Goal: Task Accomplishment & Management: Manage account settings

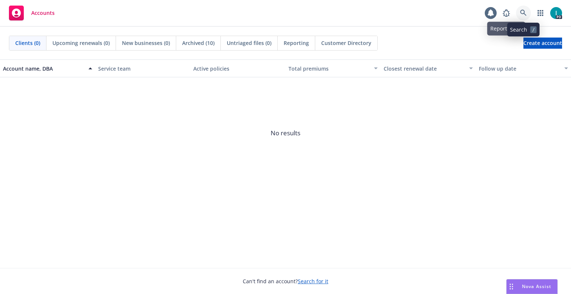
click at [522, 12] on icon at bounding box center [523, 13] width 7 height 7
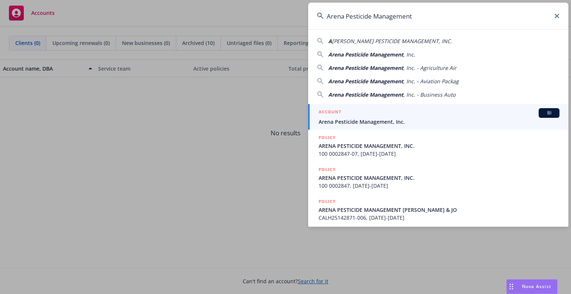
type input "Arena Pesticide Management"
click at [358, 122] on span "Arena Pesticide Management, Inc." at bounding box center [438, 122] width 241 height 8
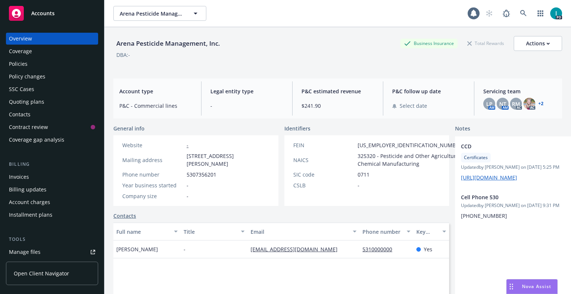
click at [36, 64] on div "Policies" at bounding box center [52, 64] width 86 height 12
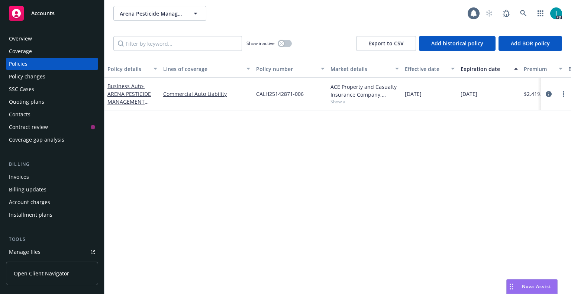
click at [185, 169] on div "Policy details Lines of coverage Policy number Market details Effective date Ex…" at bounding box center [337, 177] width 466 height 234
click at [564, 94] on link "more" at bounding box center [563, 94] width 9 height 9
click at [522, 124] on link "Renew with incumbent" at bounding box center [523, 124] width 87 height 15
select select "12"
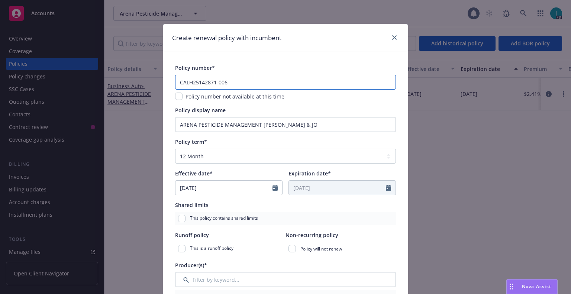
click at [238, 79] on input "CALH25142871-006" at bounding box center [285, 82] width 221 height 15
type input "CALH25142871-007"
click at [249, 67] on div "Policy number*" at bounding box center [285, 68] width 221 height 8
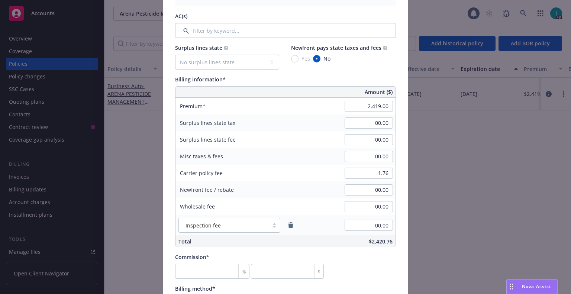
scroll to position [297, 0]
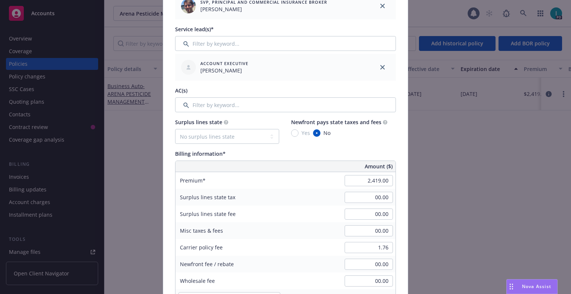
click at [249, 161] on div "Amount ($)" at bounding box center [312, 166] width 165 height 11
click at [352, 177] on input "2,419.00" at bounding box center [368, 180] width 48 height 11
click at [378, 149] on div "Surplus lines state No surplus lines state Alaska Alabama Arkansas Arizona Cali…" at bounding box center [285, 219] width 221 height 203
type input "2,563.00"
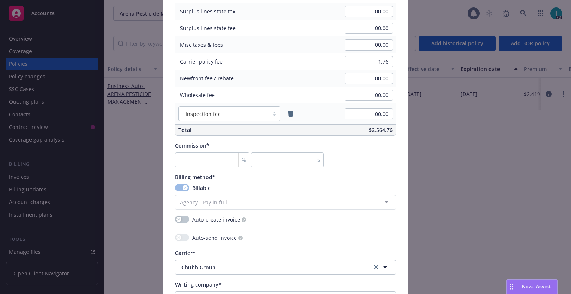
click at [198, 151] on div "Commission* % $" at bounding box center [249, 155] width 149 height 26
click at [207, 159] on input "number" at bounding box center [212, 159] width 74 height 15
type input "13"
type input "333.19"
type input "13.5"
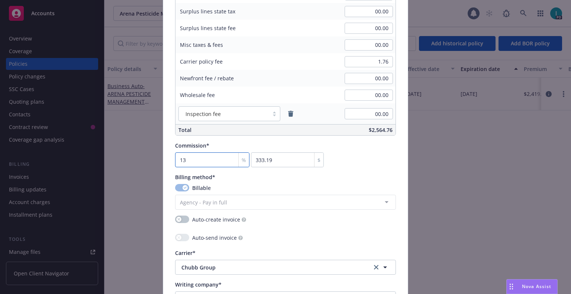
type input "346.01"
type input "10"
type input "256.3"
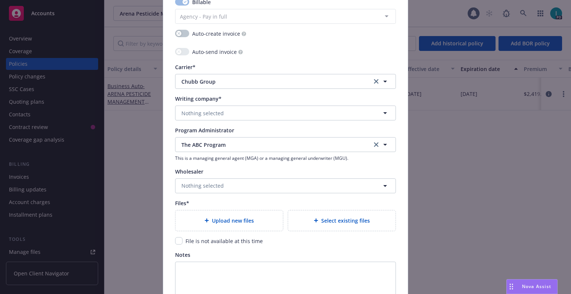
type input "10"
click at [213, 109] on span "Nothing selected" at bounding box center [202, 113] width 42 height 8
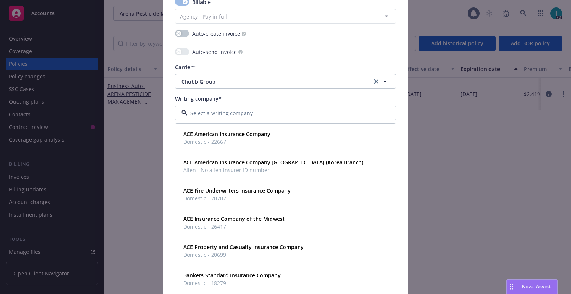
paste input "Arena Pesticide Management"
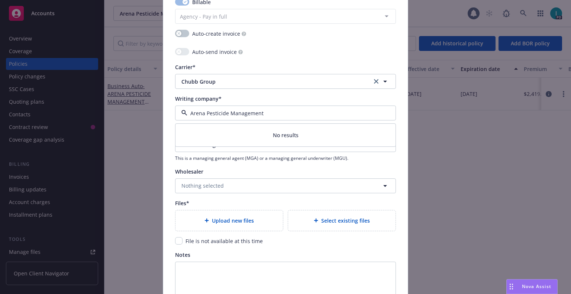
drag, startPoint x: 268, startPoint y: 115, endPoint x: 106, endPoint y: 111, distance: 162.4
click at [106, 111] on div "Create renewal policy with incumbent Policy number* CALH25142871-007 Policy num…" at bounding box center [285, 147] width 571 height 294
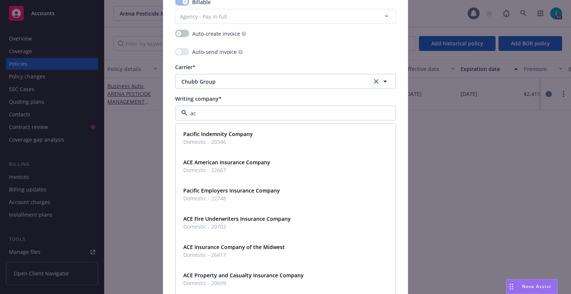
type input "ace"
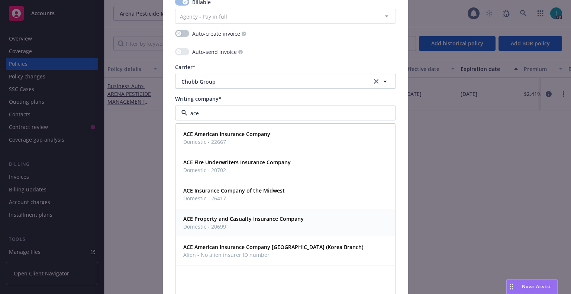
click at [244, 219] on strong "ACE Property and Casualty Insurance Company" at bounding box center [243, 218] width 120 height 7
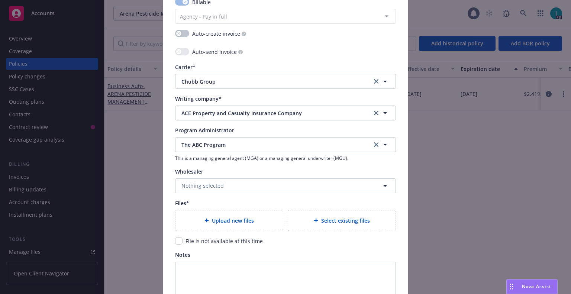
scroll to position [761, 0]
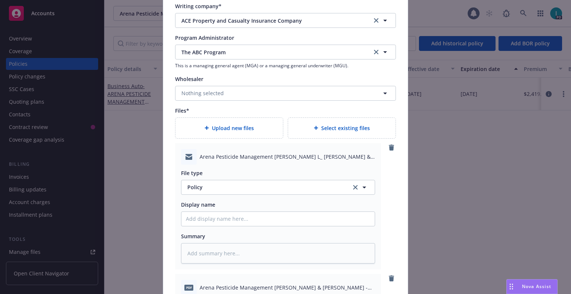
type textarea "x"
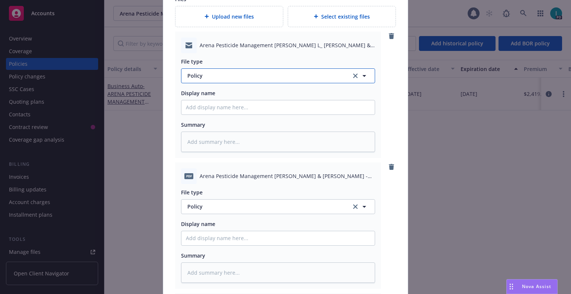
click at [208, 78] on span "Policy" at bounding box center [264, 76] width 155 height 8
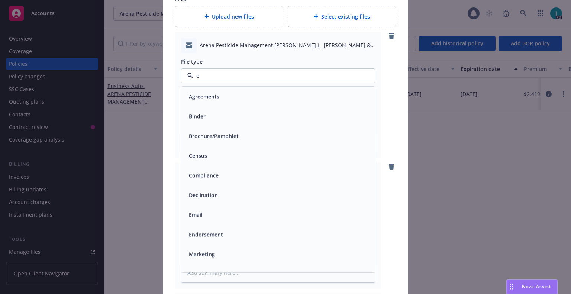
type input "em"
click at [208, 109] on div "Email" at bounding box center [277, 116] width 193 height 20
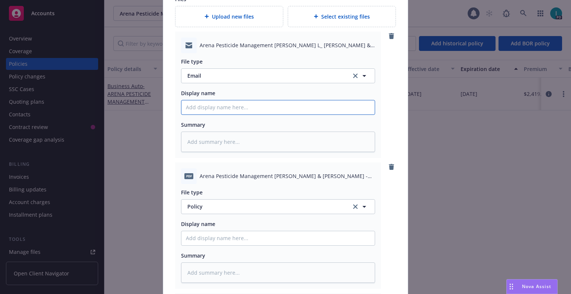
click at [261, 106] on input "Policy display name" at bounding box center [277, 107] width 193 height 14
type textarea "x"
type input "2"
type textarea "x"
type input "25"
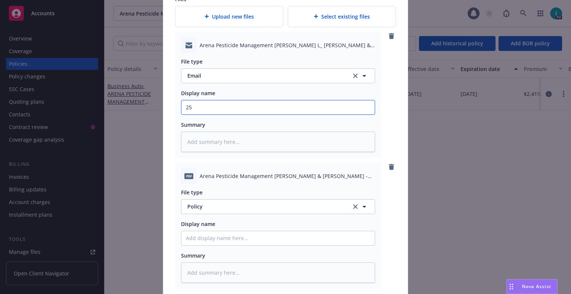
type textarea "x"
type input "25"
type textarea "x"
type input "25 SMP ABC Renewal Package"
drag, startPoint x: 213, startPoint y: 110, endPoint x: 95, endPoint y: 112, distance: 117.8
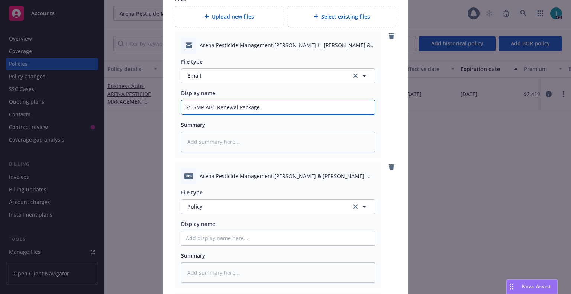
click at [95, 112] on div "Create renewal policy with incumbent Policy number* CALH25142871-007 Policy num…" at bounding box center [285, 147] width 571 height 294
click at [232, 114] on input "Policy display name" at bounding box center [277, 107] width 193 height 14
paste input "25 SMP ABC"
type textarea "x"
type input "25 SMP ABC"
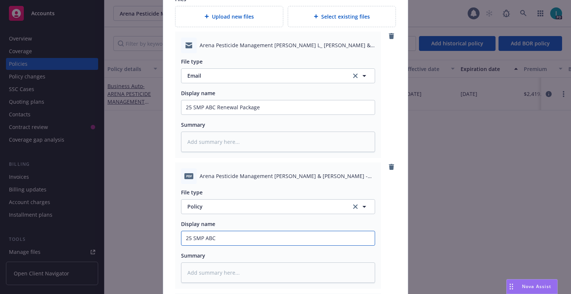
type textarea "x"
type input "25 SMP ABC"
type textarea "x"
type input "25 SMP ABC Invoice"
type textarea "x"
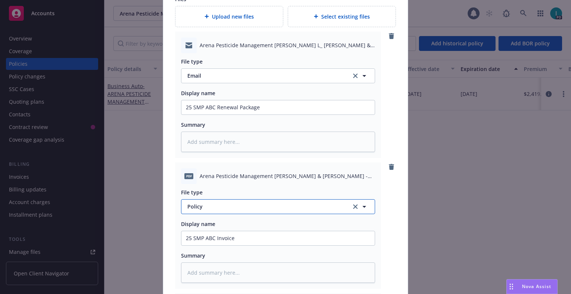
click at [235, 208] on span "Policy" at bounding box center [264, 207] width 155 height 8
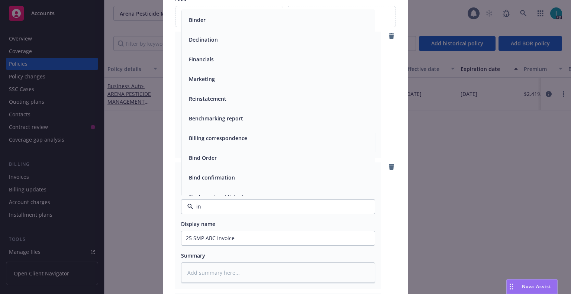
type input "inv"
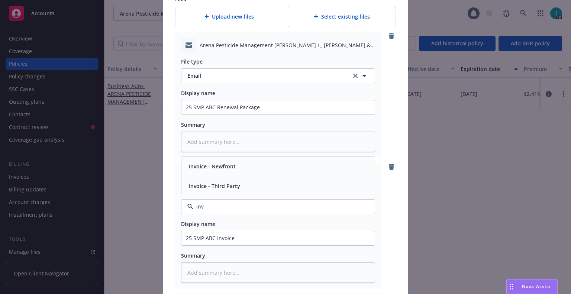
click at [228, 186] on span "Invoice - Third Party" at bounding box center [214, 186] width 51 height 8
type textarea "x"
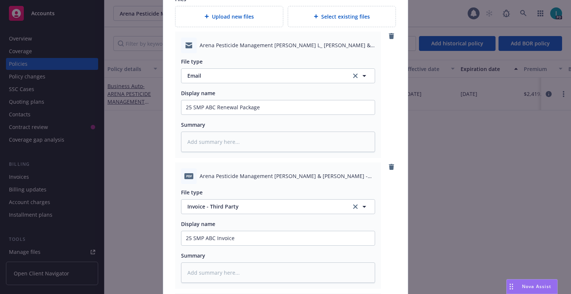
type input "Invoice - Third Party"
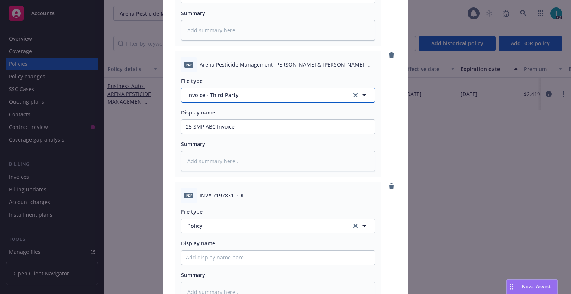
click at [249, 99] on button "Invoice - Third Party" at bounding box center [278, 95] width 194 height 15
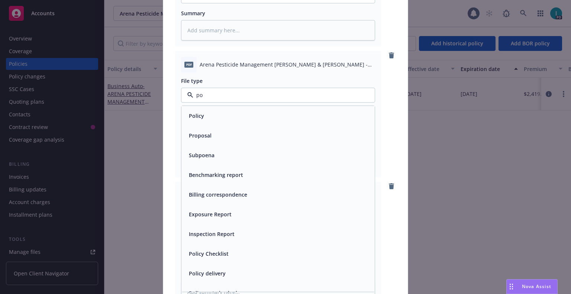
type input "pol"
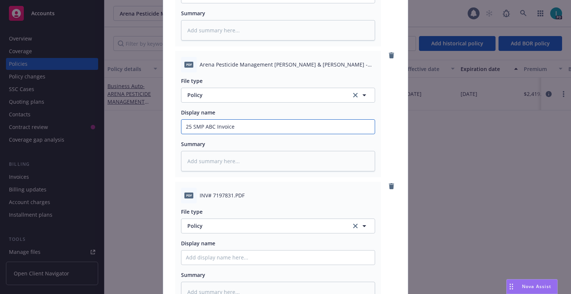
type textarea "x"
type input "25 SMP ABC Policy"
type textarea "x"
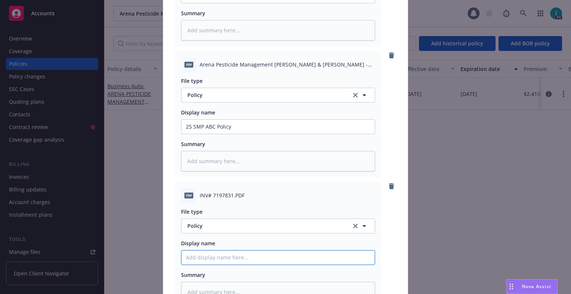
paste input "25 SMP ABC"
type input "25 SMP ABC"
type textarea "x"
type input "25 SMP ABC Invoice"
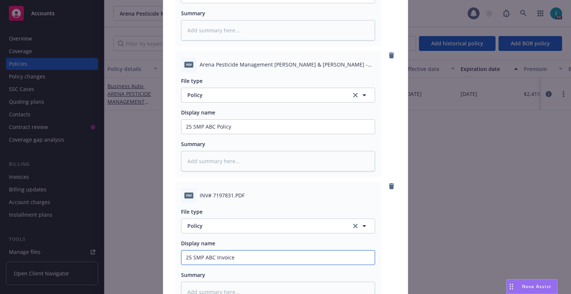
type textarea "x"
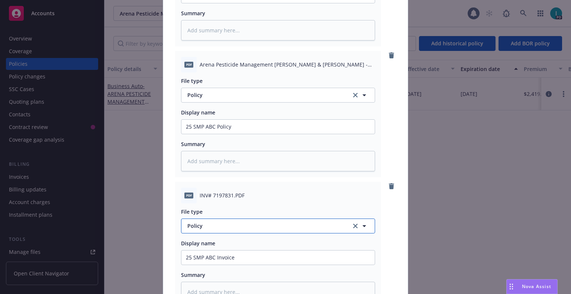
click at [204, 228] on span "Policy" at bounding box center [264, 226] width 155 height 8
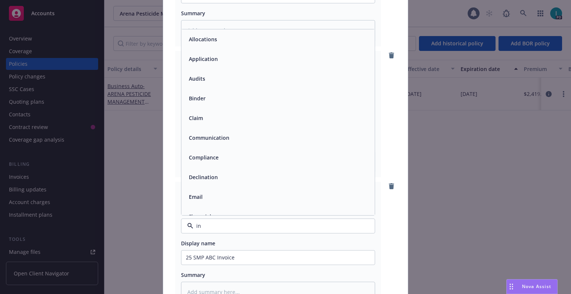
type input "inv"
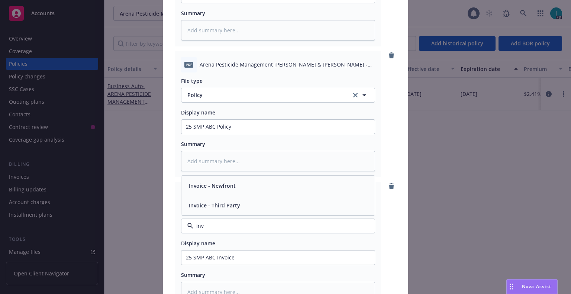
click at [246, 205] on div "Invoice - Third Party" at bounding box center [278, 205] width 184 height 11
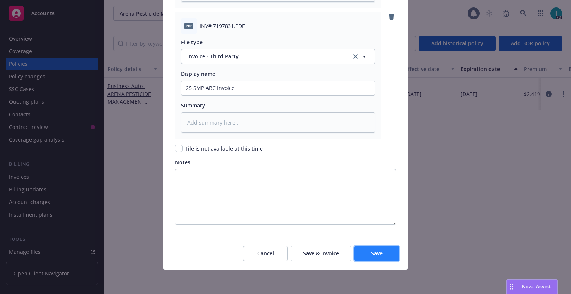
click at [375, 256] on span "Save" at bounding box center [377, 253] width 12 height 7
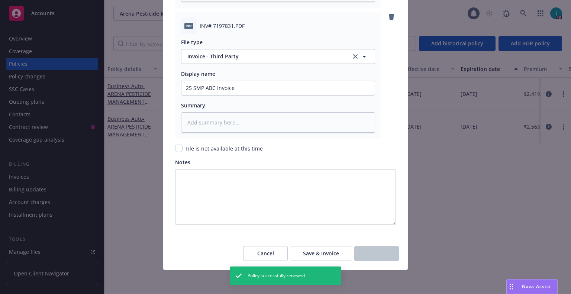
type textarea "x"
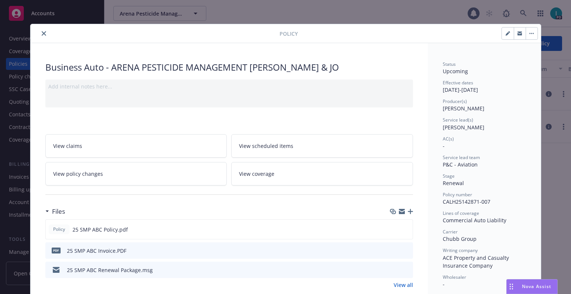
click at [521, 33] on button "button" at bounding box center [520, 33] width 12 height 12
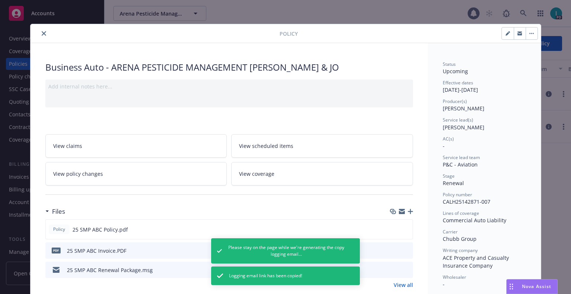
click at [42, 34] on icon "close" at bounding box center [44, 33] width 4 height 4
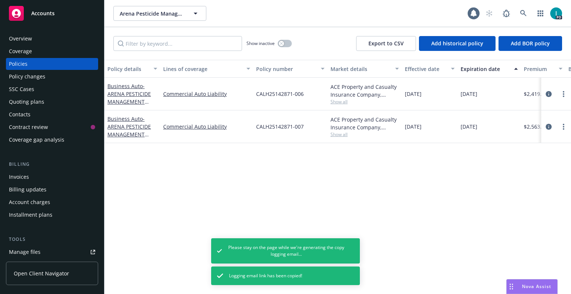
click at [19, 175] on div "Invoices" at bounding box center [19, 177] width 20 height 12
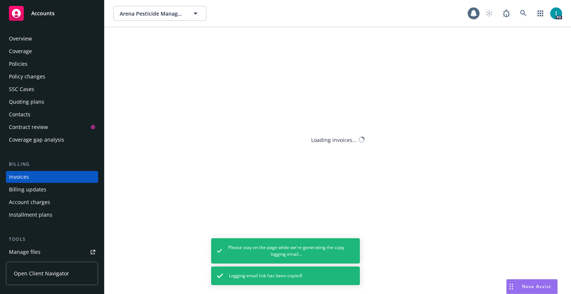
scroll to position [18, 0]
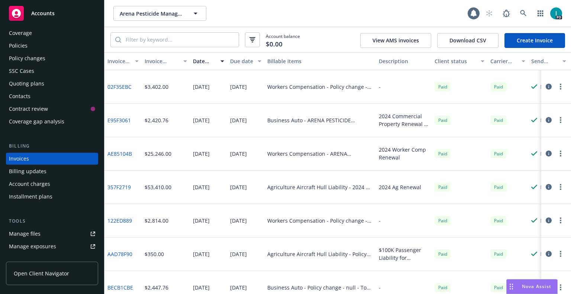
click at [531, 41] on link "Create Invoice" at bounding box center [534, 40] width 61 height 15
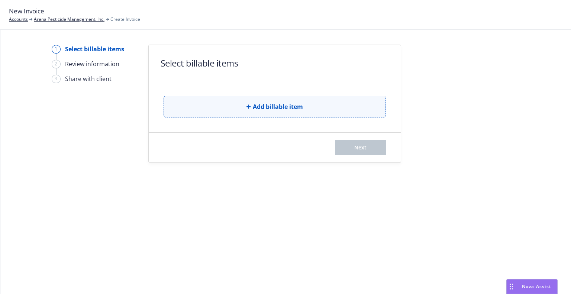
click at [200, 97] on button "Add billable item" at bounding box center [275, 107] width 222 height 22
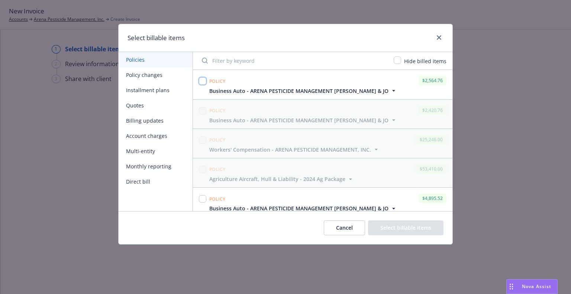
click at [201, 80] on input "checkbox" at bounding box center [202, 80] width 7 height 7
checkbox input "true"
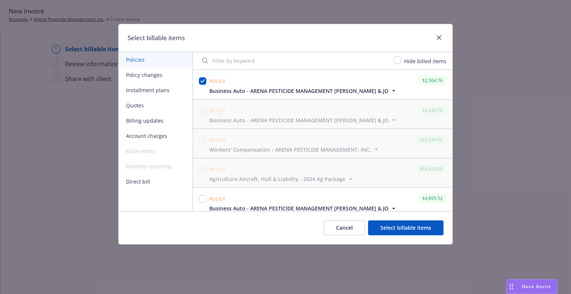
click at [405, 232] on button "Select billable items" at bounding box center [405, 227] width 75 height 15
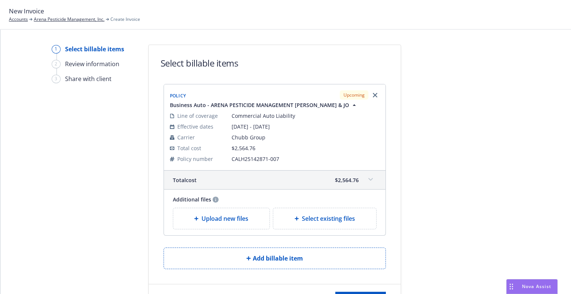
scroll to position [35, 0]
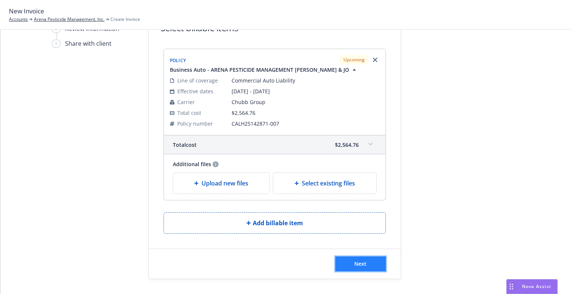
click at [357, 258] on button "Next" at bounding box center [360, 263] width 51 height 15
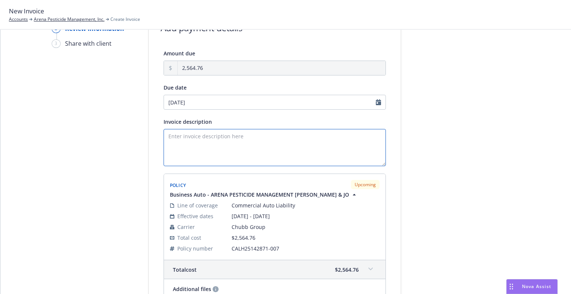
click at [216, 137] on textarea "Invoice description" at bounding box center [275, 147] width 222 height 37
paste textarea "Arena Pesticide Management"
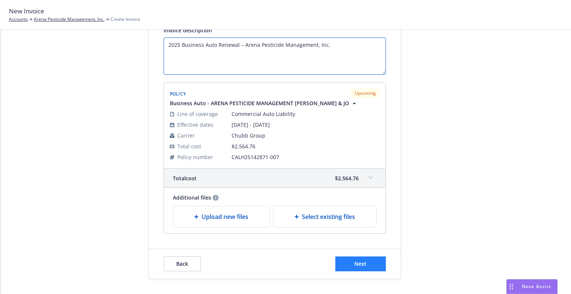
type textarea "2025 Business Auto Renewal – Arena Pesticide Management, Inc."
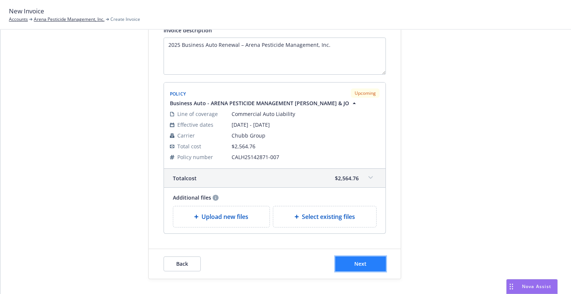
click at [359, 262] on span "Next" at bounding box center [360, 263] width 12 height 7
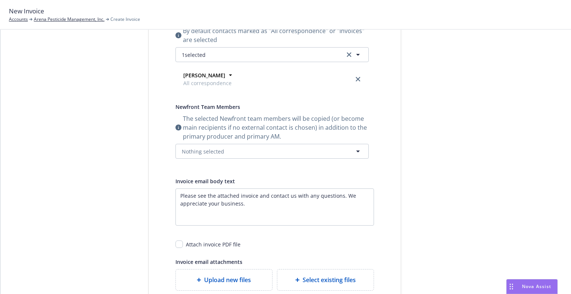
scroll to position [0, 0]
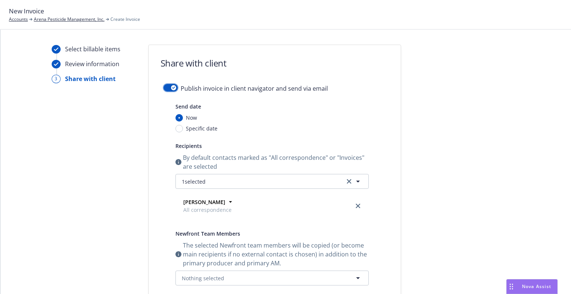
click at [166, 90] on button "button" at bounding box center [171, 87] width 14 height 7
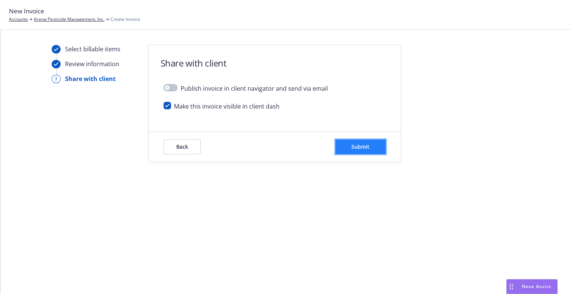
click at [347, 147] on button "Submit" at bounding box center [360, 146] width 51 height 15
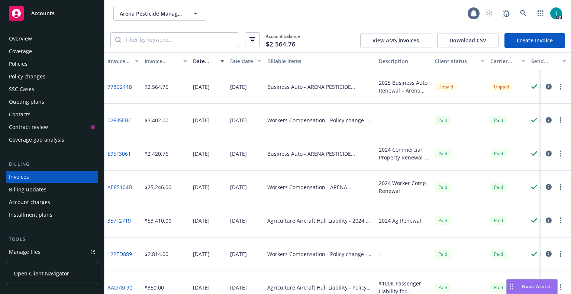
scroll to position [18, 0]
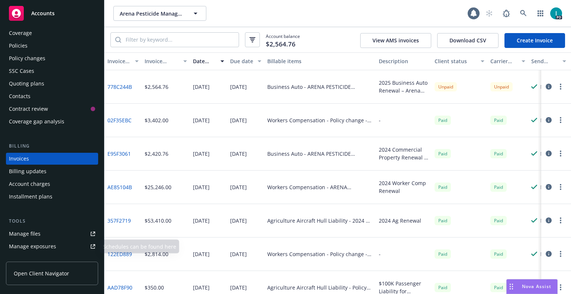
click at [40, 233] on link "Manage files" at bounding box center [52, 234] width 92 height 12
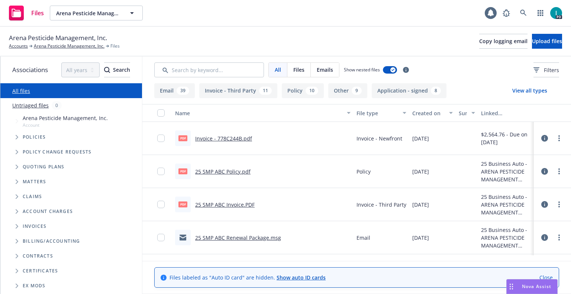
scroll to position [37, 0]
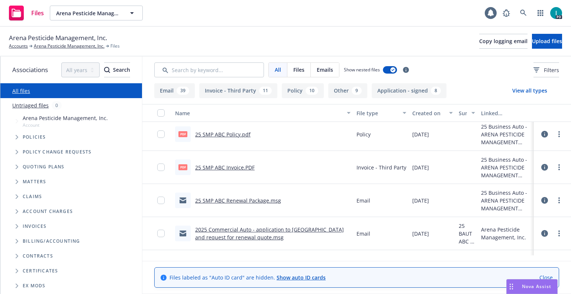
click at [543, 199] on icon at bounding box center [544, 200] width 7 height 7
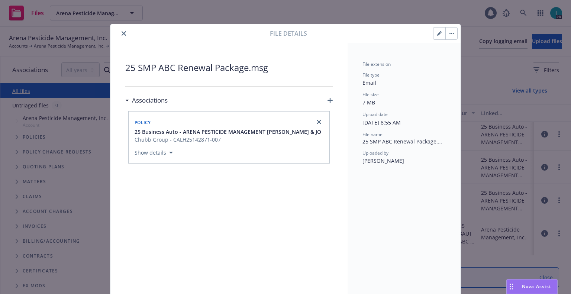
click at [440, 34] on button "button" at bounding box center [439, 33] width 12 height 12
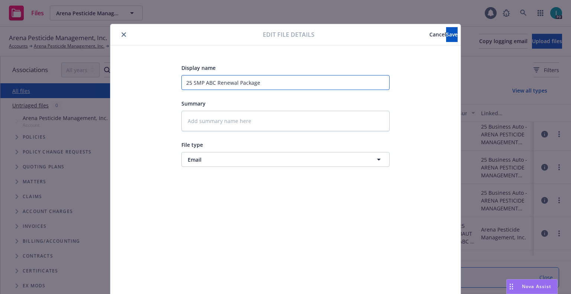
click at [195, 81] on input "25 SMP ABC Renewal Package" at bounding box center [285, 82] width 208 height 15
type textarea "x"
type input "25 BABC Renewal Package"
type textarea "x"
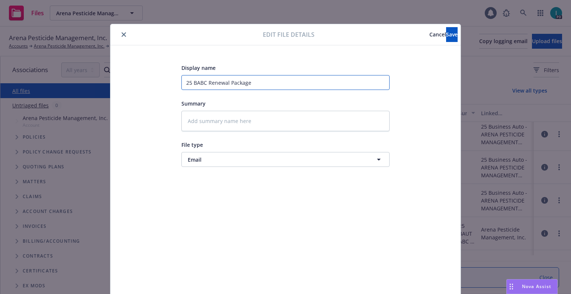
type input "25 BAABC Renewal Package"
type textarea "x"
type input "25 BAUABC Renewal Package"
type textarea "x"
type input "25 BAUTABC Renewal Package"
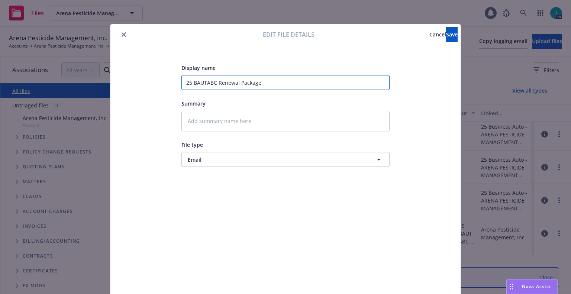
type textarea "x"
type input "25 BAUT ABC Renewal Package"
click at [446, 32] on button "Save" at bounding box center [452, 34] width 12 height 15
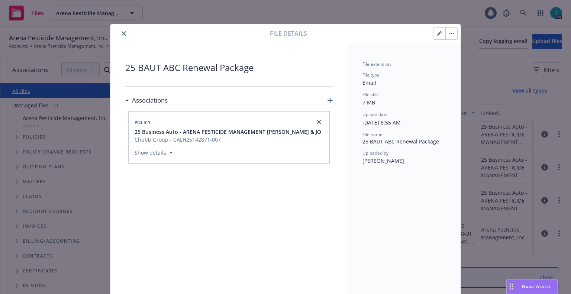
click at [122, 33] on icon "close" at bounding box center [124, 33] width 4 height 4
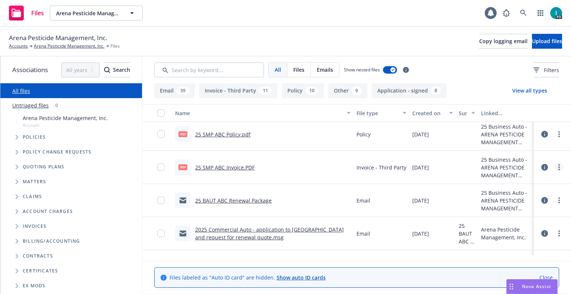
click at [559, 167] on link "more" at bounding box center [558, 167] width 9 height 9
click at [507, 211] on link "Edit" at bounding box center [525, 212] width 74 height 15
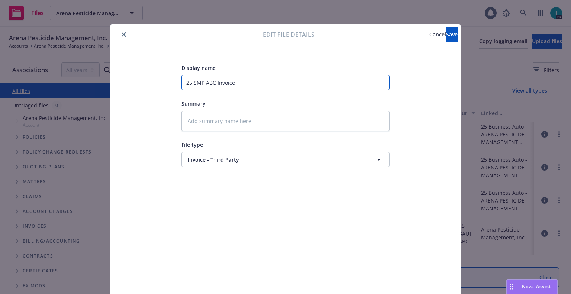
click at [196, 80] on input "25 SMP ABC Invoice" at bounding box center [285, 82] width 208 height 15
type textarea "x"
type input "25 BABC Invoice"
type textarea "x"
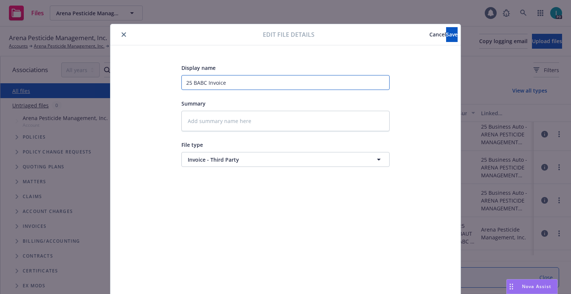
type input "25 BAABC Invoice"
type textarea "x"
type input "25 BAUABC Invoice"
type textarea "x"
type input "25 BAUTABC Invoice"
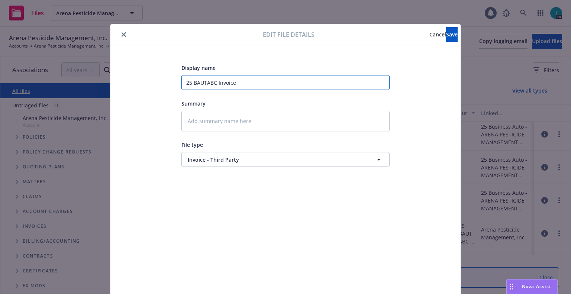
type textarea "x"
type input "25 BAUT ABC Invoice"
click at [446, 34] on button "Save" at bounding box center [452, 34] width 12 height 15
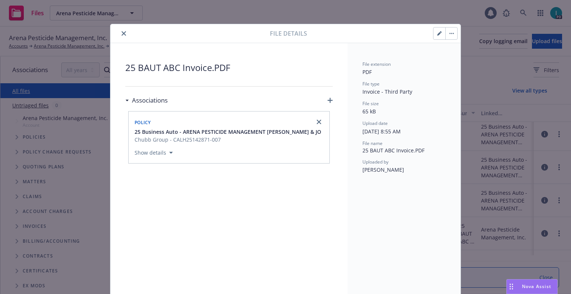
click at [476, 65] on div "File details 25 BAUT ABC Invoice.PDF Associations Policy 25 Business Auto - ARE…" at bounding box center [285, 147] width 571 height 294
click at [122, 35] on icon "close" at bounding box center [124, 33] width 4 height 4
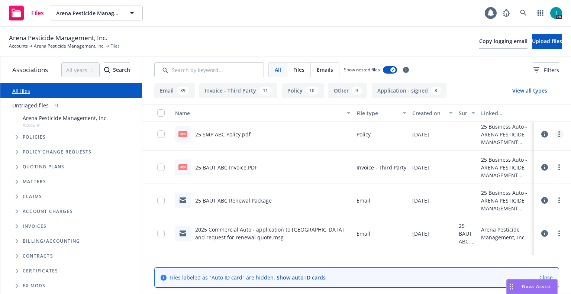
click at [558, 133] on icon "more" at bounding box center [558, 134] width 1 height 6
click at [515, 178] on link "Edit" at bounding box center [525, 179] width 74 height 15
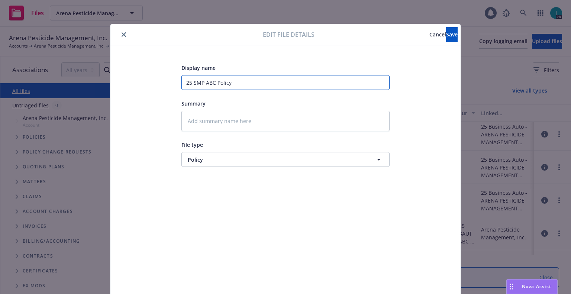
click at [196, 80] on input "25 SMP ABC Policy" at bounding box center [285, 82] width 208 height 15
type textarea "x"
type input "25 BABC Policy"
type textarea "x"
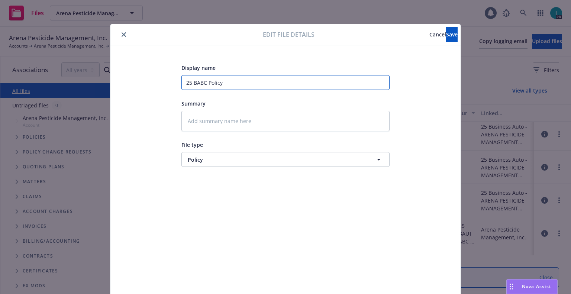
type input "25 BAABC Policy"
type textarea "x"
type input "25 BAUABC Policy"
type textarea "x"
type input "25 BAUTABC Policy"
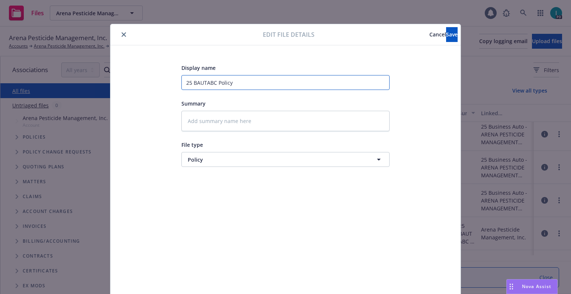
type textarea "x"
type input "25 BAUT ABC Policy"
click at [446, 35] on span "Save" at bounding box center [452, 34] width 12 height 7
type textarea "x"
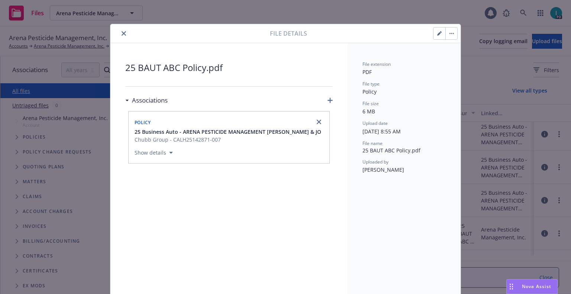
click at [122, 32] on icon "close" at bounding box center [124, 33] width 4 height 4
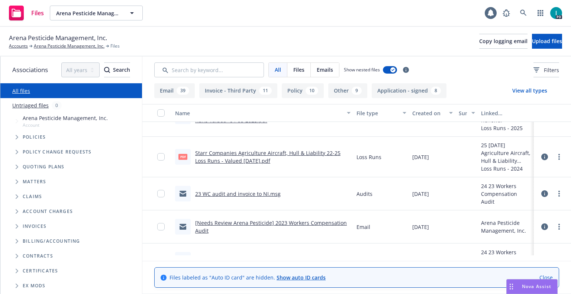
scroll to position [149, 0]
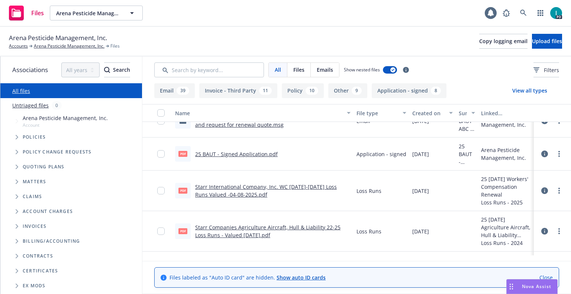
click at [546, 152] on icon at bounding box center [544, 153] width 7 height 7
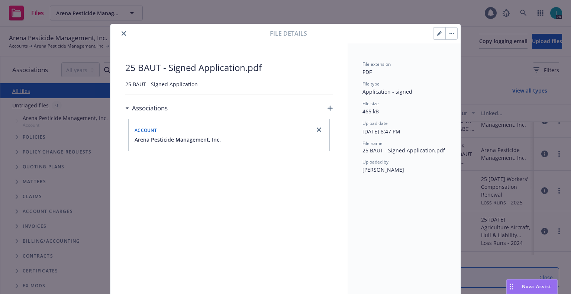
click at [122, 31] on icon "close" at bounding box center [124, 33] width 4 height 4
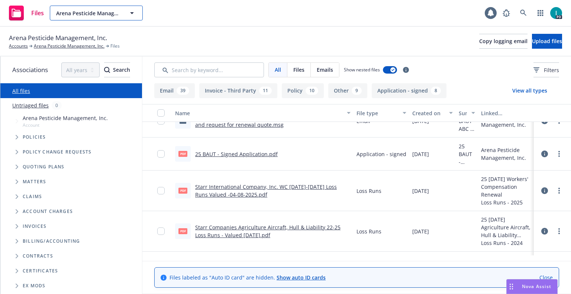
click at [98, 15] on span "Arena Pesticide Management, Inc." at bounding box center [88, 13] width 64 height 8
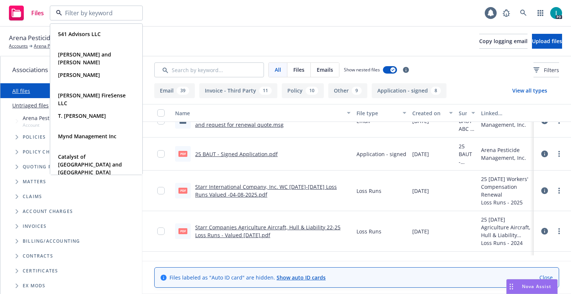
paste input "Jonathan Benson"
type input "Jonathan Benson"
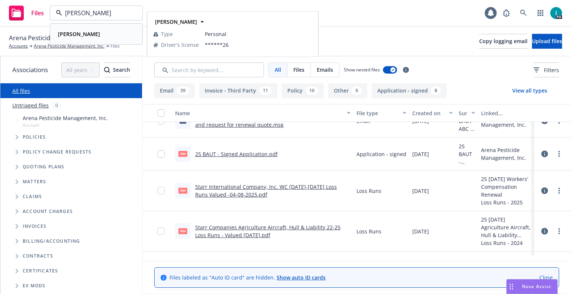
click at [117, 35] on div "Jonathan Benson" at bounding box center [96, 34] width 82 height 11
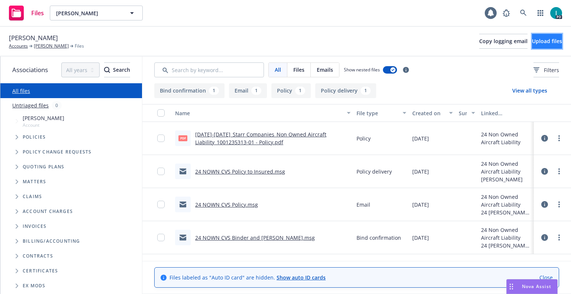
click at [532, 46] on button "Upload files" at bounding box center [547, 41] width 30 height 15
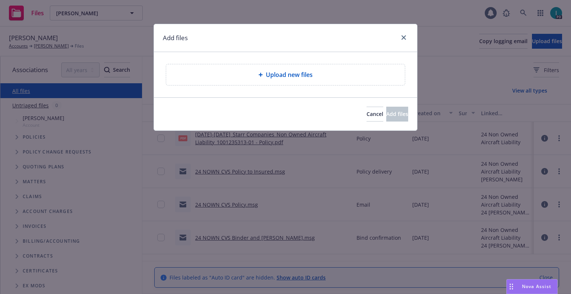
type textarea "x"
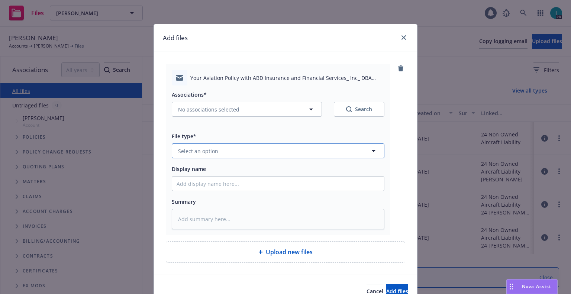
click at [218, 148] on button "Select an option" at bounding box center [278, 150] width 213 height 15
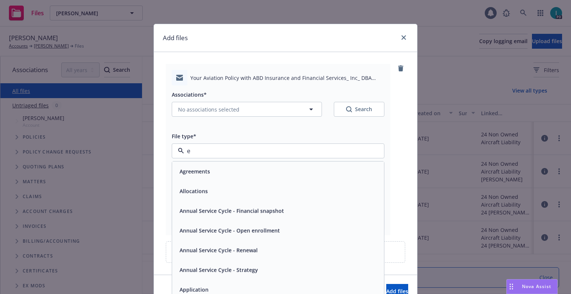
type input "em"
click at [195, 189] on div "Email" at bounding box center [278, 191] width 203 height 11
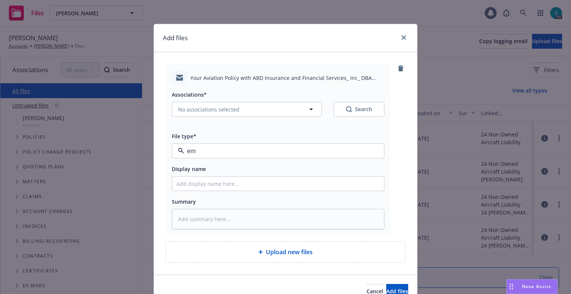
type textarea "x"
click at [196, 192] on div "Associations* No associations selected Search File type* Email Email Display na…" at bounding box center [278, 157] width 213 height 144
click at [198, 188] on input "Display name" at bounding box center [278, 184] width 212 height 14
type input "25 NOWN CVS Quotes to Insured"
click at [208, 109] on span "No associations selected" at bounding box center [208, 110] width 61 height 8
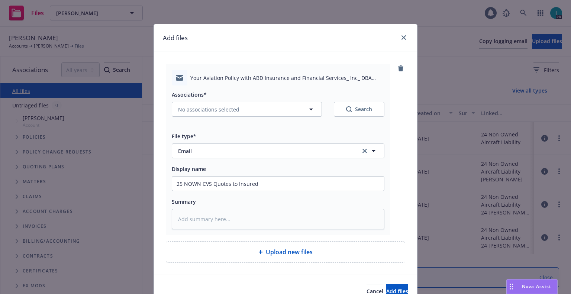
type textarea "x"
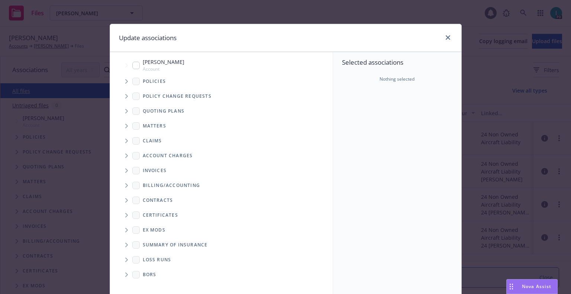
click at [123, 106] on span "Tree Example" at bounding box center [126, 111] width 12 height 12
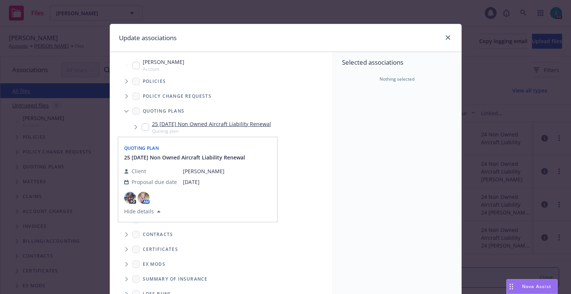
click at [144, 124] on input "Tree Example" at bounding box center [145, 126] width 7 height 7
checkbox input "true"
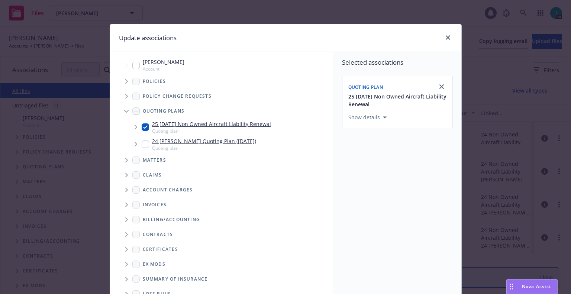
scroll to position [75, 0]
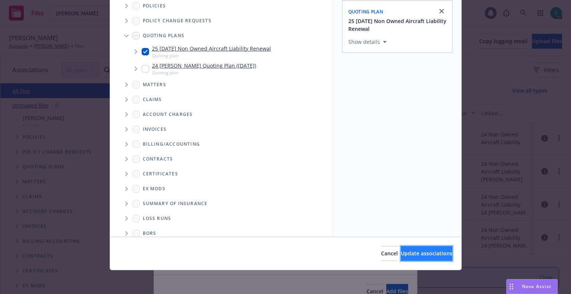
click at [404, 256] on span "Update associations" at bounding box center [427, 253] width 52 height 7
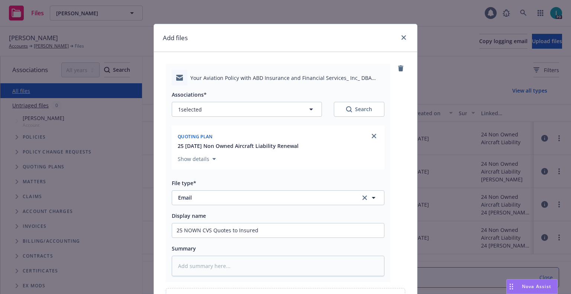
scroll to position [85, 0]
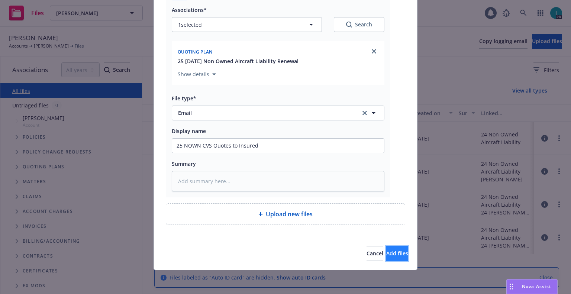
click at [389, 251] on span "Add files" at bounding box center [397, 253] width 22 height 7
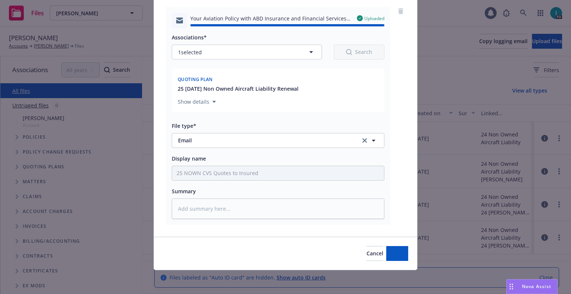
type textarea "x"
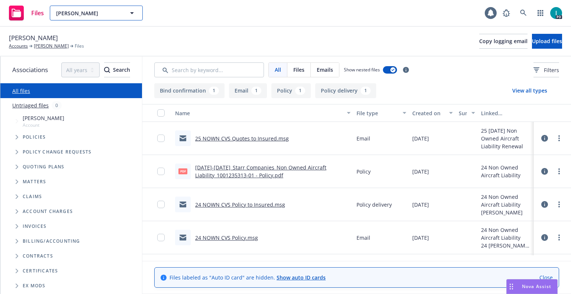
click at [108, 16] on span "Jonathan Benson" at bounding box center [88, 13] width 64 height 8
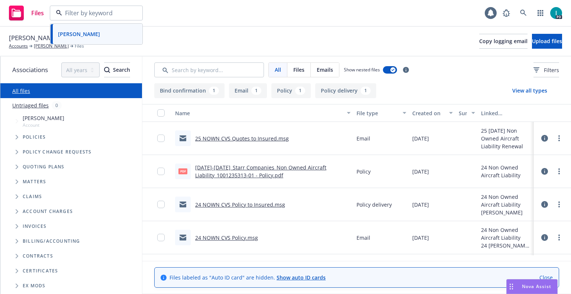
paste input "Frank Mehrer"
type input "Frank Mehrer"
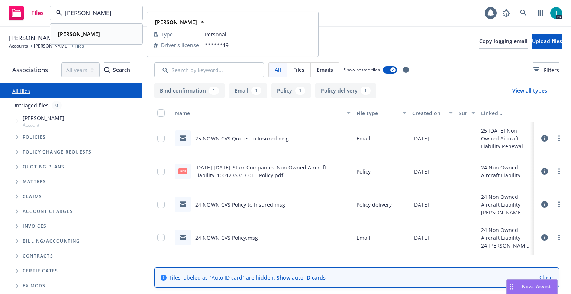
click at [114, 35] on div "Frank Mehrer" at bounding box center [96, 34] width 82 height 11
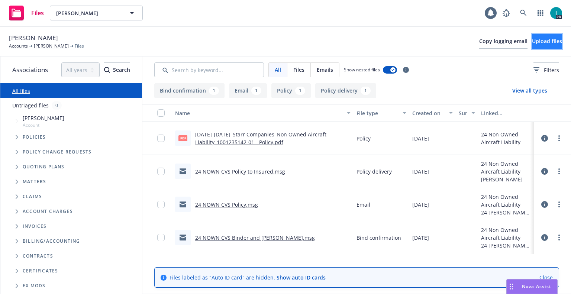
click at [532, 40] on button "Upload files" at bounding box center [547, 41] width 30 height 15
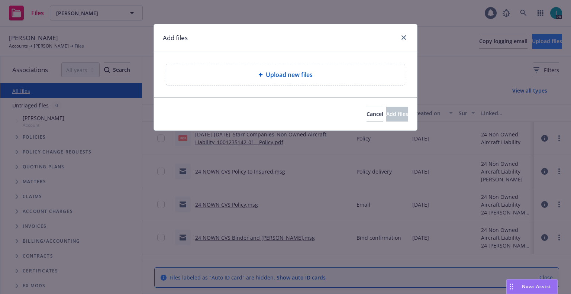
type textarea "x"
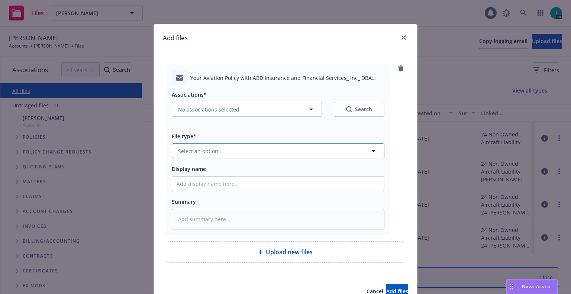
click at [206, 150] on span "Select an option" at bounding box center [198, 151] width 40 height 8
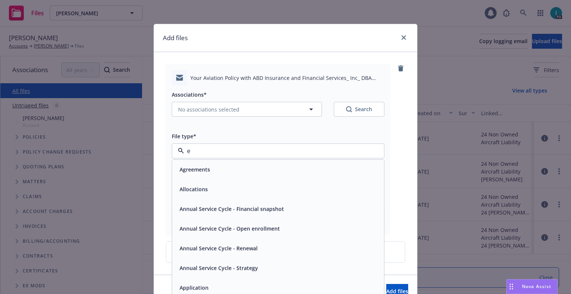
type input "em"
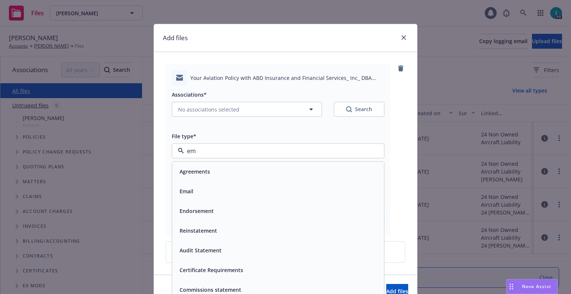
click at [202, 192] on div "Email" at bounding box center [278, 191] width 203 height 11
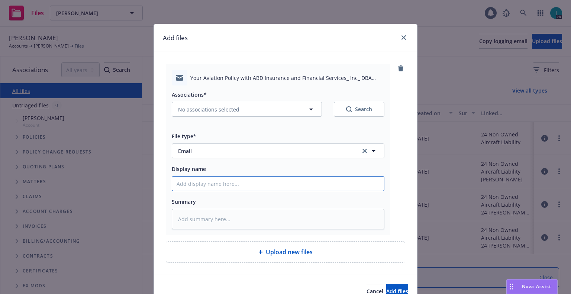
drag, startPoint x: 203, startPoint y: 185, endPoint x: 201, endPoint y: 174, distance: 11.4
click at [203, 185] on input "Display name" at bounding box center [278, 184] width 212 height 14
type textarea "x"
type input "2"
type textarea "x"
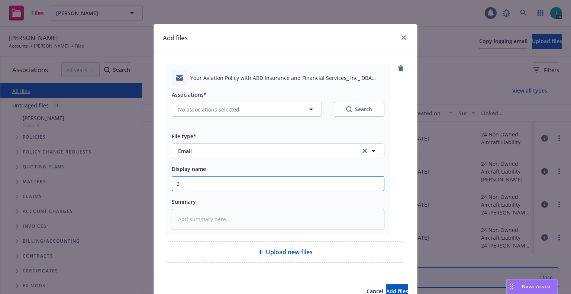
type input "25"
type textarea "x"
type input "25 NOWN CVS Quotes to Insured"
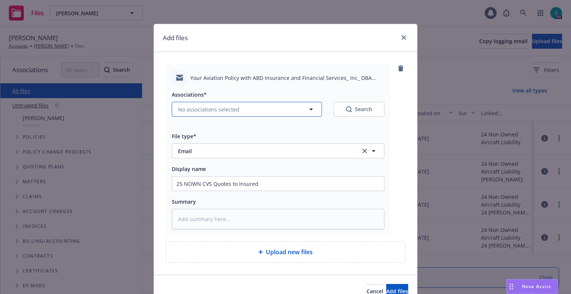
click at [218, 109] on span "No associations selected" at bounding box center [208, 110] width 61 height 8
type textarea "x"
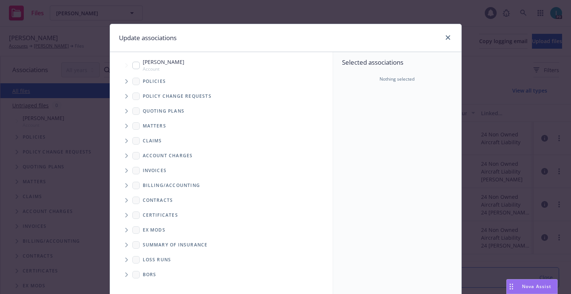
click at [126, 107] on span "Tree Example" at bounding box center [126, 111] width 12 height 12
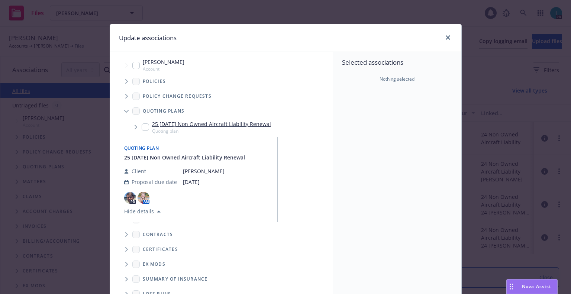
click at [143, 130] on input "Tree Example" at bounding box center [145, 126] width 7 height 7
checkbox input "true"
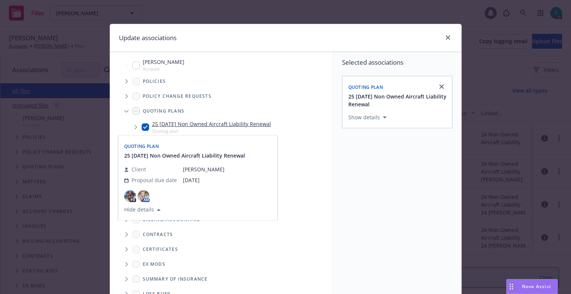
scroll to position [75, 0]
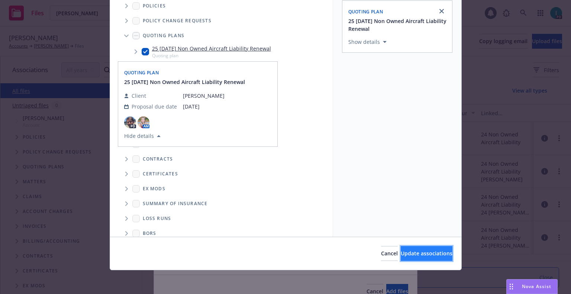
click at [405, 250] on span "Update associations" at bounding box center [427, 253] width 52 height 7
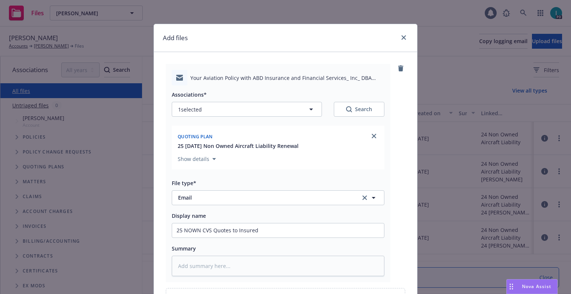
scroll to position [85, 0]
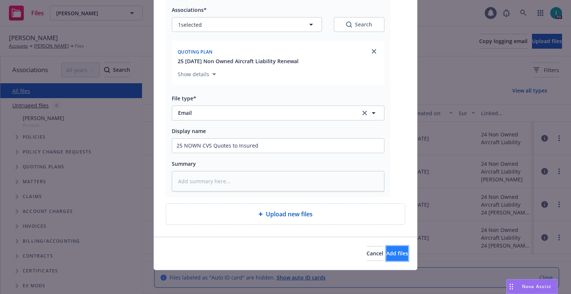
click at [386, 246] on button "Add files" at bounding box center [397, 253] width 22 height 15
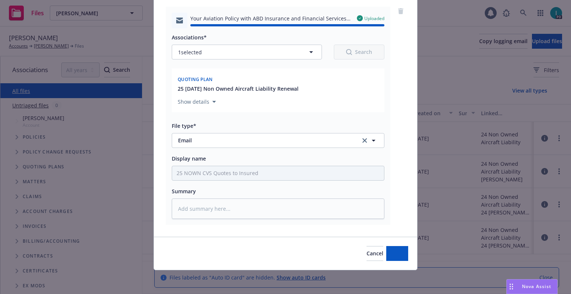
type textarea "x"
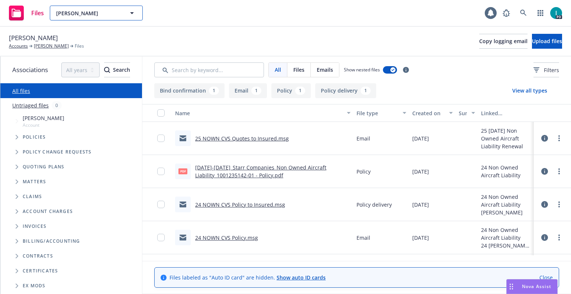
click at [109, 15] on span "Frank Mehrer" at bounding box center [88, 13] width 64 height 8
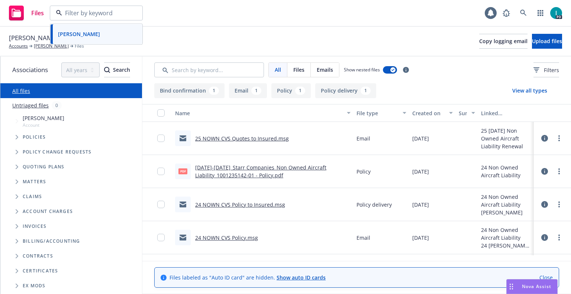
paste input "seyed sobhan Noudeh farahani"
type input "seyed sobhan Noudeh farahani"
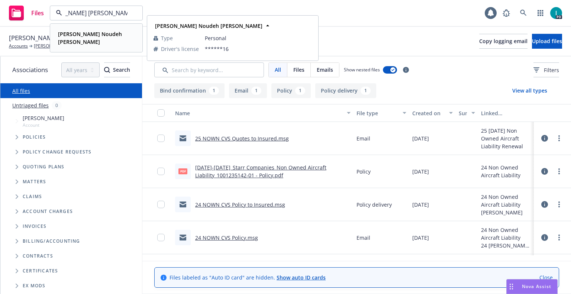
click at [117, 35] on span "Seyed Sobhan Noudeh Farahani" at bounding box center [95, 38] width 75 height 16
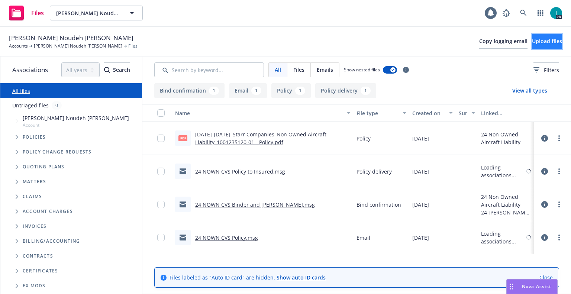
click at [532, 48] on button "Upload files" at bounding box center [547, 41] width 30 height 15
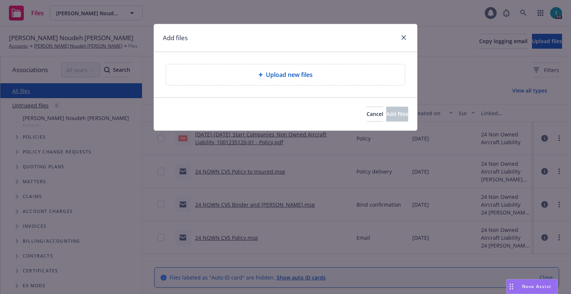
type textarea "x"
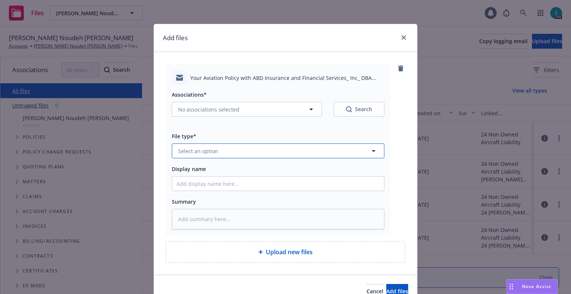
click at [214, 157] on button "Select an option" at bounding box center [278, 150] width 213 height 15
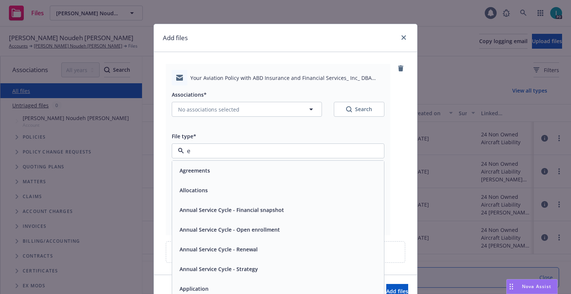
type input "em"
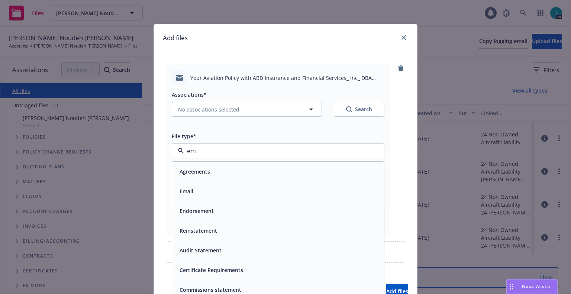
click at [210, 188] on div "Email" at bounding box center [278, 191] width 203 height 11
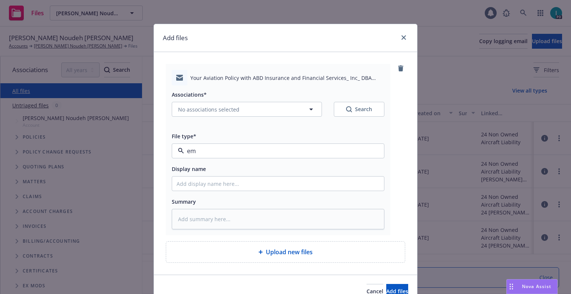
type textarea "x"
click at [205, 186] on input "Display name" at bounding box center [278, 184] width 212 height 14
type input "25 NOWN CVS Quotes to Insured"
click at [208, 110] on span "No associations selected" at bounding box center [208, 110] width 61 height 8
type textarea "x"
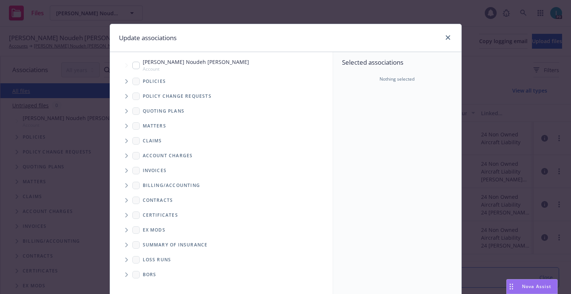
click at [124, 85] on span "Tree Example" at bounding box center [126, 81] width 12 height 12
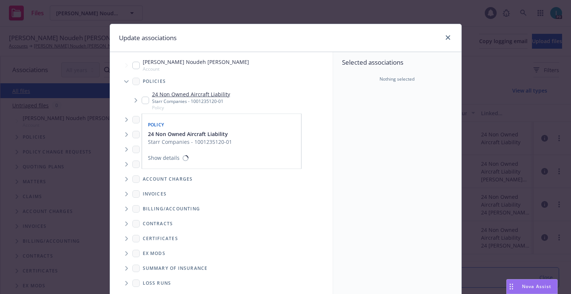
click at [142, 100] on input "Tree Example" at bounding box center [145, 100] width 7 height 7
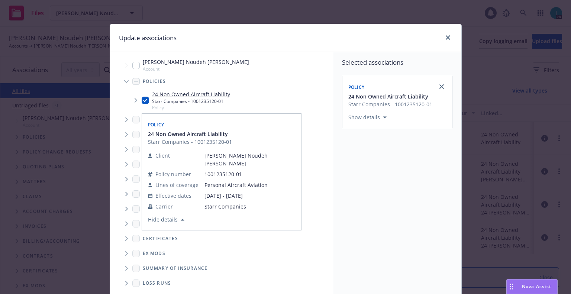
scroll to position [75, 0]
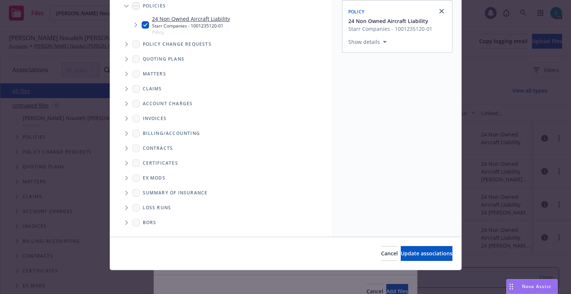
click at [142, 26] on input "Tree Example" at bounding box center [145, 24] width 7 height 7
checkbox input "false"
click at [122, 62] on span "Tree Example" at bounding box center [126, 59] width 12 height 12
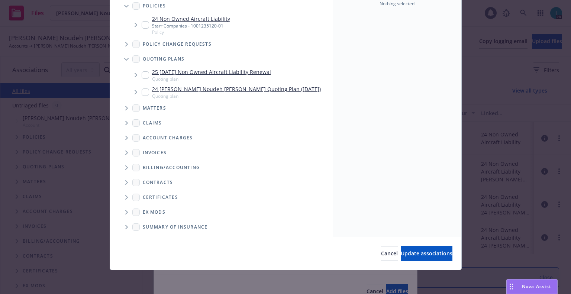
click at [142, 77] on input "Tree Example" at bounding box center [145, 74] width 7 height 7
checkbox input "true"
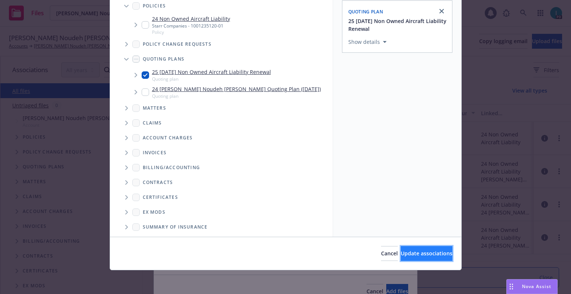
click at [417, 251] on span "Update associations" at bounding box center [427, 253] width 52 height 7
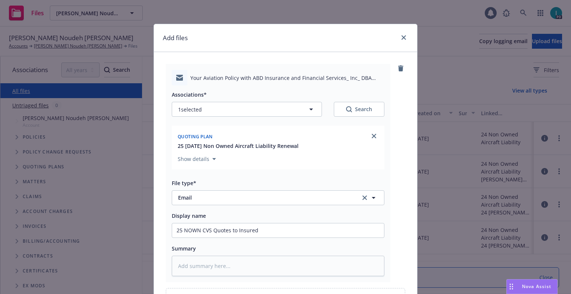
scroll to position [85, 0]
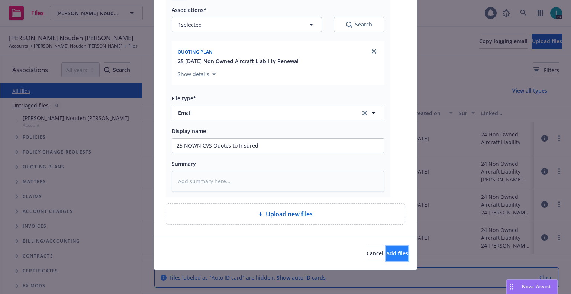
click at [386, 255] on span "Add files" at bounding box center [397, 253] width 22 height 7
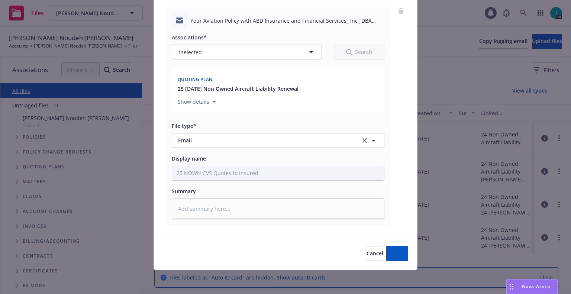
scroll to position [57, 0]
type textarea "x"
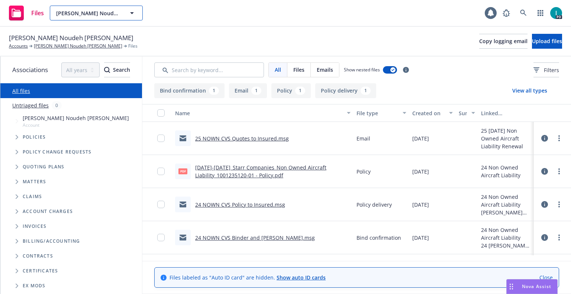
click at [103, 10] on span "Seyed Sobhan Noudeh Farahani" at bounding box center [88, 13] width 64 height 8
paste input "Ethan Morgan"
type input "Ethan Morgan"
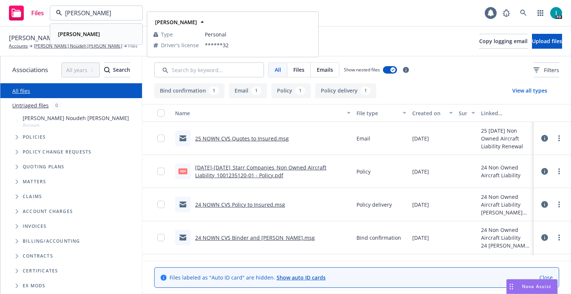
click at [96, 33] on div "Ethan Morgan" at bounding box center [96, 34] width 82 height 11
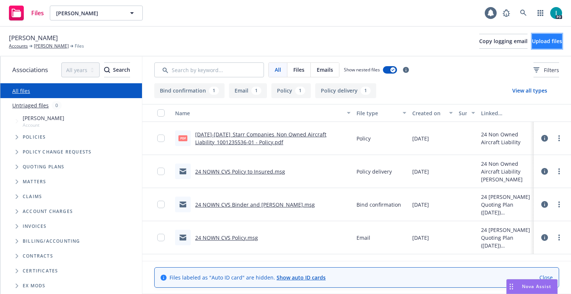
click at [533, 44] on span "Upload files" at bounding box center [547, 41] width 30 height 7
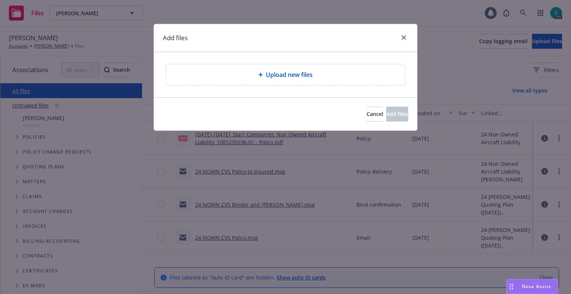
type textarea "x"
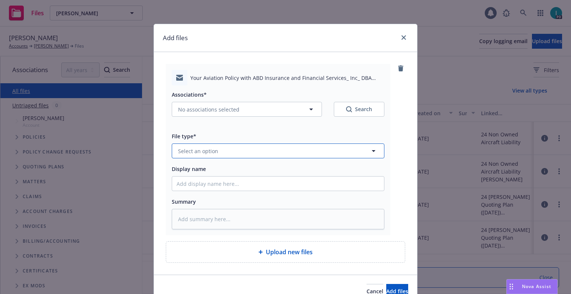
click at [216, 152] on button "Select an option" at bounding box center [278, 150] width 213 height 15
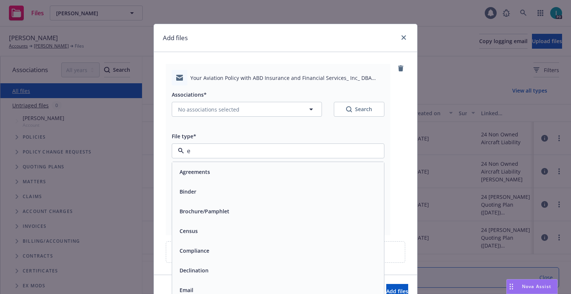
type input "em"
click at [198, 192] on div "Email" at bounding box center [278, 191] width 203 height 11
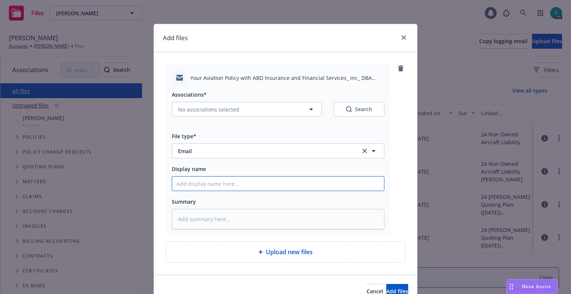
click at [197, 188] on input "Display name" at bounding box center [278, 184] width 212 height 14
type textarea "x"
type input "2"
type textarea "x"
type input "25"
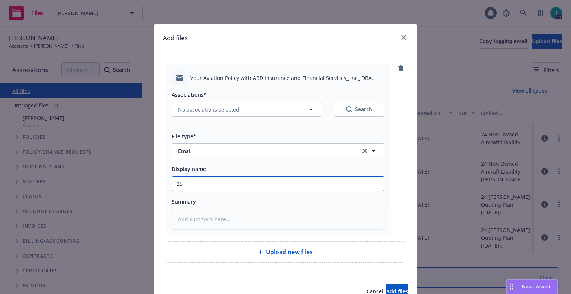
type textarea "x"
type input "25 NOWN CVS Quotes to Insured"
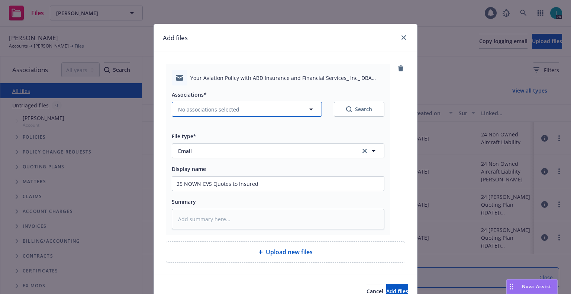
click at [212, 115] on button "No associations selected" at bounding box center [247, 109] width 150 height 15
type textarea "x"
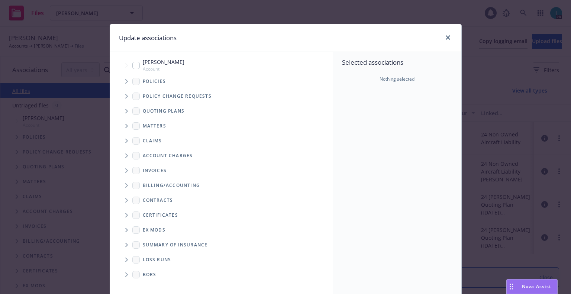
click at [123, 111] on span "Tree Example" at bounding box center [126, 111] width 12 height 12
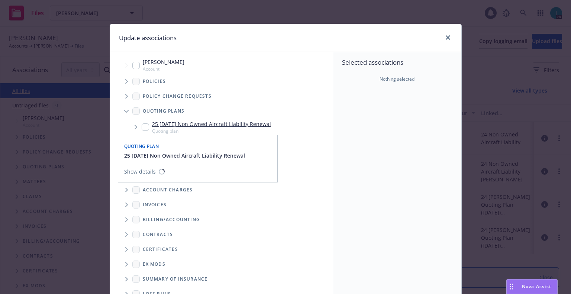
click at [142, 130] on input "Tree Example" at bounding box center [145, 126] width 7 height 7
checkbox input "true"
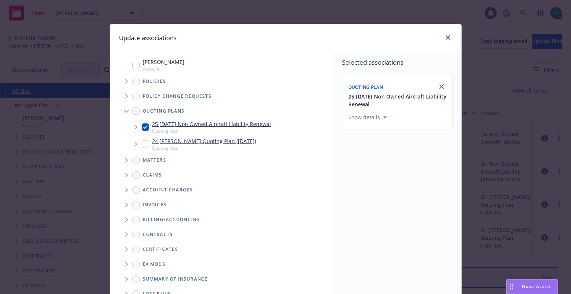
scroll to position [75, 0]
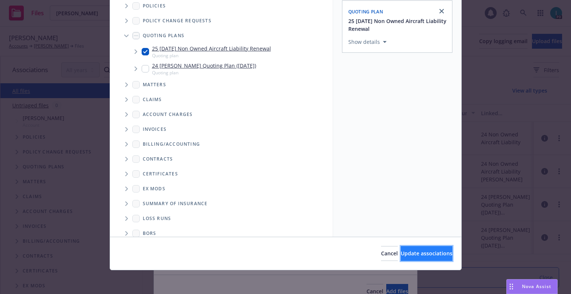
click at [415, 253] on span "Update associations" at bounding box center [427, 253] width 52 height 7
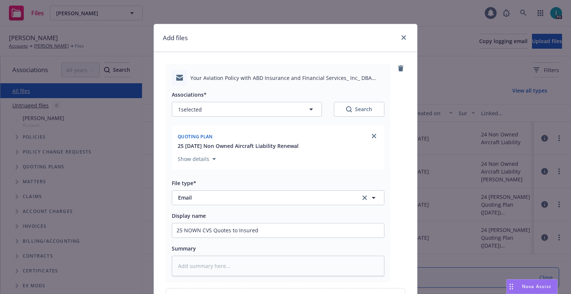
scroll to position [85, 0]
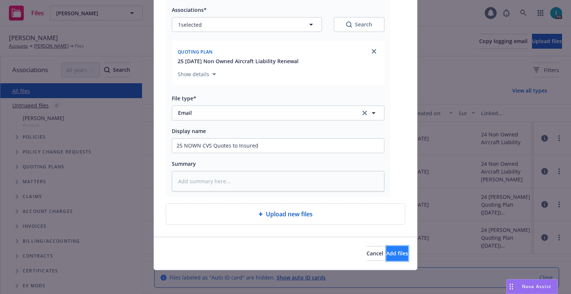
click at [392, 250] on span "Add files" at bounding box center [397, 253] width 22 height 7
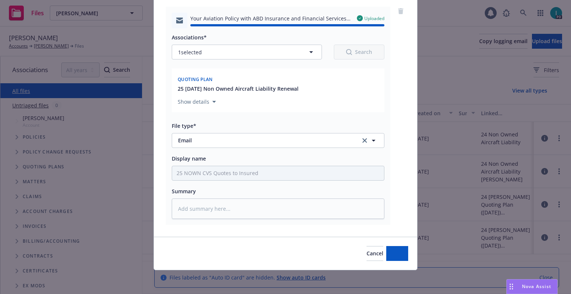
type textarea "x"
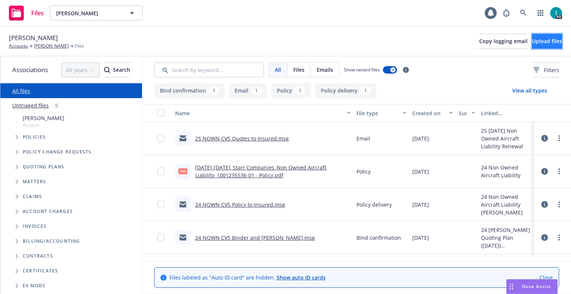
click at [532, 38] on span "Upload files" at bounding box center [547, 41] width 30 height 7
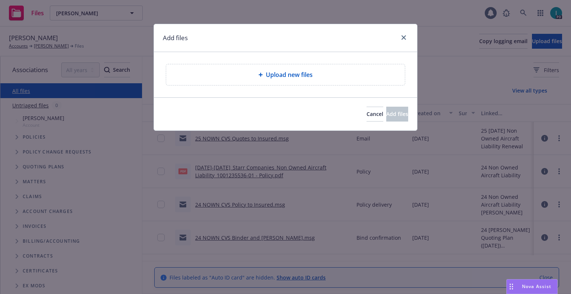
click at [262, 29] on div "Add files" at bounding box center [285, 38] width 263 height 28
click at [407, 38] on link "close" at bounding box center [403, 37] width 9 height 9
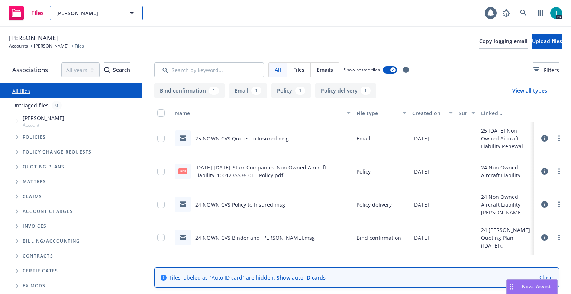
click at [103, 12] on span "Ethan Morgan" at bounding box center [88, 13] width 64 height 8
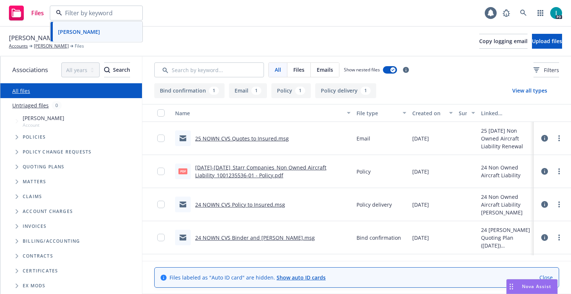
paste input "Scott Marrs"
type input "Scott Marrs"
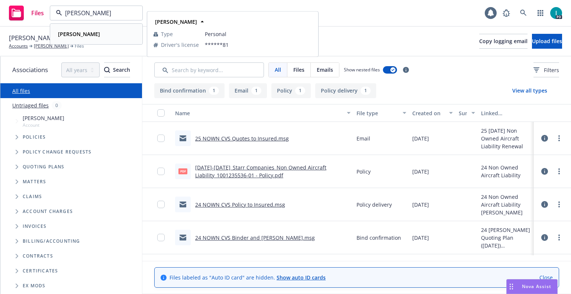
click at [90, 32] on div "Scott Marrs" at bounding box center [96, 34] width 82 height 11
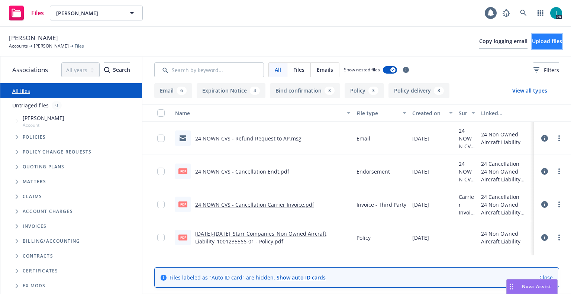
click at [532, 41] on span "Upload files" at bounding box center [547, 41] width 30 height 7
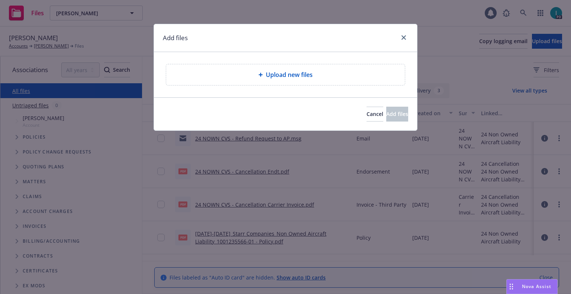
type textarea "x"
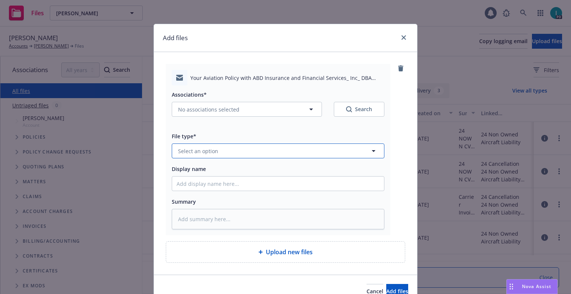
click at [194, 153] on span "Select an option" at bounding box center [198, 151] width 40 height 8
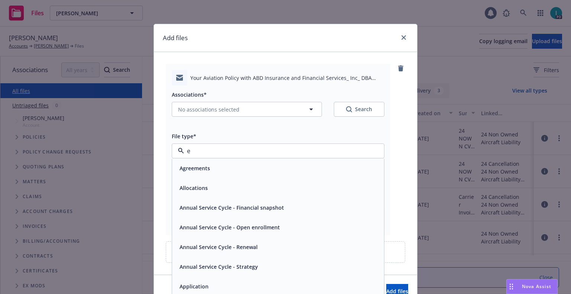
type input "em"
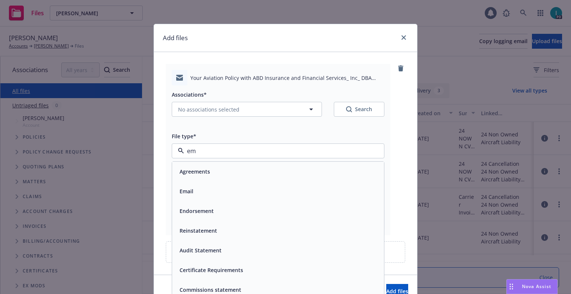
click at [201, 190] on div "Email" at bounding box center [278, 191] width 203 height 11
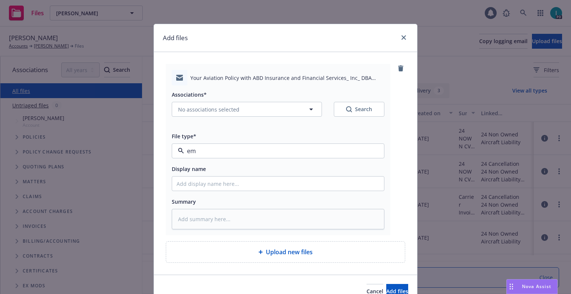
type textarea "x"
click at [199, 184] on input "Display name" at bounding box center [278, 184] width 212 height 14
type input "25 NOWN CVS Quotes to Insured"
click at [224, 110] on span "No associations selected" at bounding box center [208, 110] width 61 height 8
type textarea "x"
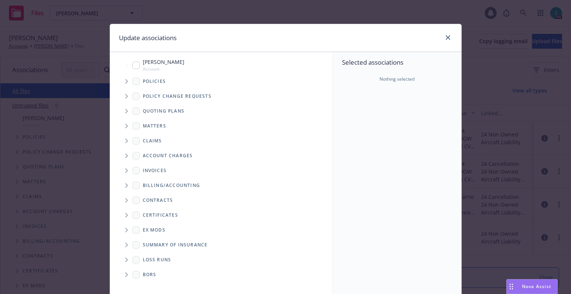
click at [122, 109] on span "Tree Example" at bounding box center [126, 111] width 12 height 12
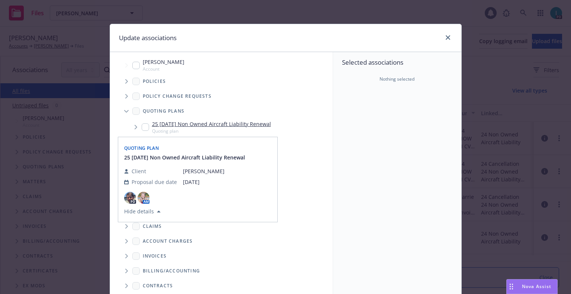
click at [143, 124] on input "Tree Example" at bounding box center [145, 126] width 7 height 7
checkbox input "true"
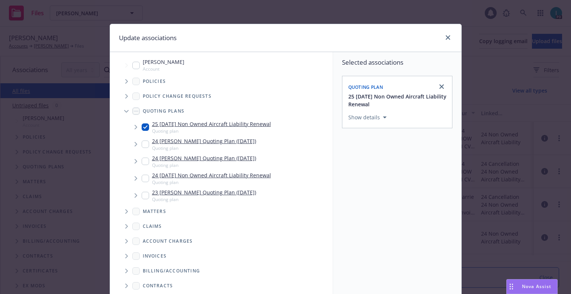
scroll to position [75, 0]
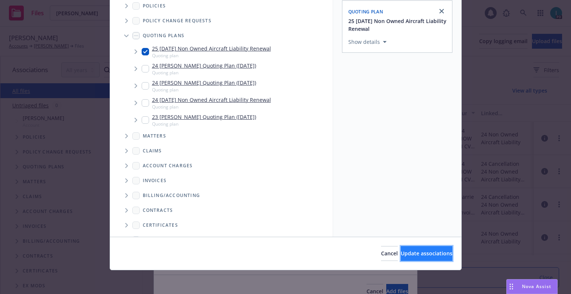
click at [407, 250] on span "Update associations" at bounding box center [427, 253] width 52 height 7
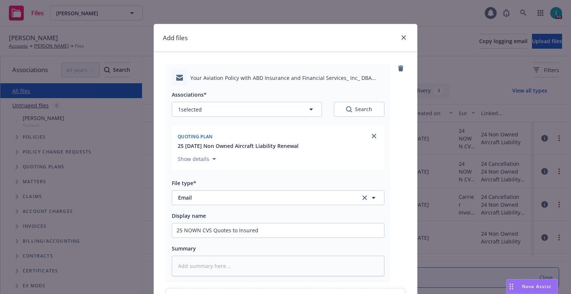
scroll to position [85, 0]
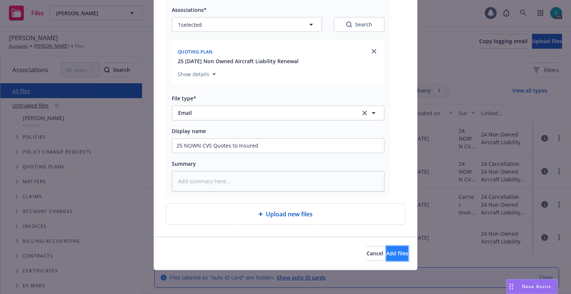
click at [386, 253] on span "Add files" at bounding box center [397, 253] width 22 height 7
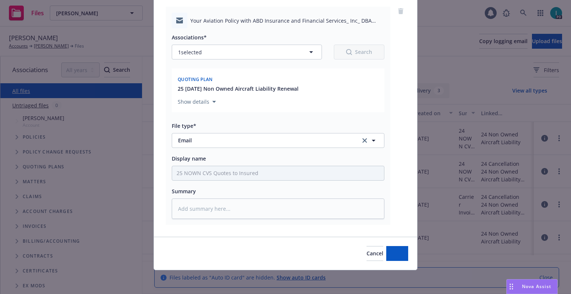
scroll to position [57, 0]
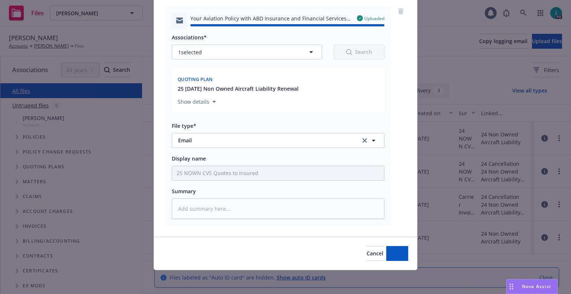
type textarea "x"
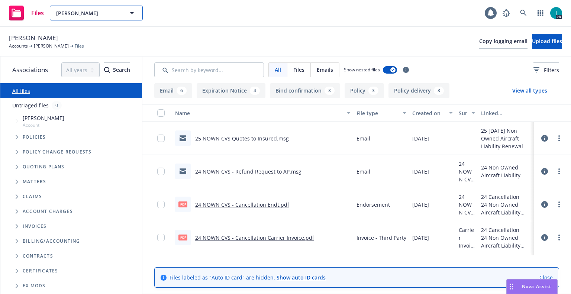
click at [86, 9] on button "Scott Marrs" at bounding box center [96, 13] width 93 height 15
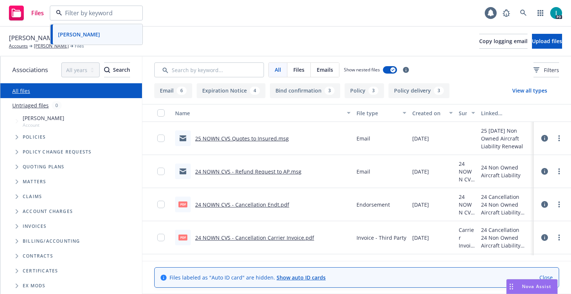
paste input "Keng Lim"
type input "Keng Lim"
click at [91, 32] on strong "Keng Kiat Lim" at bounding box center [86, 33] width 56 height 7
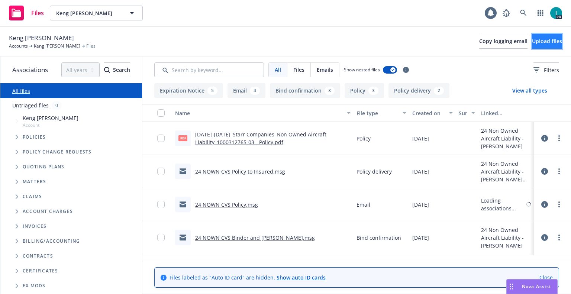
click at [534, 42] on span "Upload files" at bounding box center [547, 41] width 30 height 7
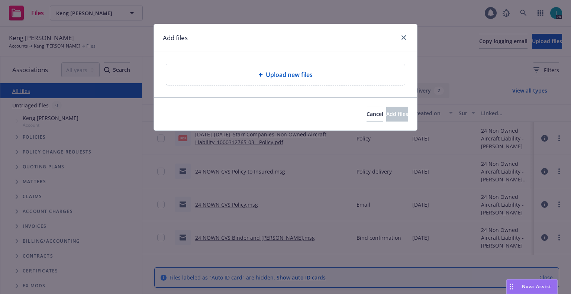
type textarea "x"
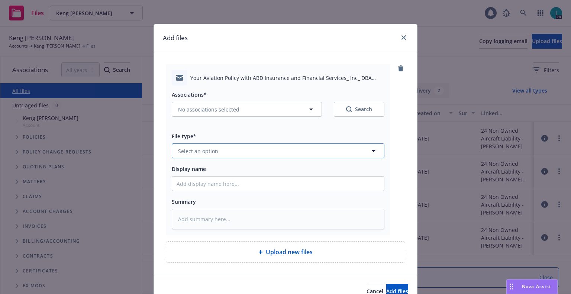
click at [225, 145] on button "Select an option" at bounding box center [278, 150] width 213 height 15
type input "ex"
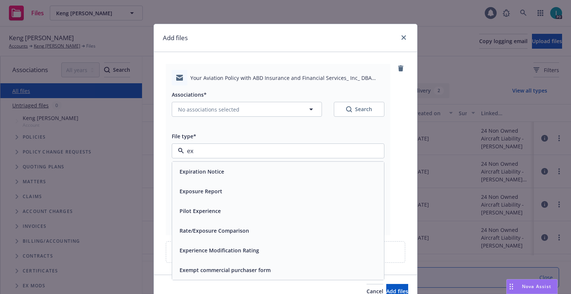
click at [205, 155] on input "ex" at bounding box center [276, 150] width 185 height 9
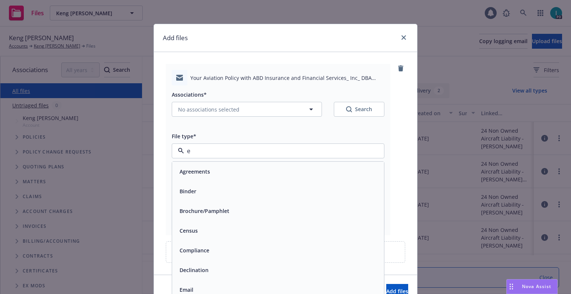
type input "em"
click at [203, 183] on div "Email" at bounding box center [278, 191] width 212 height 20
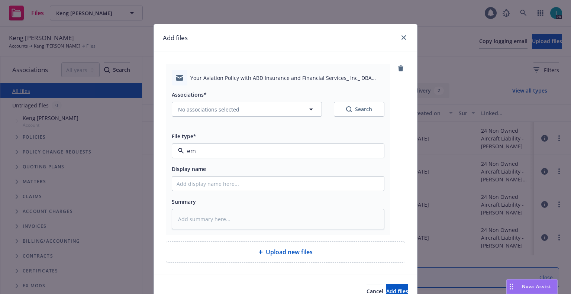
type textarea "x"
click at [203, 183] on input "Display name" at bounding box center [278, 184] width 212 height 14
type input "25 NOWN CVS Quotes to Insured"
click at [210, 109] on span "No associations selected" at bounding box center [208, 110] width 61 height 8
type textarea "x"
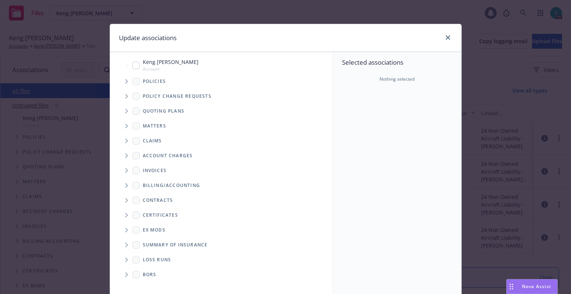
click at [125, 110] on icon "Tree Example" at bounding box center [126, 111] width 3 height 4
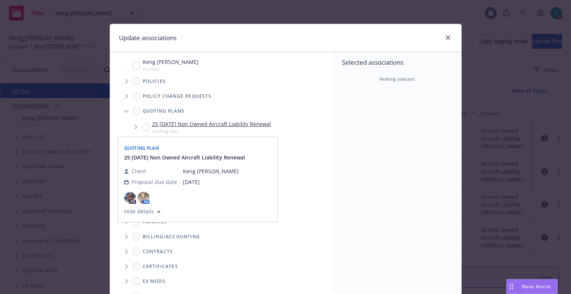
click at [144, 126] on input "Tree Example" at bounding box center [145, 126] width 7 height 7
checkbox input "true"
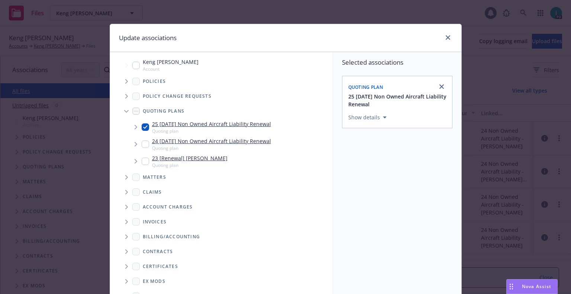
scroll to position [75, 0]
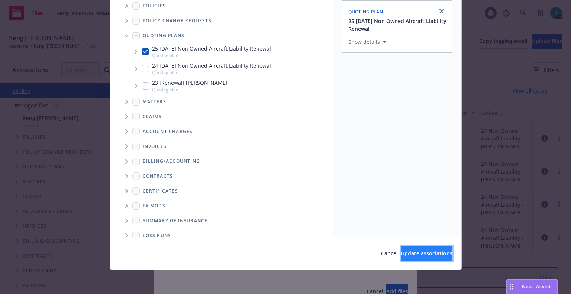
click at [407, 250] on span "Update associations" at bounding box center [427, 253] width 52 height 7
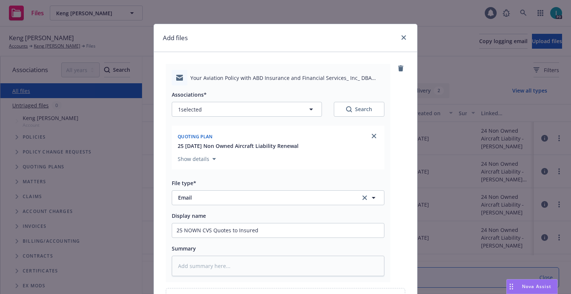
scroll to position [85, 0]
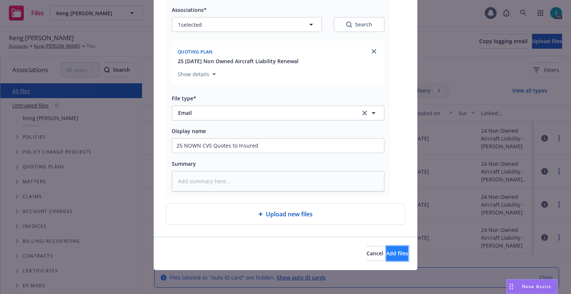
click at [386, 254] on span "Add files" at bounding box center [397, 253] width 22 height 7
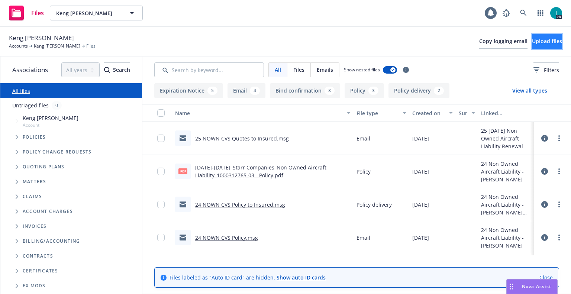
click at [548, 39] on span "Upload files" at bounding box center [547, 41] width 30 height 7
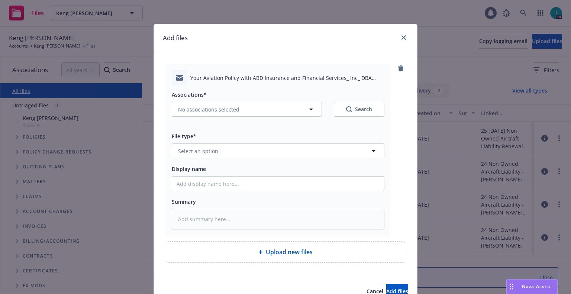
type textarea "x"
click at [199, 152] on span "Select an option" at bounding box center [198, 151] width 40 height 8
type input "em"
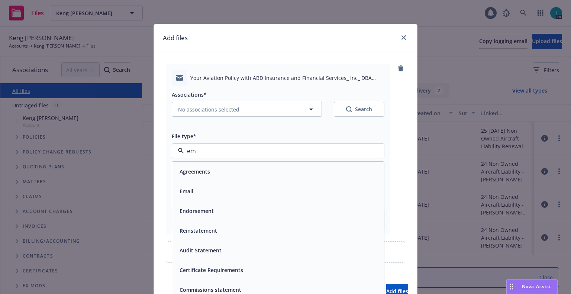
click at [198, 194] on div "Email" at bounding box center [278, 191] width 203 height 11
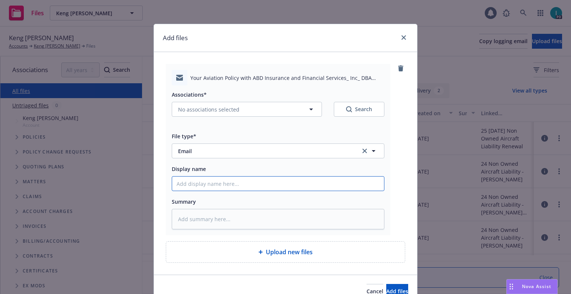
click at [210, 181] on input "Display name" at bounding box center [278, 184] width 212 height 14
type textarea "x"
type input "2"
type textarea "x"
type input "25"
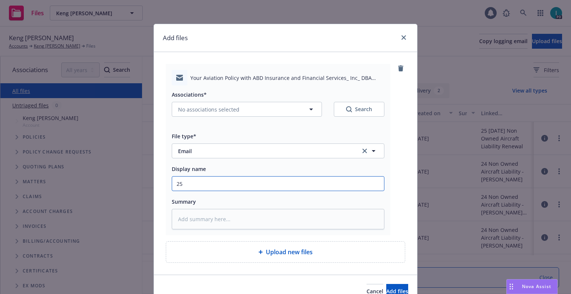
type textarea "x"
type input "25 NOWN CVS Quotes to Insured"
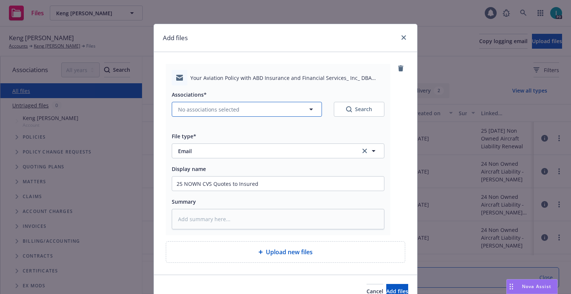
click at [197, 108] on span "No associations selected" at bounding box center [208, 110] width 61 height 8
type textarea "x"
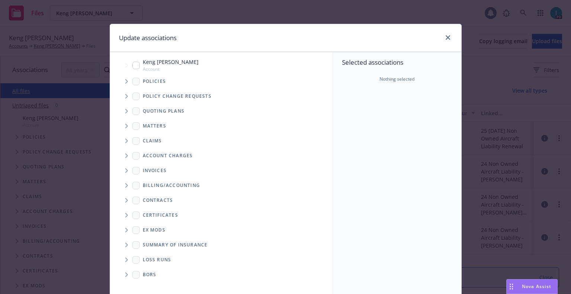
click at [122, 107] on span "Tree Example" at bounding box center [126, 111] width 12 height 12
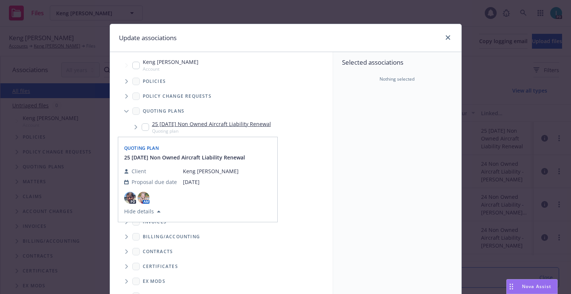
click at [144, 130] on input "Tree Example" at bounding box center [145, 126] width 7 height 7
checkbox input "true"
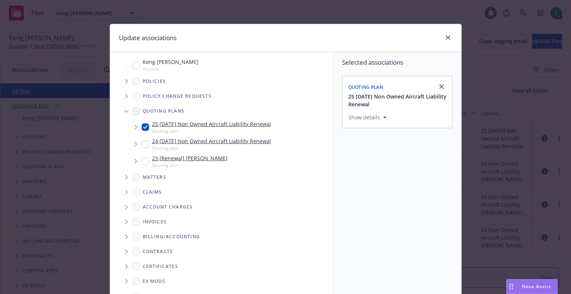
scroll to position [75, 0]
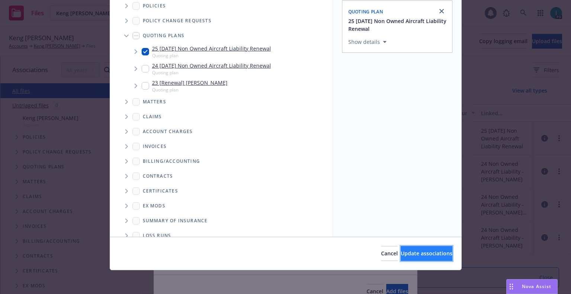
click at [401, 258] on button "Update associations" at bounding box center [427, 253] width 52 height 15
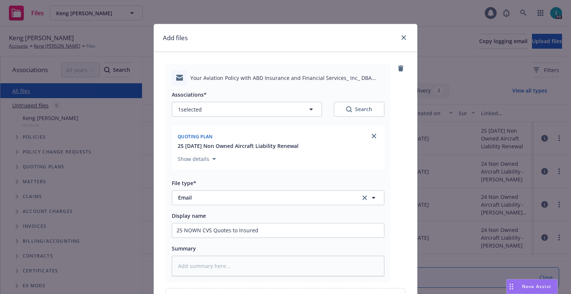
scroll to position [85, 0]
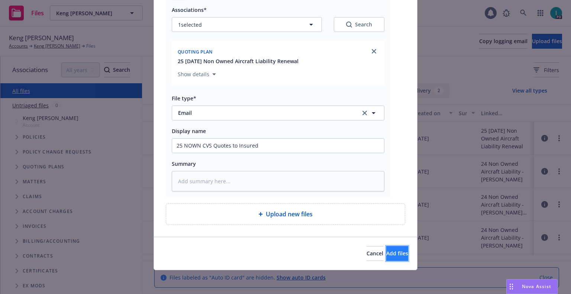
click at [388, 250] on span "Add files" at bounding box center [397, 253] width 22 height 7
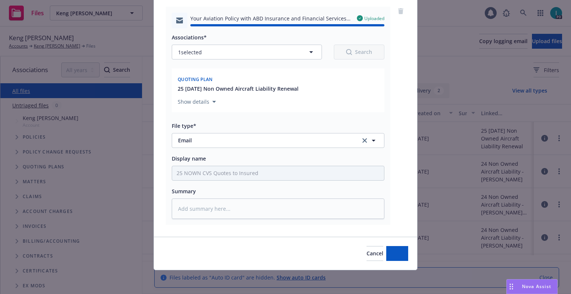
type textarea "x"
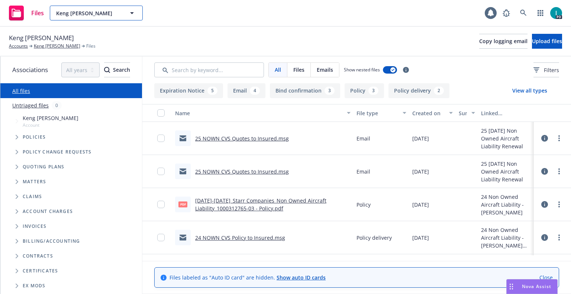
click at [87, 10] on span "Keng Kiat Lim" at bounding box center [88, 13] width 64 height 8
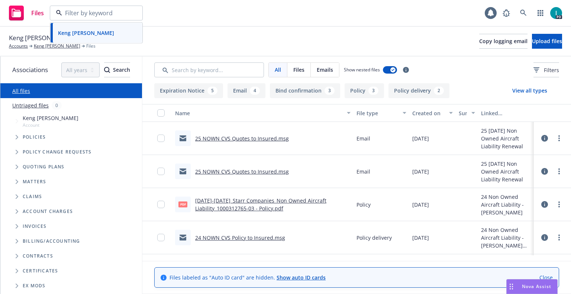
paste input "Darian Kadir"
type input "Darian Kadir"
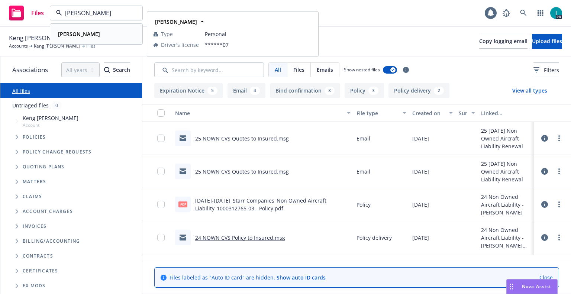
click at [95, 34] on div "Darian Kadir" at bounding box center [96, 34] width 82 height 11
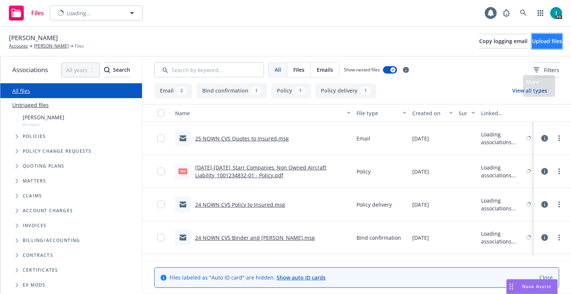
click at [540, 39] on span "Upload files" at bounding box center [547, 41] width 30 height 7
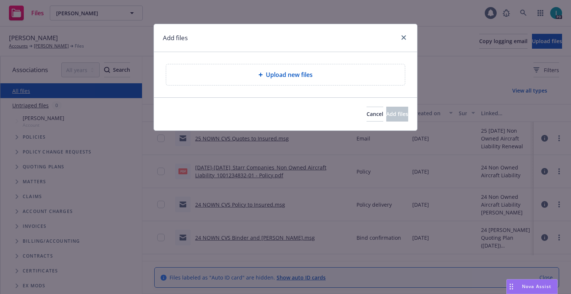
click at [248, 119] on div "Cancel Add files" at bounding box center [285, 114] width 245 height 15
type textarea "x"
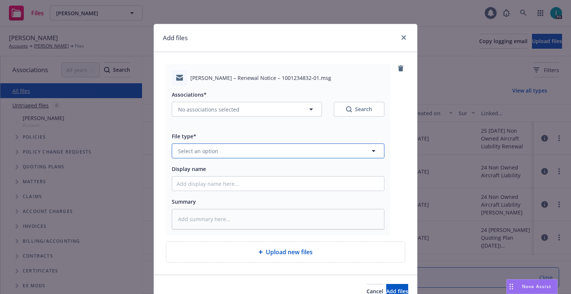
click at [205, 148] on span "Select an option" at bounding box center [198, 151] width 40 height 8
type input "ex"
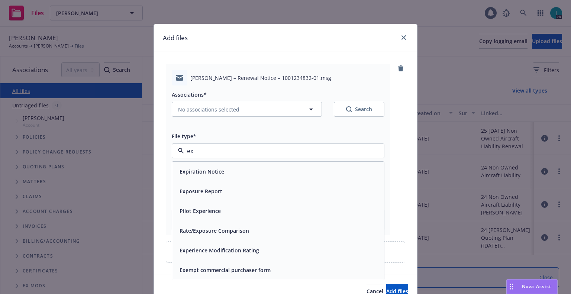
click at [200, 166] on div "Expiration Notice" at bounding box center [278, 172] width 212 height 20
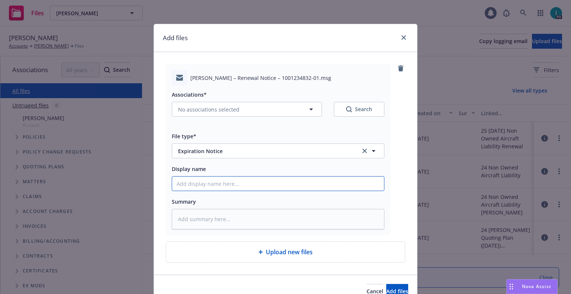
click at [203, 183] on input "Display name" at bounding box center [278, 184] width 212 height 14
type textarea "x"
type input "2"
type textarea "x"
type input "24"
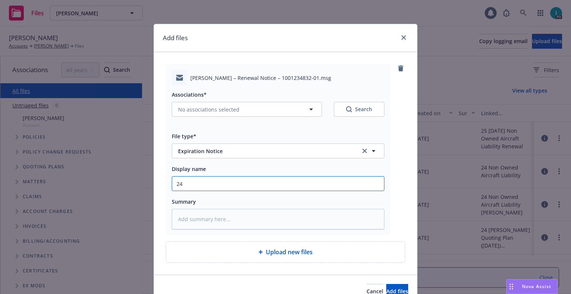
type textarea "x"
type input "24 NOWN CVS Renewal Notice"
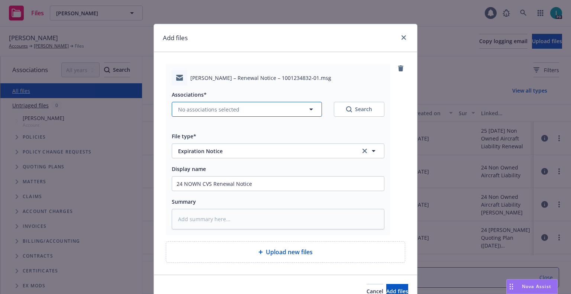
click at [208, 109] on span "No associations selected" at bounding box center [208, 110] width 61 height 8
type textarea "x"
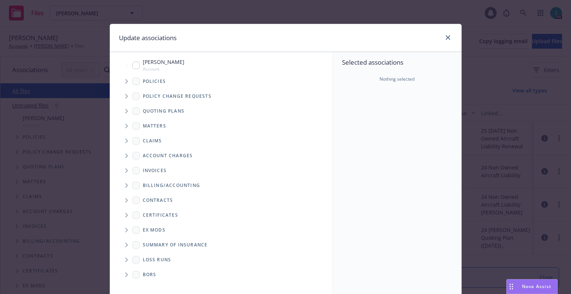
click at [125, 113] on icon "Tree Example" at bounding box center [126, 111] width 3 height 4
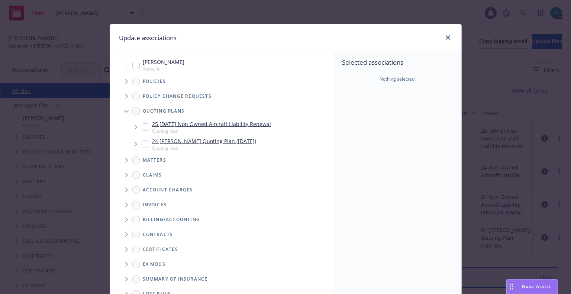
click at [124, 79] on span "Tree Example" at bounding box center [126, 81] width 12 height 12
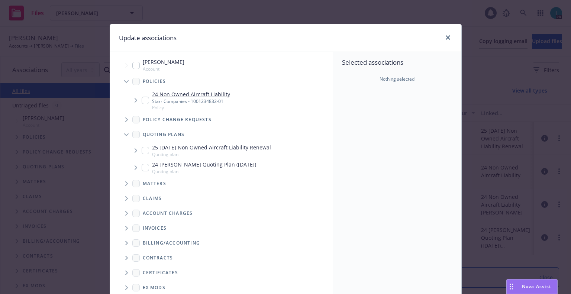
click at [142, 98] on input "Tree Example" at bounding box center [145, 100] width 7 height 7
checkbox input "true"
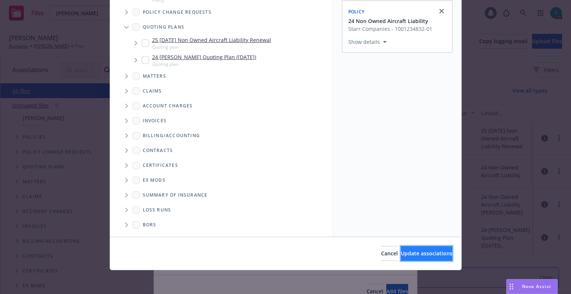
click at [405, 255] on span "Update associations" at bounding box center [427, 253] width 52 height 7
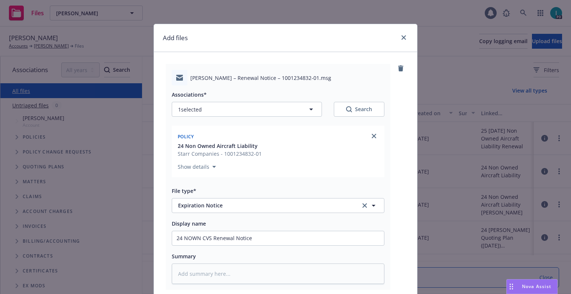
scroll to position [93, 0]
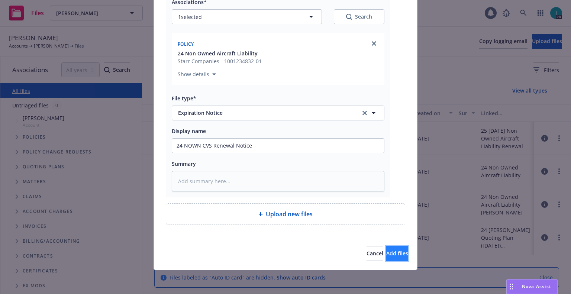
click at [386, 252] on span "Add files" at bounding box center [397, 253] width 22 height 7
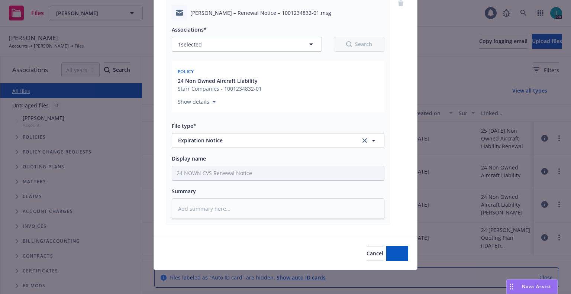
scroll to position [65, 0]
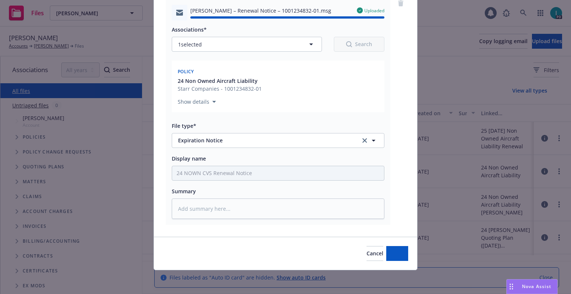
type textarea "x"
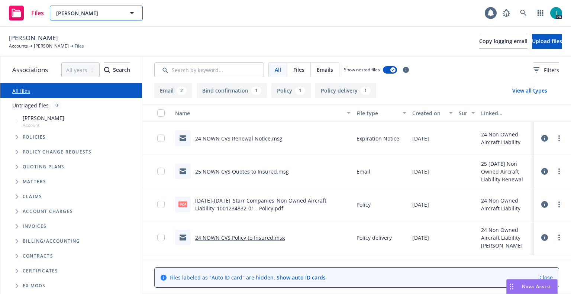
click at [94, 10] on span "Darian Kadir" at bounding box center [88, 13] width 64 height 8
paste input "Ryan Sander"
type input "Ryan Sander"
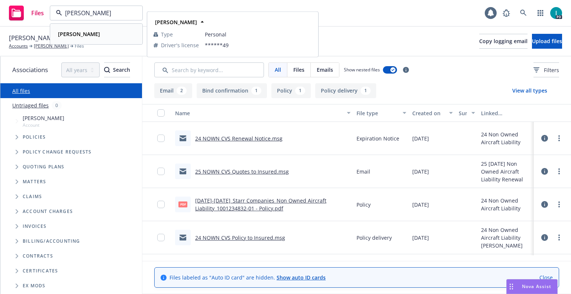
click at [109, 34] on div "Ryan Sander" at bounding box center [96, 34] width 82 height 11
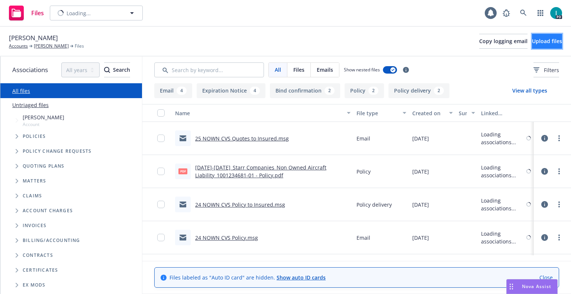
click at [532, 38] on span "Upload files" at bounding box center [547, 41] width 30 height 7
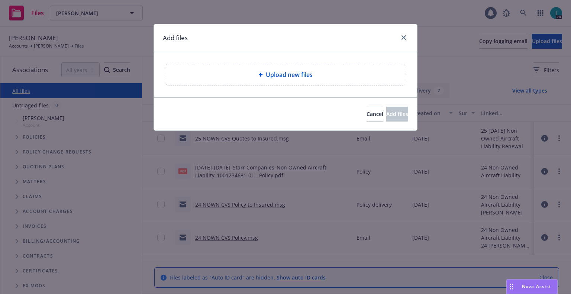
type textarea "x"
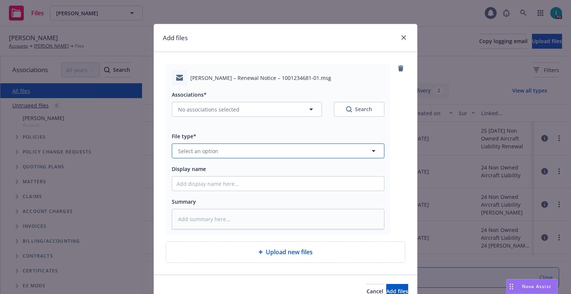
click at [231, 149] on button "Select an option" at bounding box center [278, 150] width 213 height 15
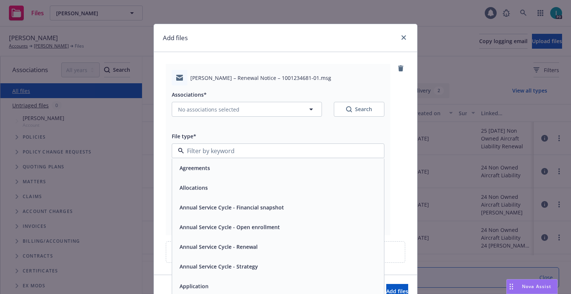
type input "x"
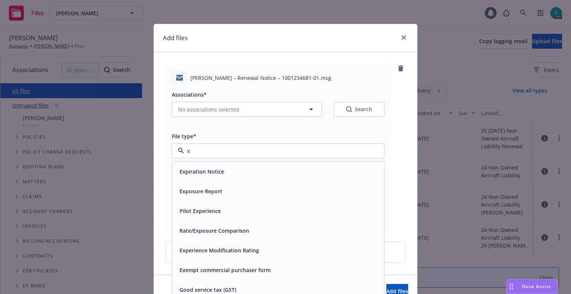
click at [211, 173] on span "Expiration Notice" at bounding box center [201, 172] width 45 height 8
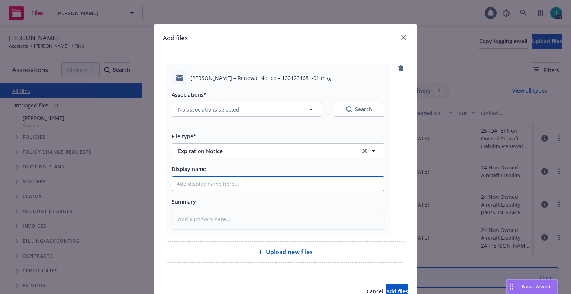
click at [205, 185] on input "Display name" at bounding box center [278, 184] width 212 height 14
type textarea "x"
type input "2"
type textarea "x"
type input "24"
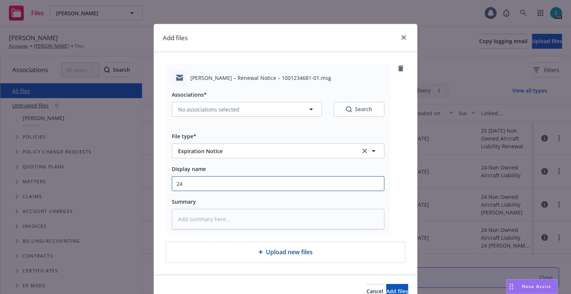
type textarea "x"
type input "24 NOWN CVS Renewal Notice"
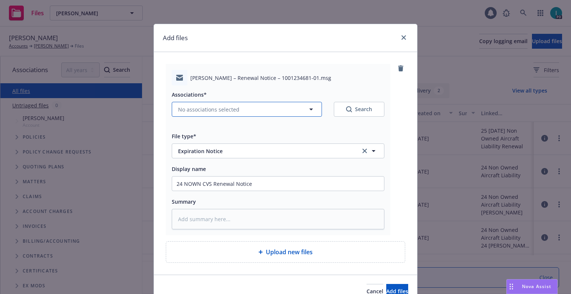
click at [195, 103] on button "No associations selected" at bounding box center [247, 109] width 150 height 15
type textarea "x"
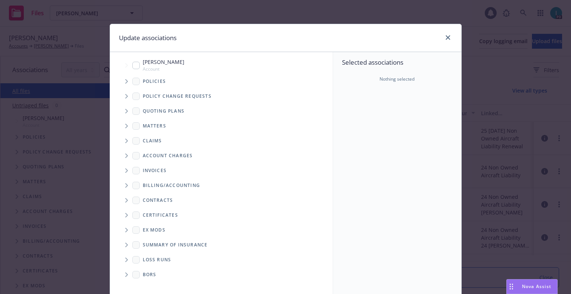
click at [120, 78] on span "Tree Example" at bounding box center [126, 81] width 12 height 12
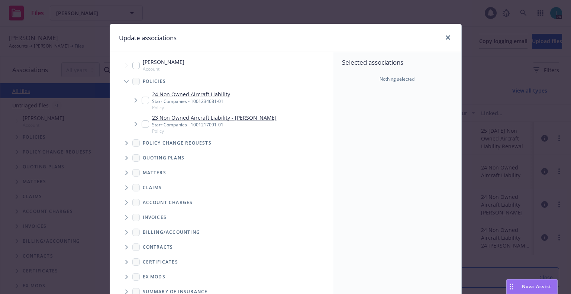
click at [142, 98] on input "Tree Example" at bounding box center [145, 100] width 7 height 7
checkbox input "true"
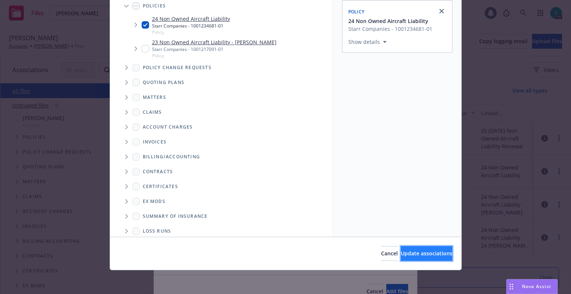
click at [413, 255] on span "Update associations" at bounding box center [427, 253] width 52 height 7
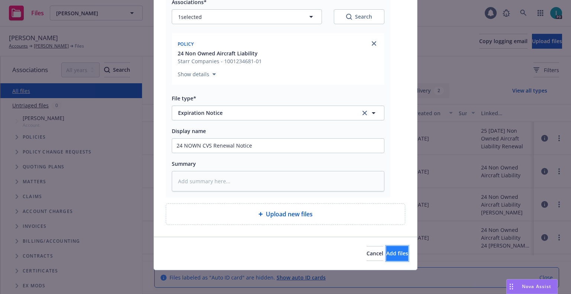
click at [388, 252] on span "Add files" at bounding box center [397, 253] width 22 height 7
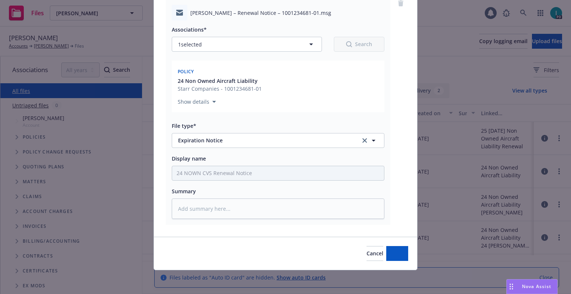
scroll to position [65, 0]
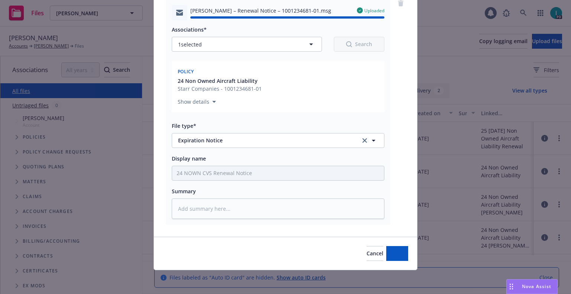
type textarea "x"
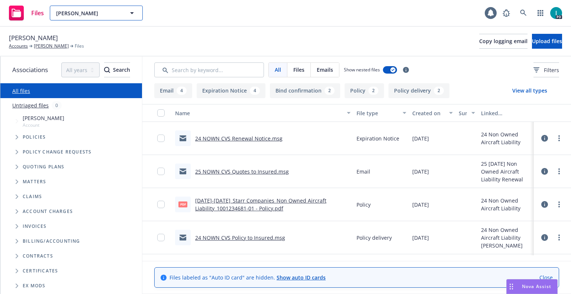
click at [79, 9] on button "Ryan Sander" at bounding box center [96, 13] width 93 height 15
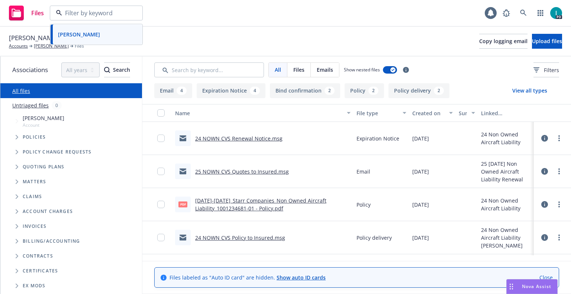
paste input "Dylan Bigham"
type input "Dylan Bigham"
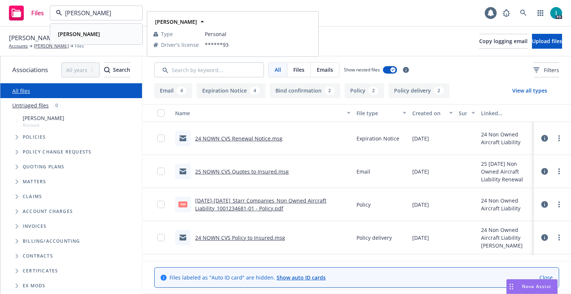
click at [95, 35] on div "Dylan Bigham" at bounding box center [96, 34] width 82 height 11
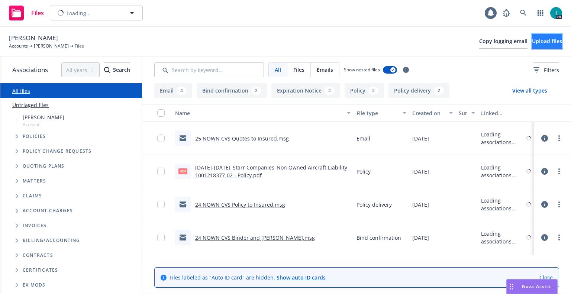
click at [536, 45] on button "Upload files" at bounding box center [547, 41] width 30 height 15
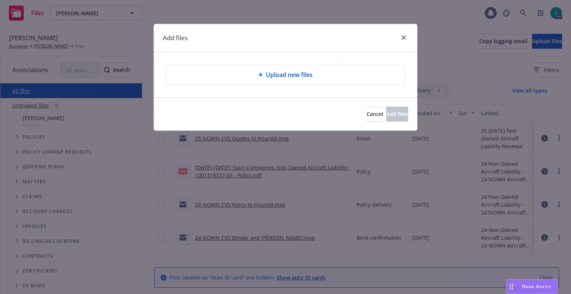
type textarea "x"
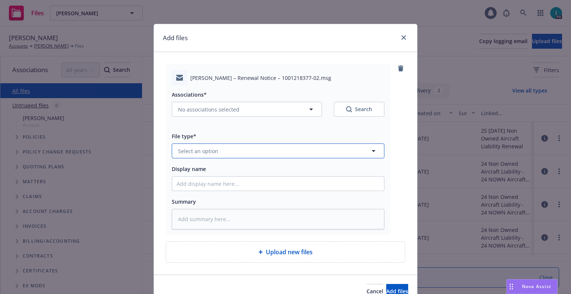
click at [214, 150] on span "Select an option" at bounding box center [198, 151] width 40 height 8
type input "ex"
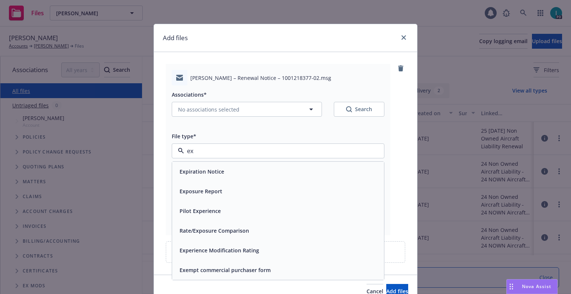
click at [212, 171] on span "Expiration Notice" at bounding box center [201, 172] width 45 height 8
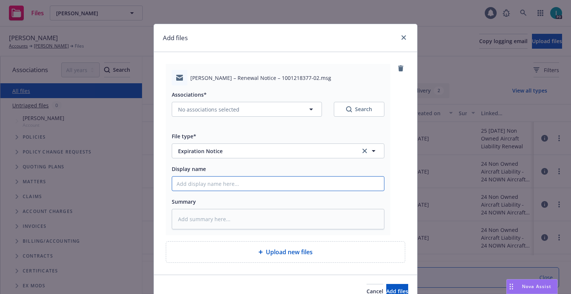
click at [211, 179] on input "Display name" at bounding box center [278, 184] width 212 height 14
type textarea "x"
type input "2"
type textarea "x"
type input "24"
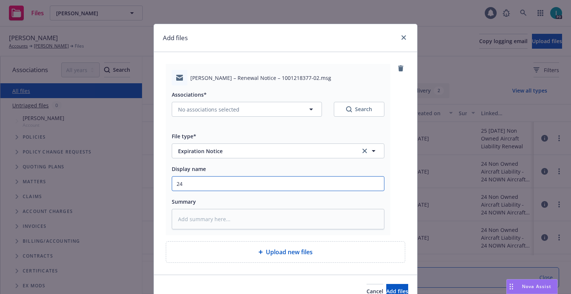
type textarea "x"
type input "24 NOWN CVS Renewal Notice"
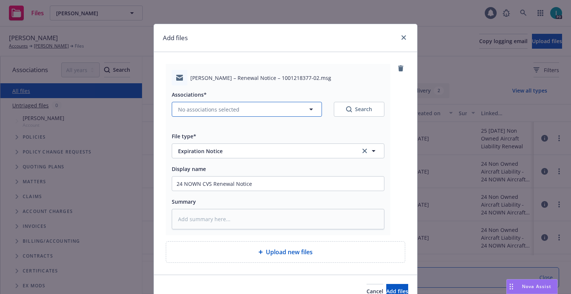
click at [229, 109] on span "No associations selected" at bounding box center [208, 110] width 61 height 8
type textarea "x"
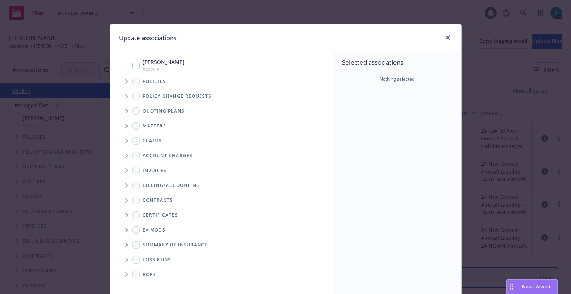
click at [120, 82] on span "Tree Example" at bounding box center [126, 81] width 12 height 12
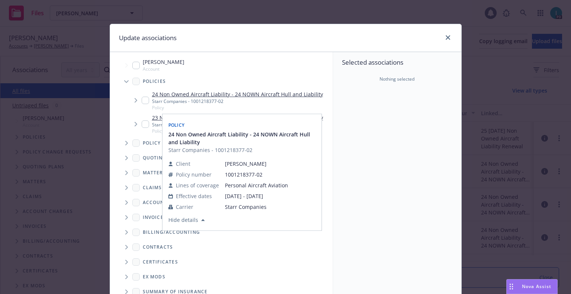
click at [143, 103] on input "Tree Example" at bounding box center [145, 100] width 7 height 7
checkbox input "true"
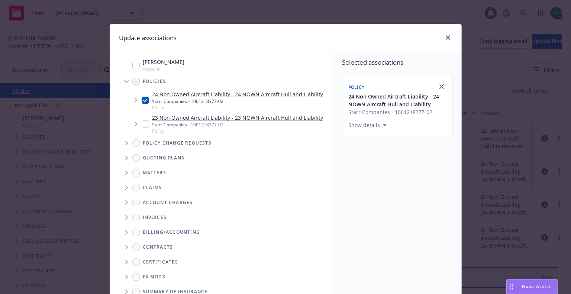
scroll to position [75, 0]
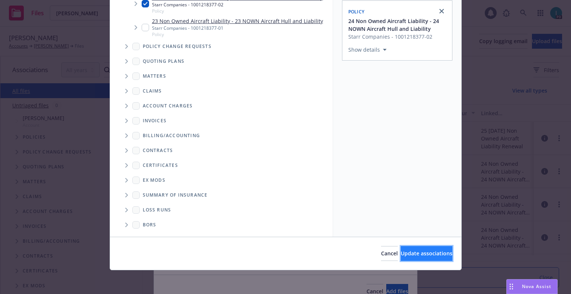
click at [401, 253] on span "Update associations" at bounding box center [427, 253] width 52 height 7
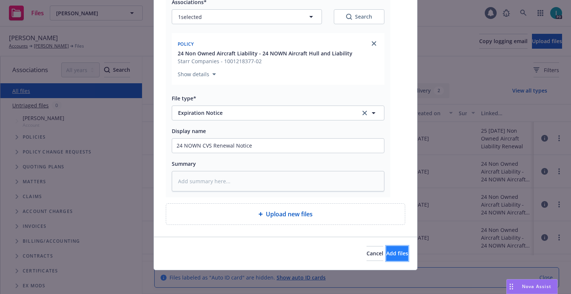
click at [386, 250] on span "Add files" at bounding box center [397, 253] width 22 height 7
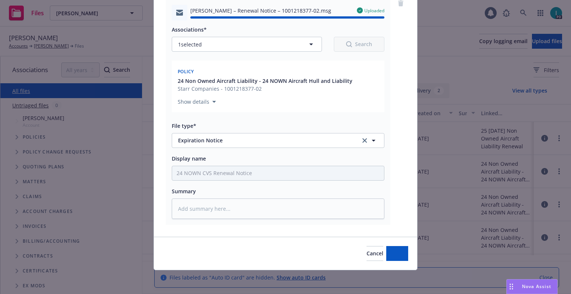
type textarea "x"
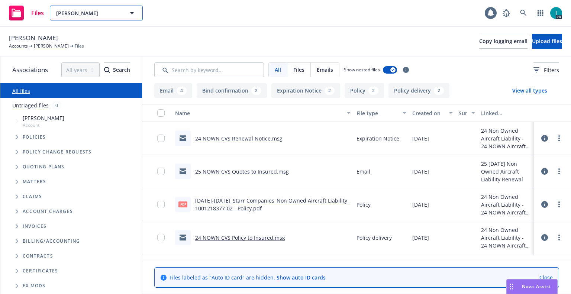
click at [73, 11] on span "Dylan Bigham" at bounding box center [88, 13] width 64 height 8
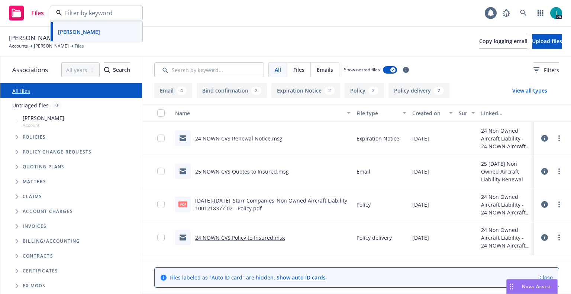
paste input "Derek Dwight"
type input "Derek Dwight"
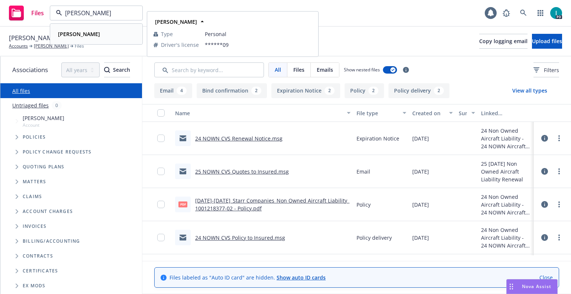
click at [104, 39] on div "Derek Dwight" at bounding box center [96, 34] width 82 height 11
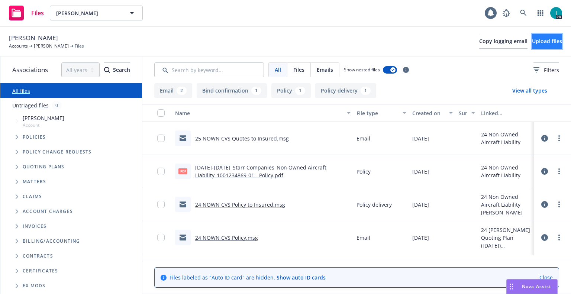
click at [532, 43] on span "Upload files" at bounding box center [547, 41] width 30 height 7
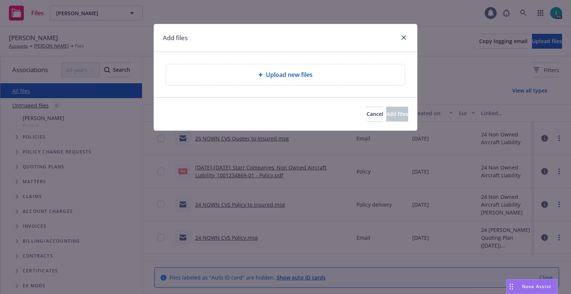
type textarea "x"
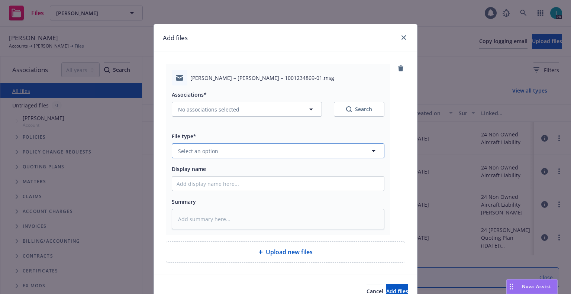
click at [232, 145] on button "Select an option" at bounding box center [278, 150] width 213 height 15
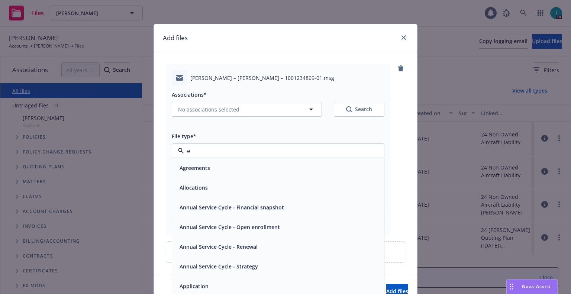
type input "ex"
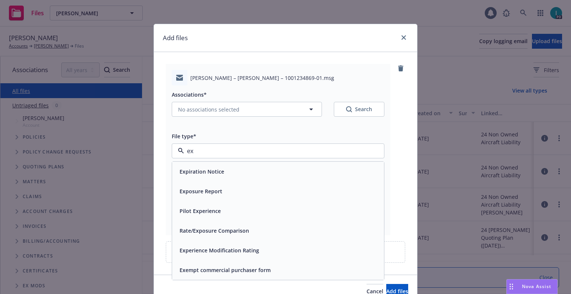
click at [229, 174] on div "Expiration Notice" at bounding box center [278, 171] width 203 height 11
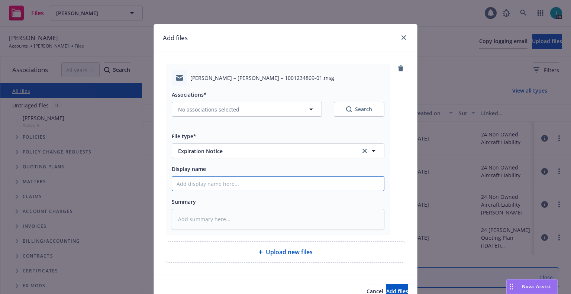
click at [217, 179] on input "Display name" at bounding box center [278, 184] width 212 height 14
type textarea "x"
type input "2"
type textarea "x"
type input "24"
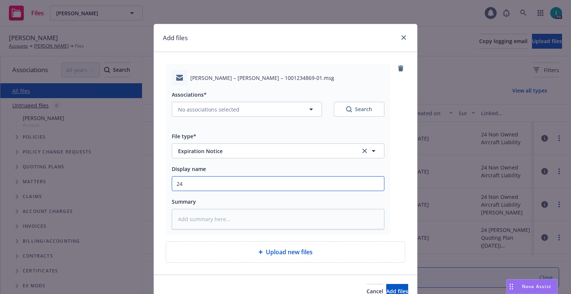
type textarea "x"
type input "24 NOWN CVS Renewal Notice"
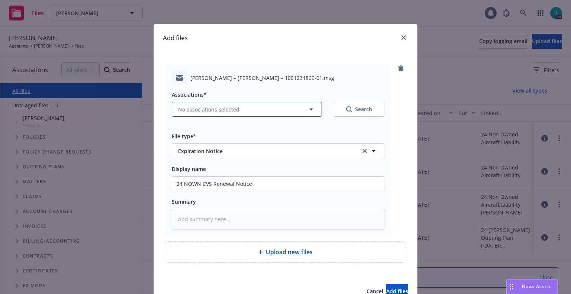
click at [196, 109] on span "No associations selected" at bounding box center [208, 110] width 61 height 8
type textarea "x"
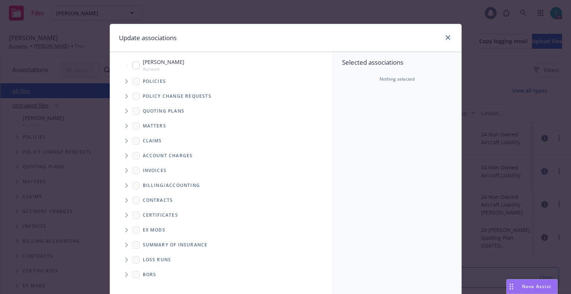
click at [127, 103] on div "Policy change requests" at bounding box center [224, 96] width 215 height 15
click at [120, 77] on span "Tree Example" at bounding box center [126, 81] width 12 height 12
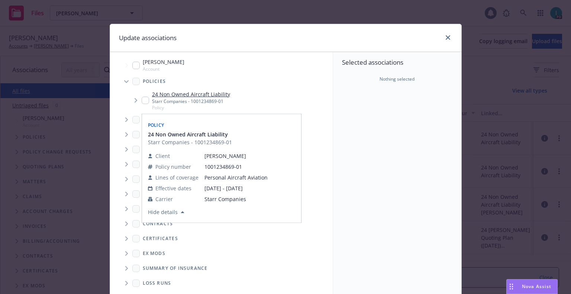
click at [142, 98] on input "Tree Example" at bounding box center [145, 100] width 7 height 7
checkbox input "true"
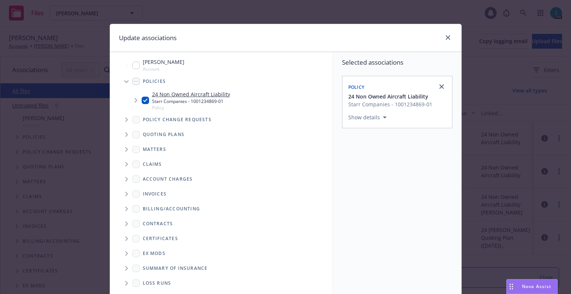
scroll to position [75, 0]
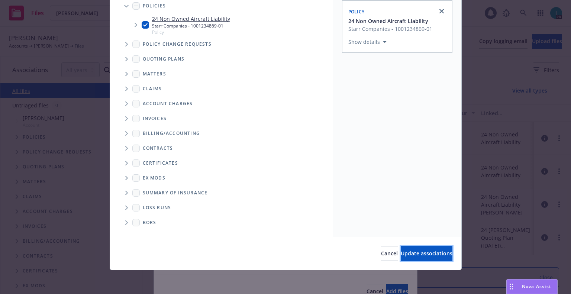
click at [407, 247] on button "Update associations" at bounding box center [427, 253] width 52 height 15
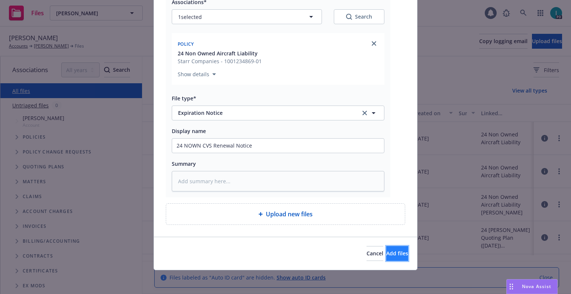
click at [386, 250] on span "Add files" at bounding box center [397, 253] width 22 height 7
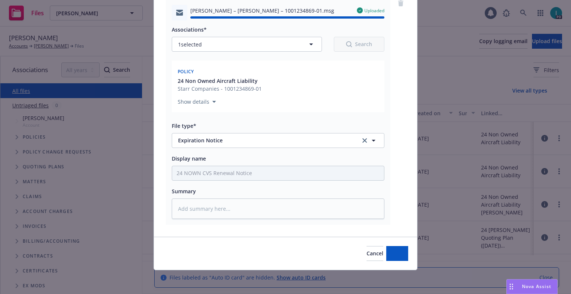
type textarea "x"
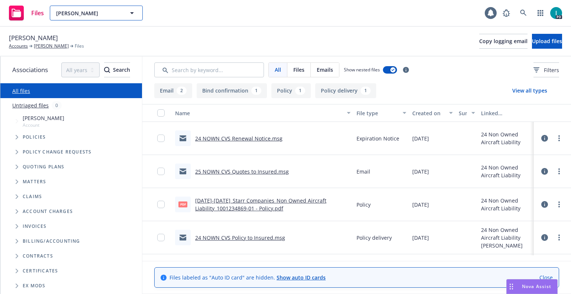
click at [101, 11] on span "Derek Dwight" at bounding box center [88, 13] width 64 height 8
paste input "Julian Rossi"
type input "Julian Rossi"
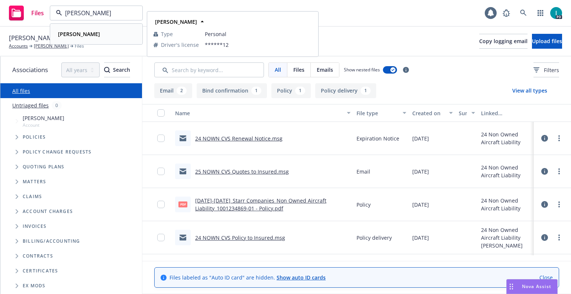
click at [90, 33] on div "Julian Rossi" at bounding box center [96, 34] width 82 height 11
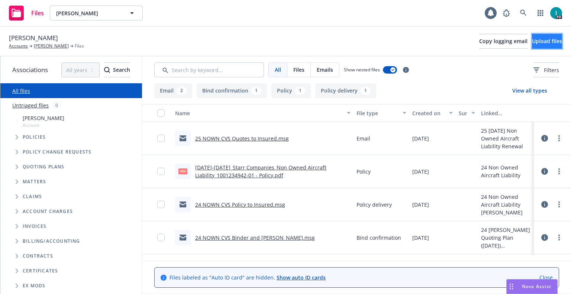
click at [532, 36] on button "Upload files" at bounding box center [547, 41] width 30 height 15
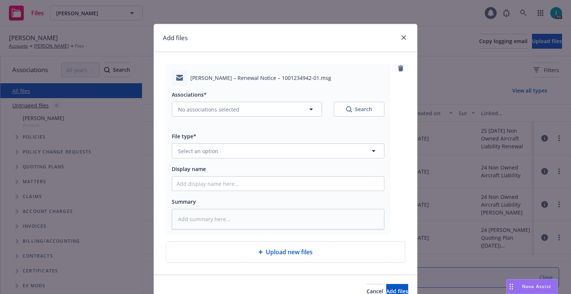
type textarea "x"
click at [216, 144] on button "Select an option" at bounding box center [278, 150] width 213 height 15
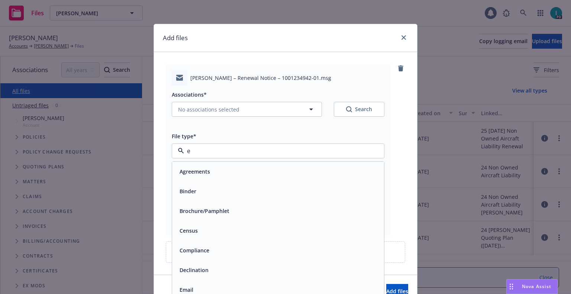
type input "ex"
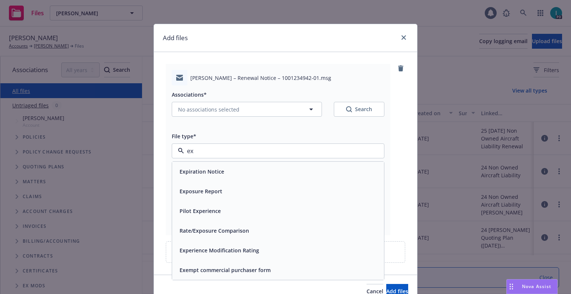
click at [204, 172] on span "Expiration Notice" at bounding box center [201, 172] width 45 height 8
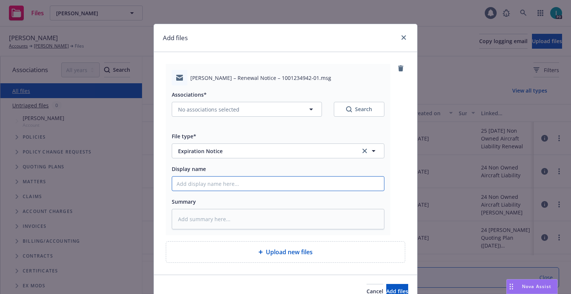
click at [210, 180] on input "Display name" at bounding box center [278, 184] width 212 height 14
type textarea "x"
type input "2"
type textarea "x"
type input "24"
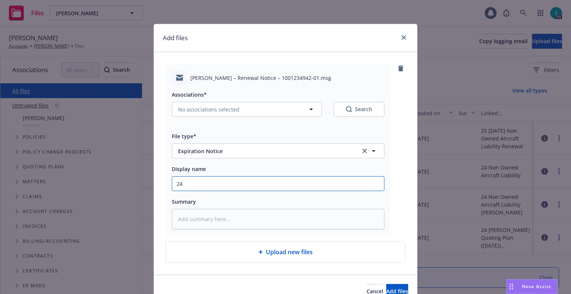
type textarea "x"
type input "24 NOWN CVS Renewal Notice"
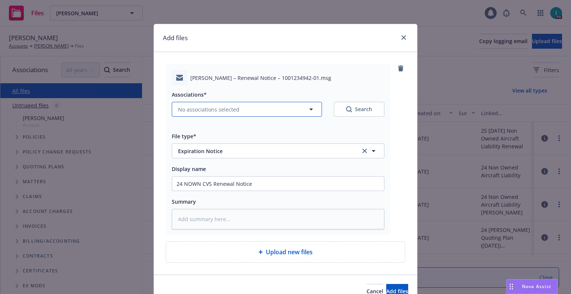
click at [206, 108] on span "No associations selected" at bounding box center [208, 110] width 61 height 8
type textarea "x"
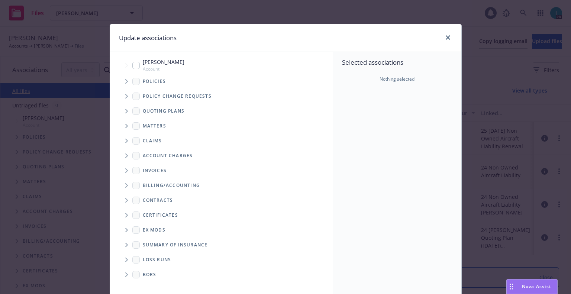
click at [120, 76] on span "Tree Example" at bounding box center [126, 81] width 12 height 12
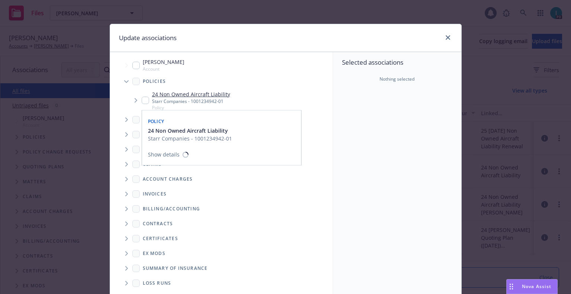
click at [144, 100] on input "Tree Example" at bounding box center [145, 100] width 7 height 7
checkbox input "true"
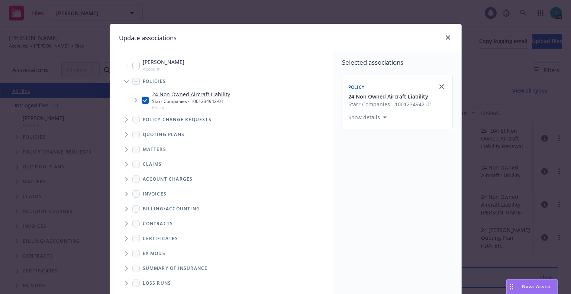
scroll to position [75, 0]
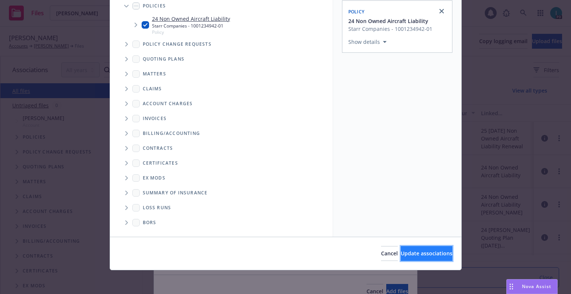
click at [429, 259] on button "Update associations" at bounding box center [427, 253] width 52 height 15
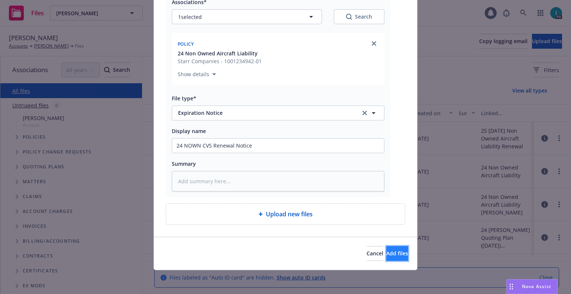
click at [386, 251] on span "Add files" at bounding box center [397, 253] width 22 height 7
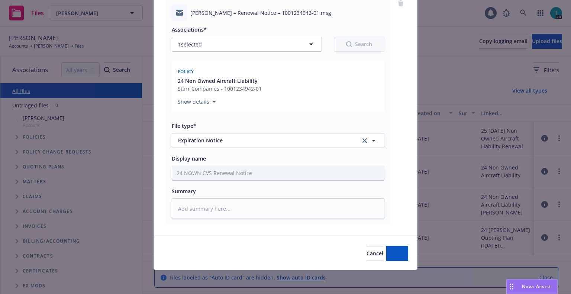
type textarea "x"
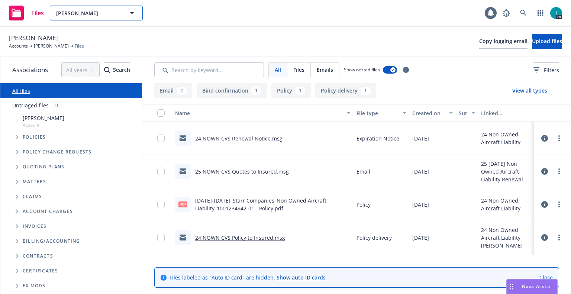
click at [109, 9] on button "Julian Rossi" at bounding box center [96, 13] width 93 height 15
paste input "Elizabeth Leddy"
type input "Elizabeth Leddy"
click at [95, 30] on div at bounding box center [96, 34] width 92 height 21
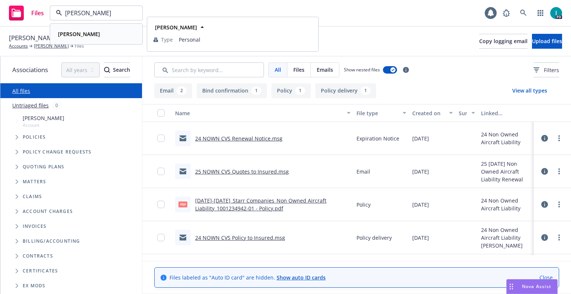
click at [95, 33] on strong "Elizabeth Leddy" at bounding box center [79, 33] width 42 height 7
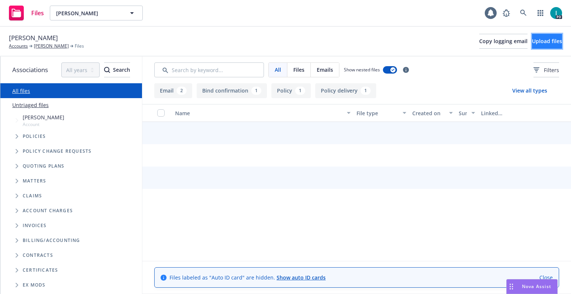
click at [554, 43] on button "Upload files" at bounding box center [547, 41] width 30 height 15
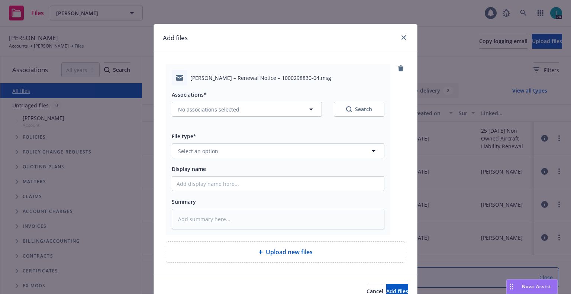
type textarea "x"
click at [207, 155] on span "Select an option" at bounding box center [198, 151] width 40 height 8
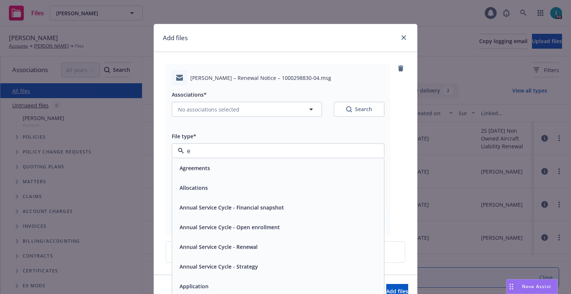
type input "ex"
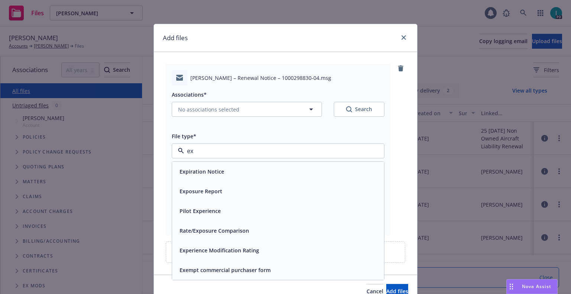
click at [212, 165] on div "Expiration Notice" at bounding box center [278, 172] width 212 height 20
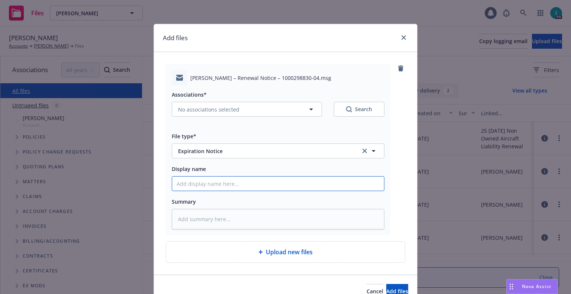
type textarea "x"
type input "2"
click at [215, 183] on input "2" at bounding box center [278, 184] width 212 height 14
type textarea "x"
type input "24"
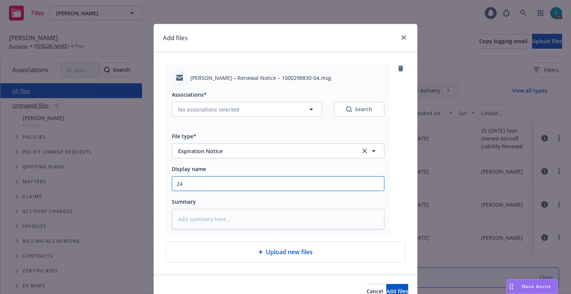
type textarea "x"
type input "24 NOWN CVS Renewal Notice"
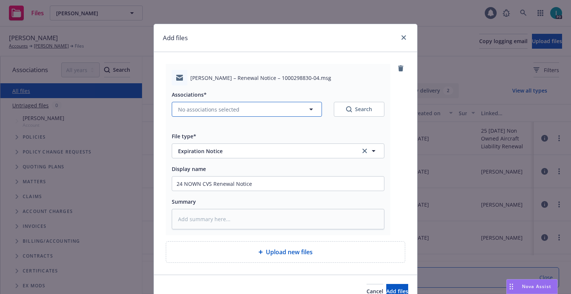
click at [223, 107] on span "No associations selected" at bounding box center [208, 110] width 61 height 8
type textarea "x"
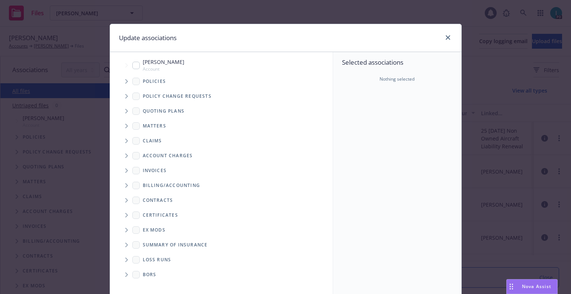
click at [121, 81] on span "Tree Example" at bounding box center [126, 81] width 12 height 12
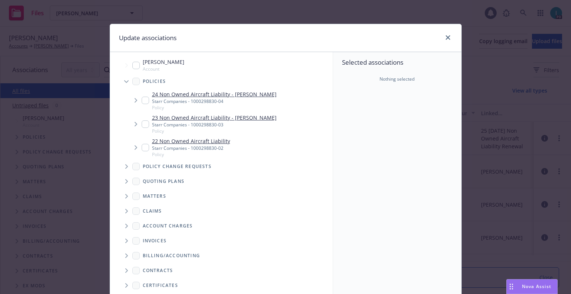
click at [144, 100] on input "Tree Example" at bounding box center [145, 100] width 7 height 7
checkbox input "true"
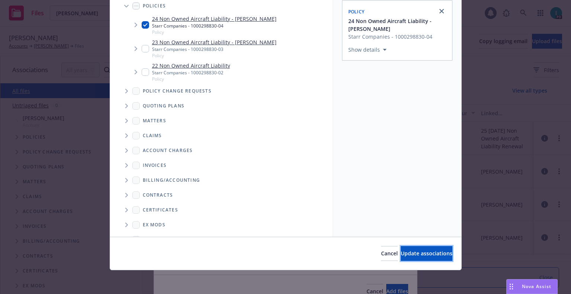
click at [402, 250] on span "Update associations" at bounding box center [427, 253] width 52 height 7
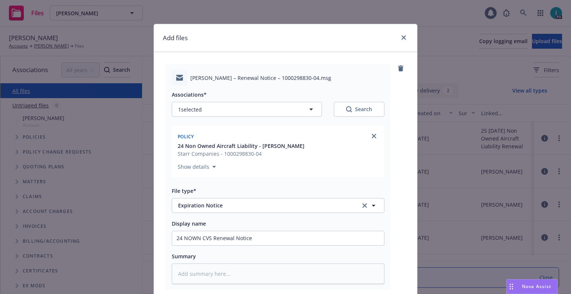
scroll to position [93, 0]
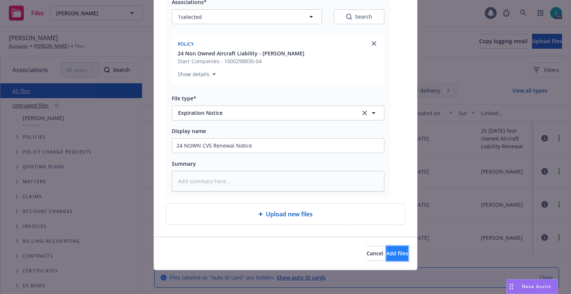
click at [386, 260] on button "Add files" at bounding box center [397, 253] width 22 height 15
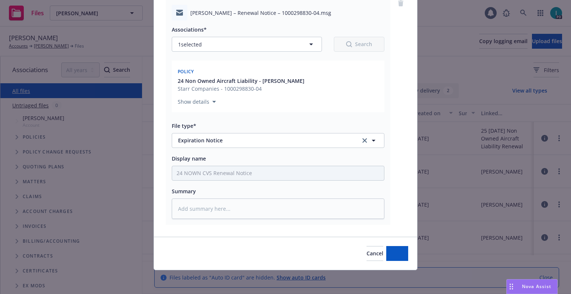
scroll to position [65, 0]
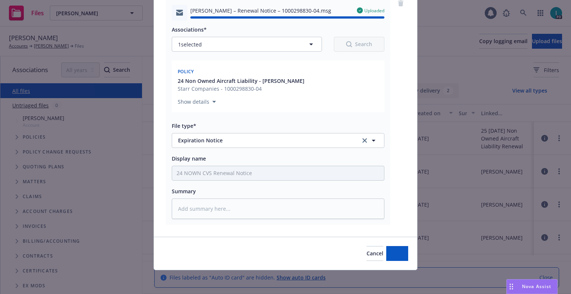
type textarea "x"
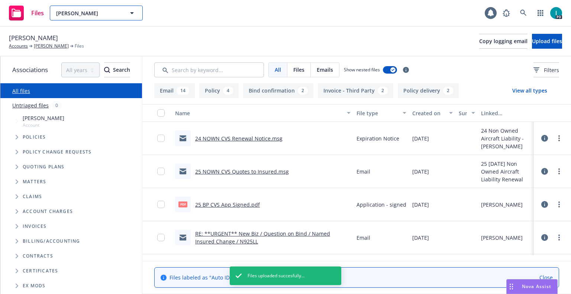
click at [98, 13] on span "Elizabeth Leddy" at bounding box center [88, 13] width 64 height 8
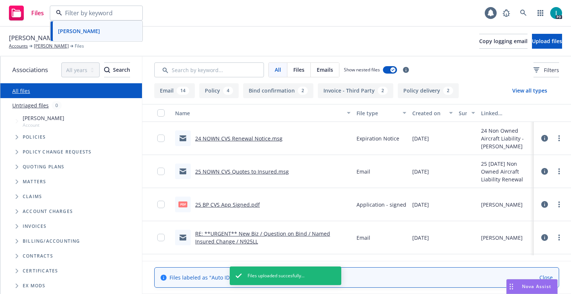
paste input "Raymond Lau"
type input "Raymond Lau"
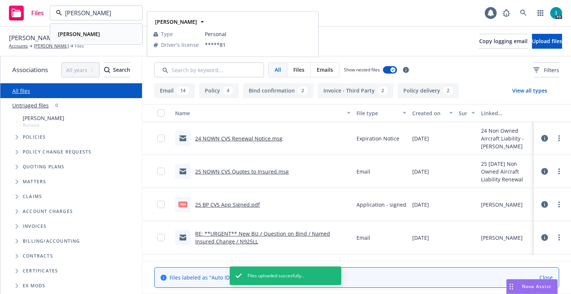
click at [107, 36] on div "Raymond Lau" at bounding box center [96, 34] width 82 height 11
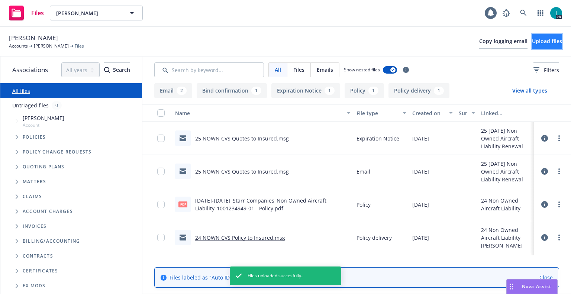
click at [545, 44] on span "Upload files" at bounding box center [547, 41] width 30 height 7
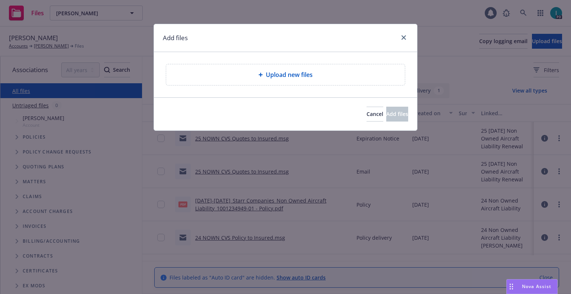
type textarea "x"
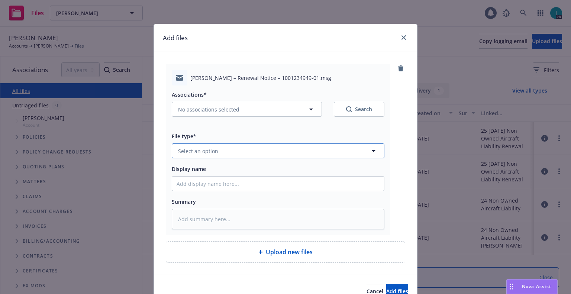
click at [207, 151] on span "Select an option" at bounding box center [198, 151] width 40 height 8
type input "ex"
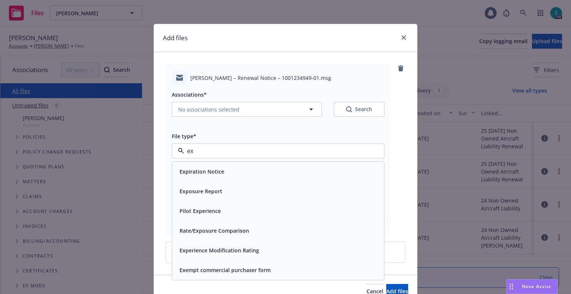
click at [206, 168] on span "Expiration Notice" at bounding box center [201, 172] width 45 height 8
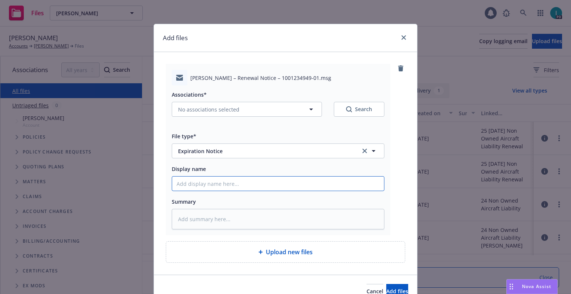
click at [210, 182] on input "Display name" at bounding box center [278, 184] width 212 height 14
type textarea "x"
type input "2"
type textarea "x"
type input "24"
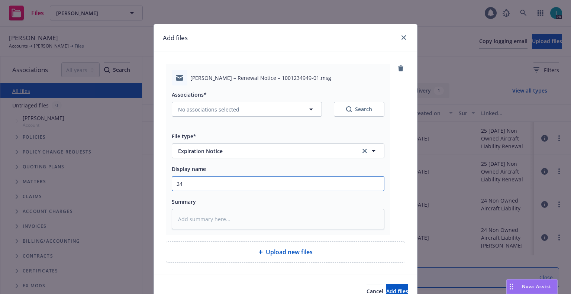
type textarea "x"
type input "25 NOWN CVS Quotes to Insured"
drag, startPoint x: 281, startPoint y: 179, endPoint x: 0, endPoint y: 175, distance: 281.0
click at [0, 178] on div "Add files Raymond Lau – Renewal Notice – 1001234949-01.msg Associations* No ass…" at bounding box center [285, 147] width 571 height 294
type textarea "x"
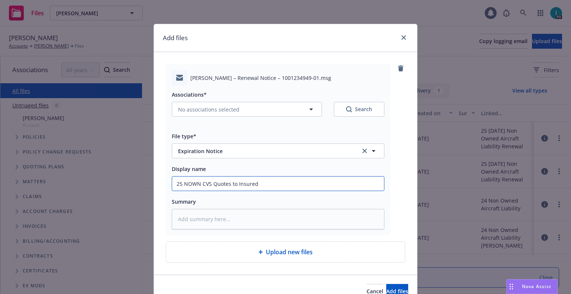
type input "2"
type textarea "x"
type input "24"
type textarea "x"
type input "24 NOWN CVS Renewal Notice"
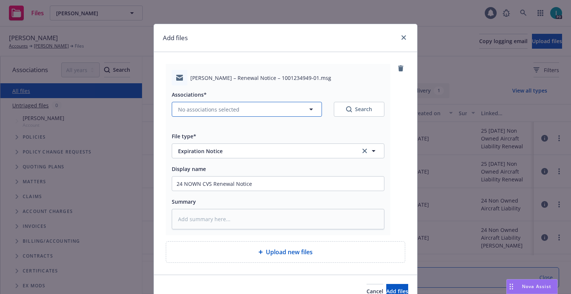
click at [201, 107] on span "No associations selected" at bounding box center [208, 110] width 61 height 8
type textarea "x"
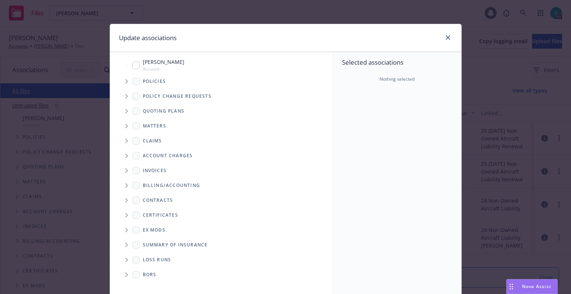
click at [121, 82] on span "Tree Example" at bounding box center [126, 81] width 12 height 12
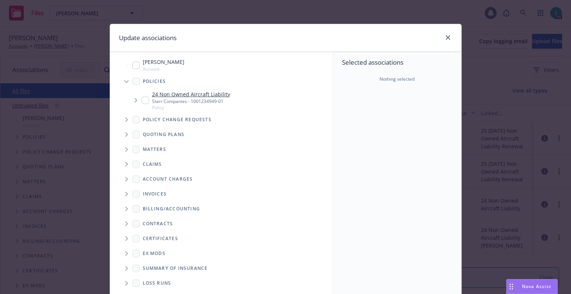
click at [144, 104] on input "Tree Example" at bounding box center [145, 100] width 7 height 7
checkbox input "true"
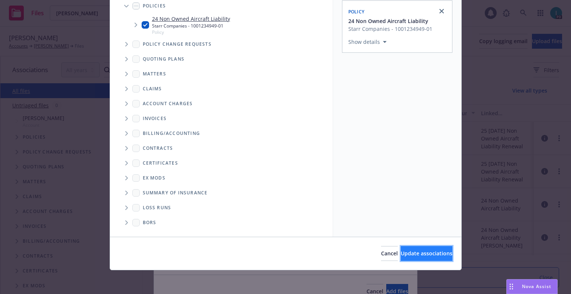
click at [404, 255] on span "Update associations" at bounding box center [427, 253] width 52 height 7
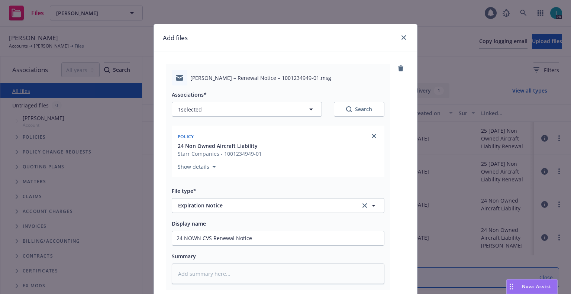
scroll to position [93, 0]
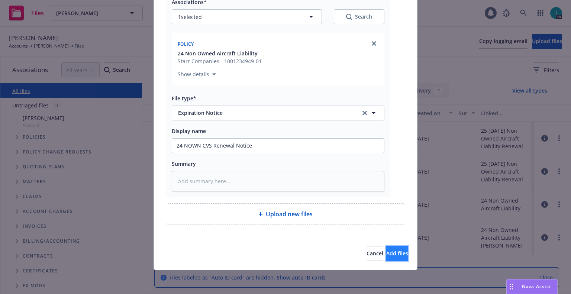
click at [386, 250] on span "Add files" at bounding box center [397, 253] width 22 height 7
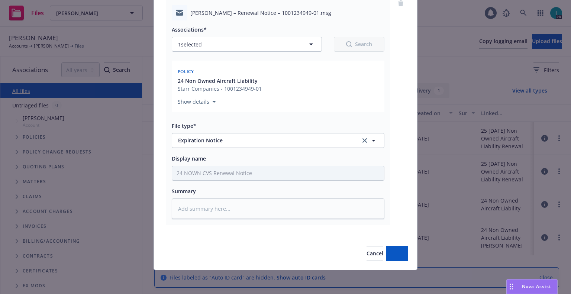
scroll to position [65, 0]
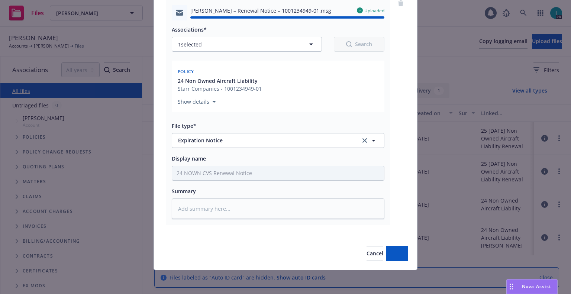
type textarea "x"
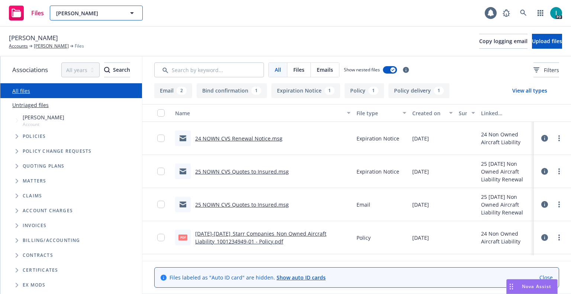
click at [110, 12] on span "Raymond Lau" at bounding box center [88, 13] width 64 height 8
paste input "Piper Hechtl"
type input "Piper Hechtl"
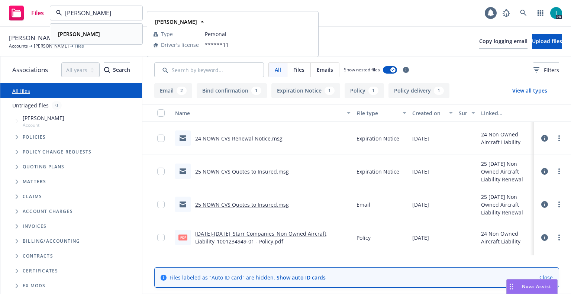
click at [112, 34] on div "Piper Hechtl" at bounding box center [96, 34] width 82 height 11
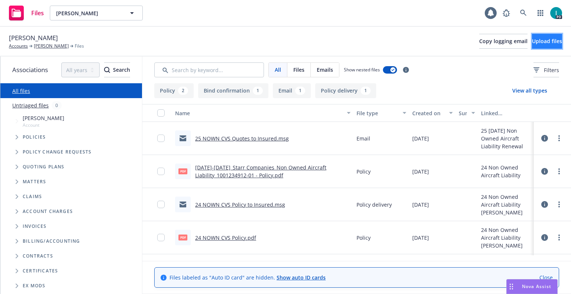
click at [532, 38] on span "Upload files" at bounding box center [547, 41] width 30 height 7
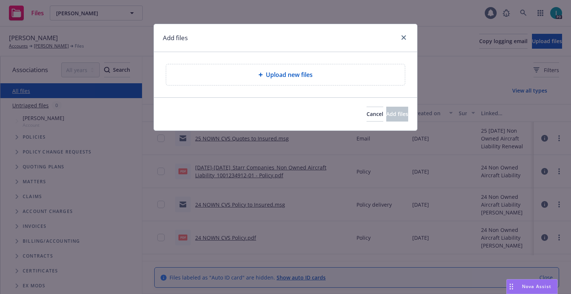
type textarea "x"
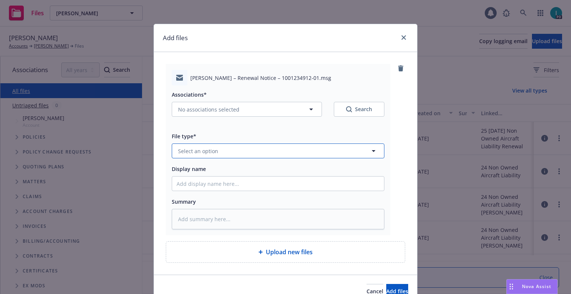
click at [213, 152] on span "Select an option" at bounding box center [198, 151] width 40 height 8
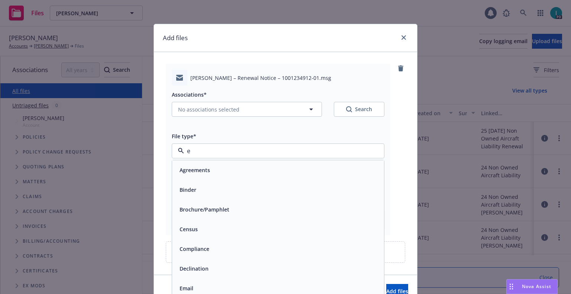
type input "ex"
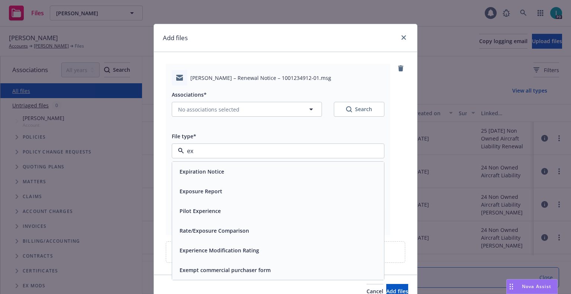
click at [209, 166] on div "Expiration Notice" at bounding box center [278, 172] width 212 height 20
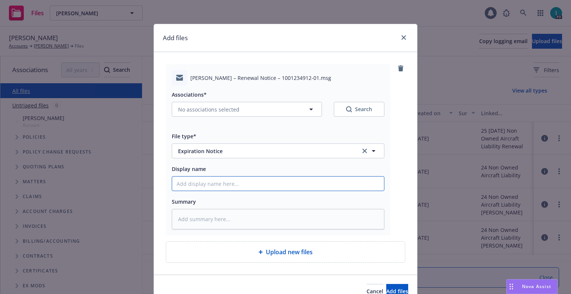
click at [230, 177] on input "Display name" at bounding box center [278, 184] width 212 height 14
type textarea "x"
type input "2"
type textarea "x"
type input "24"
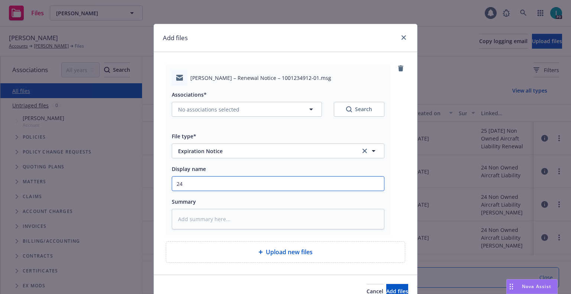
type textarea "x"
type input "24 NOWN CVS Renewal Notice"
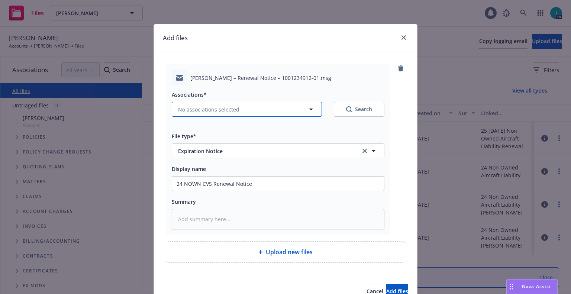
click at [229, 109] on span "No associations selected" at bounding box center [208, 110] width 61 height 8
type textarea "x"
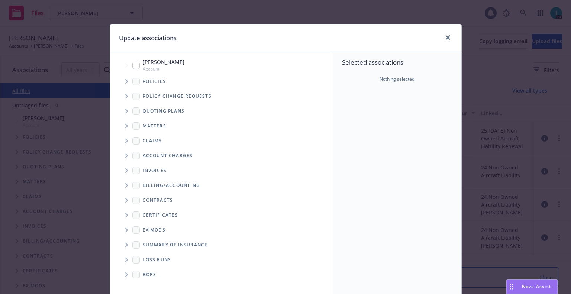
click at [125, 82] on icon "Tree Example" at bounding box center [126, 81] width 3 height 4
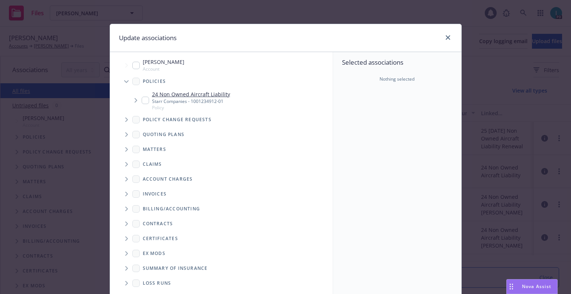
click at [142, 103] on input "Tree Example" at bounding box center [145, 100] width 7 height 7
checkbox input "true"
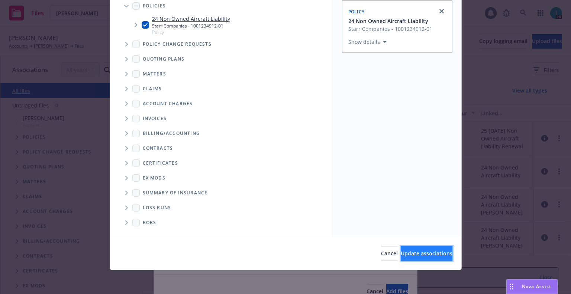
click at [405, 252] on span "Update associations" at bounding box center [427, 253] width 52 height 7
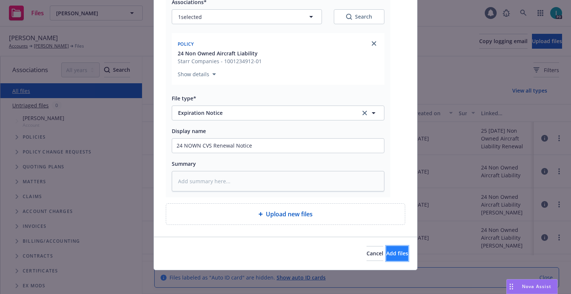
click at [386, 252] on span "Add files" at bounding box center [397, 253] width 22 height 7
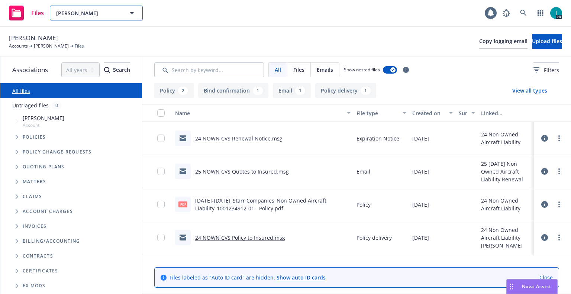
click at [93, 13] on span "Piper Hechtl" at bounding box center [88, 13] width 64 height 8
paste input "Allison Bingham"
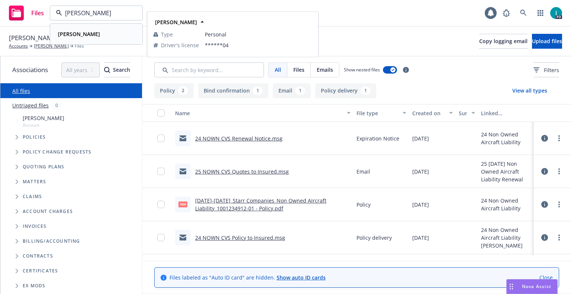
click at [106, 35] on div "Allison Bingham" at bounding box center [96, 34] width 82 height 11
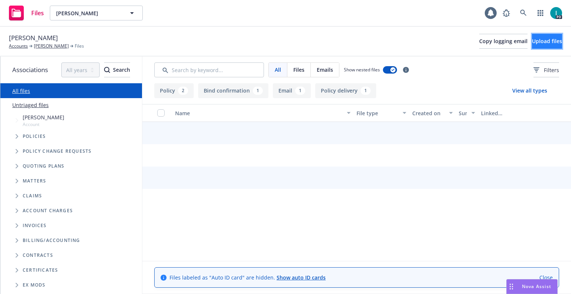
click at [550, 45] on button "Upload files" at bounding box center [547, 41] width 30 height 15
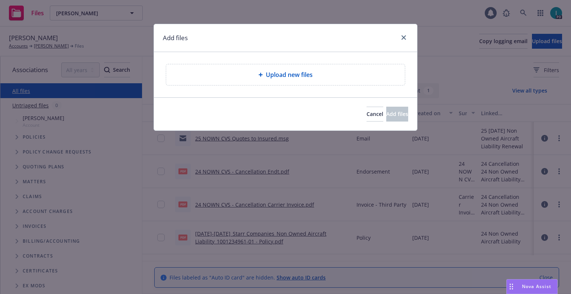
click at [232, 19] on div "Add files Upload new files Cancel Add files" at bounding box center [285, 147] width 571 height 294
click at [403, 36] on icon "close" at bounding box center [403, 37] width 4 height 4
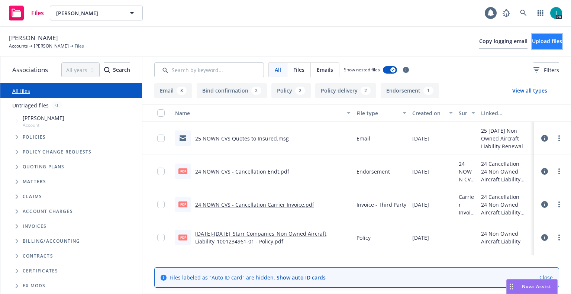
click at [534, 37] on button "Upload files" at bounding box center [547, 41] width 30 height 15
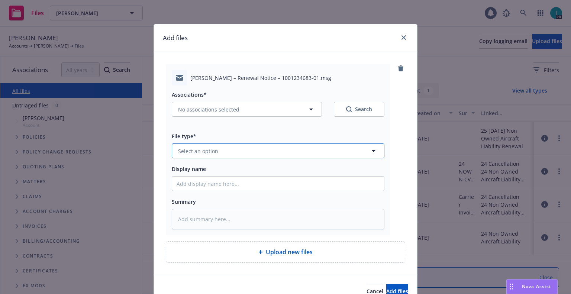
click at [226, 148] on button "Select an option" at bounding box center [278, 150] width 213 height 15
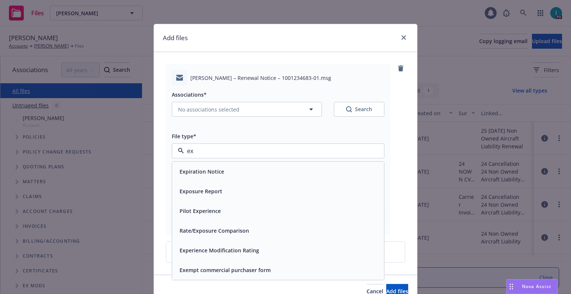
click at [222, 165] on div "Expiration Notice" at bounding box center [278, 172] width 212 height 20
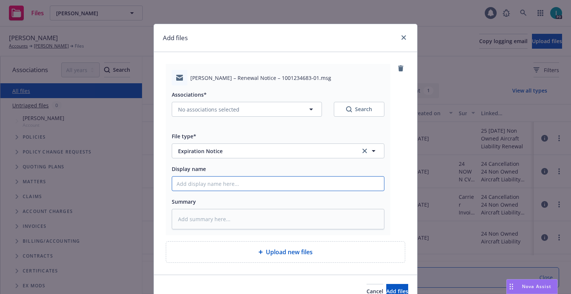
click at [206, 186] on input "Display name" at bounding box center [278, 184] width 212 height 14
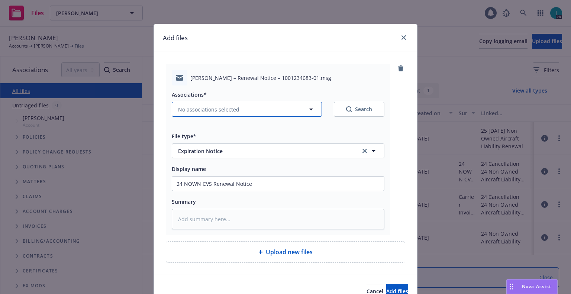
click at [209, 105] on button "No associations selected" at bounding box center [247, 109] width 150 height 15
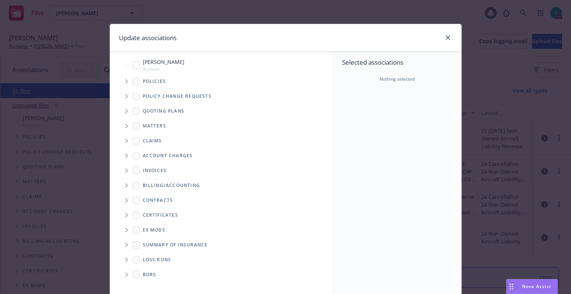
click at [122, 77] on span "Tree Example" at bounding box center [126, 81] width 12 height 12
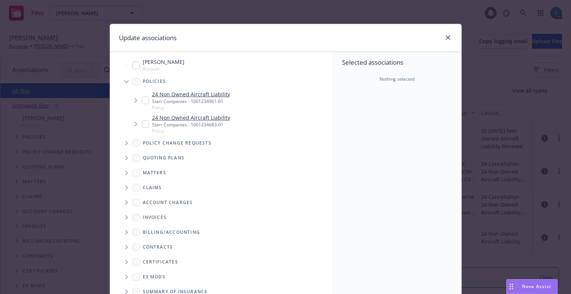
click at [144, 103] on input "Tree Example" at bounding box center [145, 100] width 7 height 7
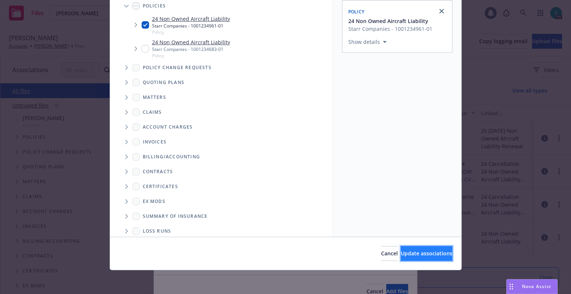
click at [402, 249] on button "Update associations" at bounding box center [427, 253] width 52 height 15
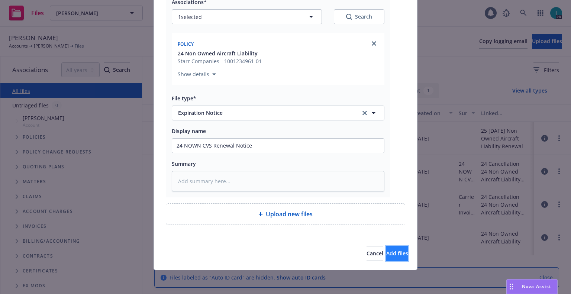
click at [389, 259] on button "Add files" at bounding box center [397, 253] width 22 height 15
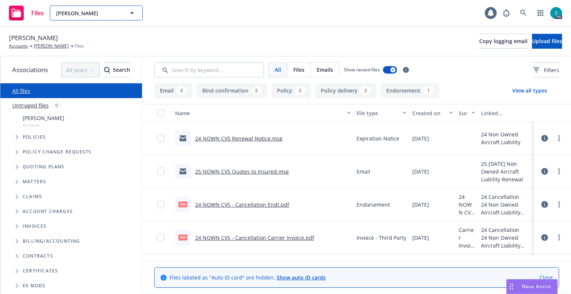
click at [95, 17] on button "Allison Bingham" at bounding box center [96, 13] width 93 height 15
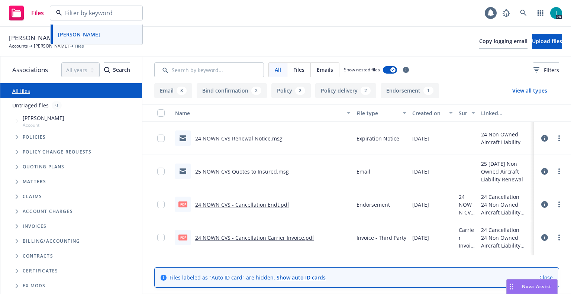
paste input "Rafael Romo"
click at [87, 36] on strong "Rafael Romo" at bounding box center [79, 33] width 42 height 7
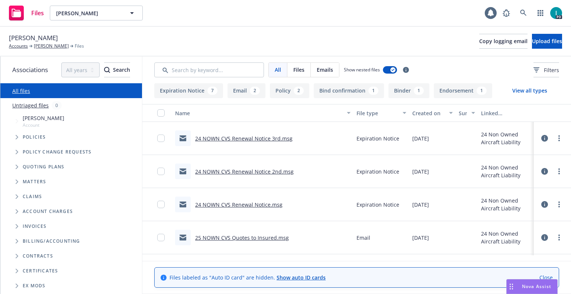
click at [252, 137] on link "24 NOWN CVS Renewal Notice 3rd.msg" at bounding box center [243, 138] width 97 height 7
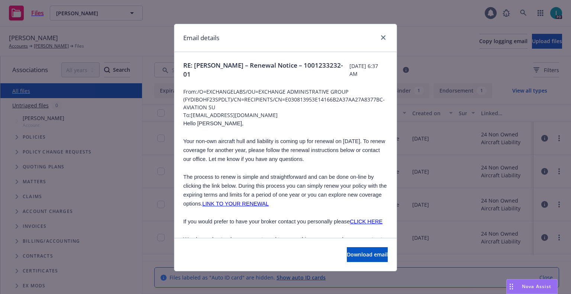
click at [200, 123] on span "Hello Rafael," at bounding box center [213, 123] width 60 height 6
copy span "Rafael"
drag, startPoint x: 254, startPoint y: 116, endPoint x: 189, endPoint y: 114, distance: 64.7
click at [189, 114] on span "To: rafagr331@gmail.com" at bounding box center [285, 115] width 204 height 8
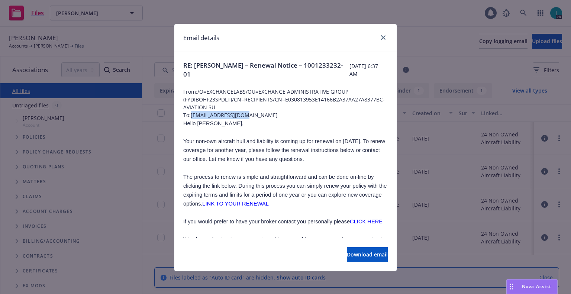
copy span "rafagr331@gmail.com"
click at [241, 129] on p at bounding box center [285, 132] width 204 height 9
click at [382, 36] on icon "close" at bounding box center [383, 37] width 4 height 4
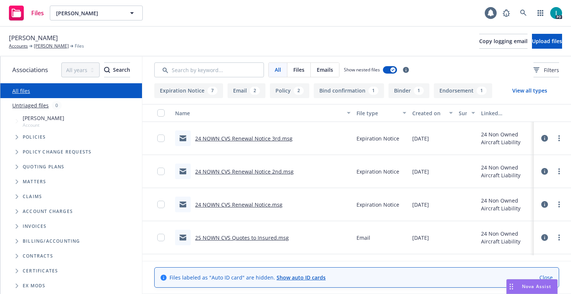
click at [533, 32] on div "Rafael Romo Accounts Rafael Romo Files Copy logging email Upload files" at bounding box center [285, 42] width 571 height 30
click at [532, 39] on button "Upload files" at bounding box center [547, 41] width 30 height 15
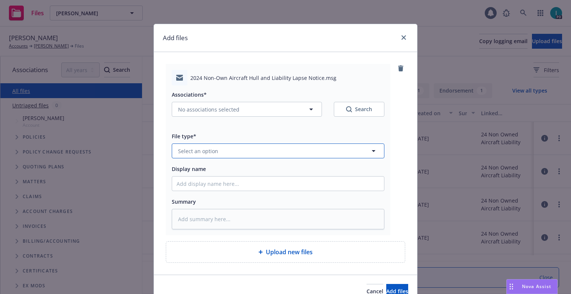
click at [201, 147] on span "Select an option" at bounding box center [198, 151] width 40 height 8
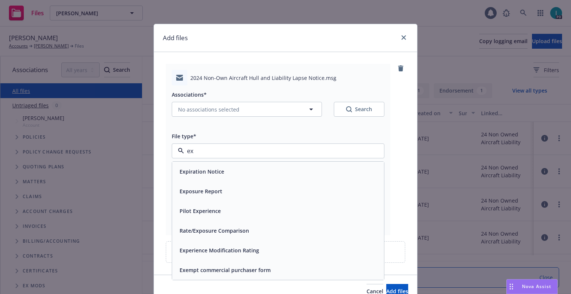
click at [207, 167] on div "Expiration Notice" at bounding box center [201, 171] width 49 height 11
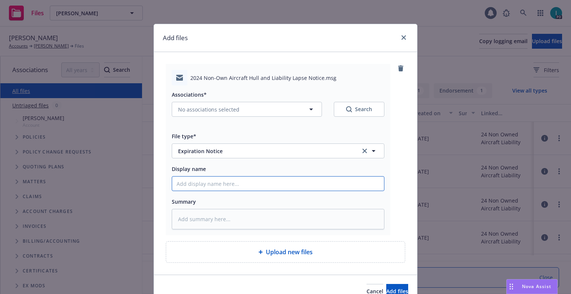
click at [214, 189] on input "Display name" at bounding box center [278, 184] width 212 height 14
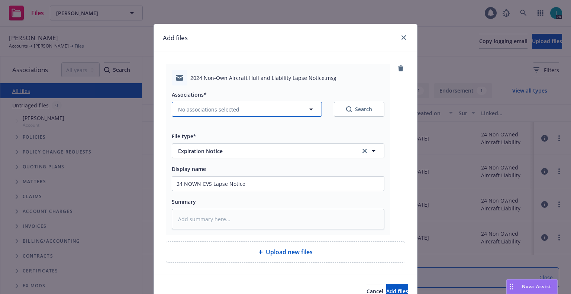
click at [221, 111] on span "No associations selected" at bounding box center [208, 110] width 61 height 8
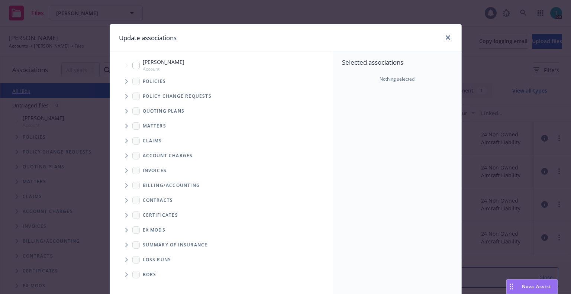
click at [121, 81] on span "Tree Example" at bounding box center [126, 81] width 12 height 12
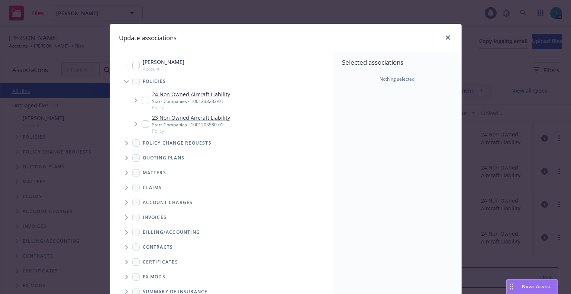
click at [143, 100] on input "Tree Example" at bounding box center [145, 100] width 7 height 7
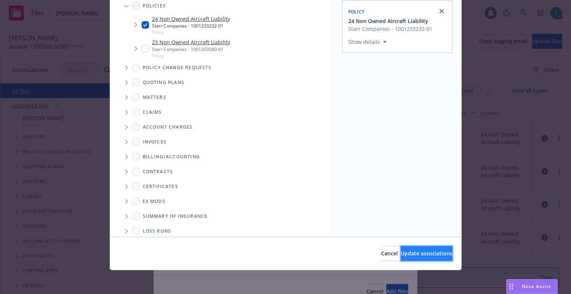
click at [401, 249] on button "Update associations" at bounding box center [427, 253] width 52 height 15
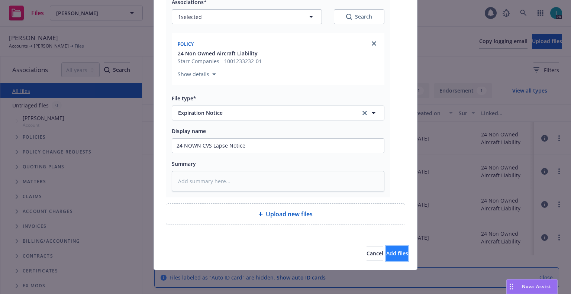
click at [389, 247] on button "Add files" at bounding box center [397, 253] width 22 height 15
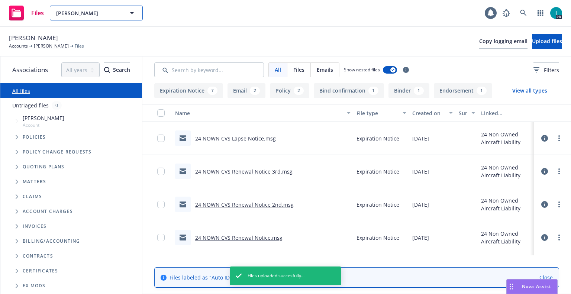
click at [105, 15] on span "Rafael Romo" at bounding box center [88, 13] width 64 height 8
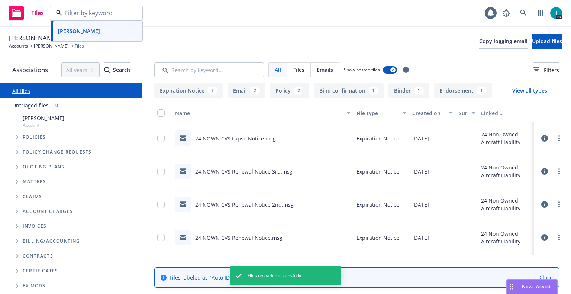
paste input "Ryan Brantly"
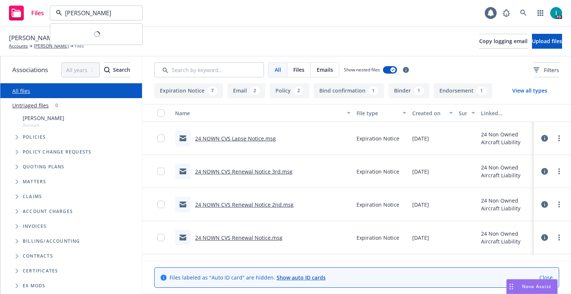
click at [90, 30] on div at bounding box center [96, 34] width 92 height 21
click at [86, 31] on strong "Ryan Brantly" at bounding box center [79, 33] width 42 height 7
click at [219, 138] on link "24 NOWN CVS Renewal Notice 3rd.msg" at bounding box center [243, 138] width 97 height 7
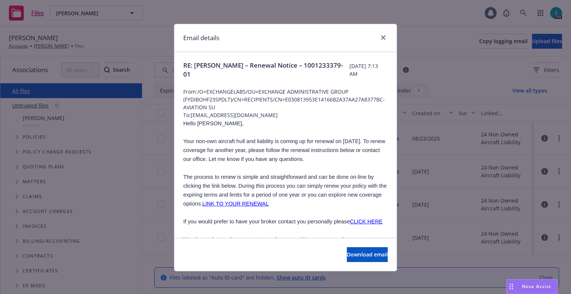
click at [195, 123] on span "Hello Ryan," at bounding box center [213, 123] width 60 height 6
copy span "Ryan"
drag, startPoint x: 253, startPoint y: 114, endPoint x: 190, endPoint y: 113, distance: 63.2
click at [190, 113] on span "To: rjbrantly15@yahoo.com" at bounding box center [285, 115] width 204 height 8
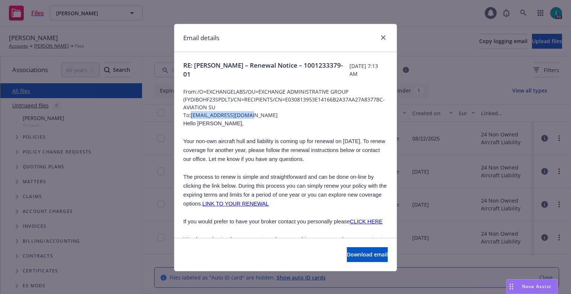
copy span "rjbrantly15@yahoo.com"
click at [379, 38] on link "close" at bounding box center [383, 37] width 9 height 9
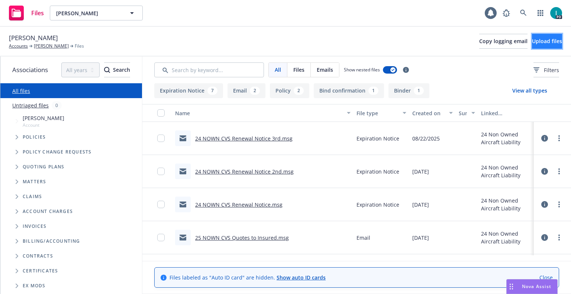
click at [532, 40] on span "Upload files" at bounding box center [547, 41] width 30 height 7
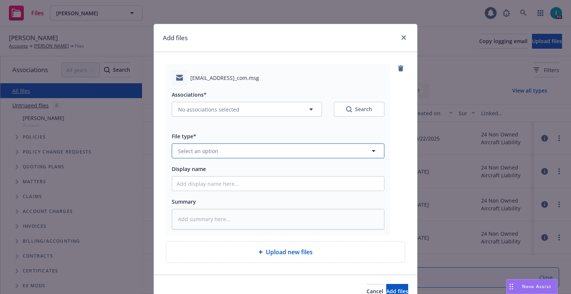
click at [211, 158] on button "Select an option" at bounding box center [278, 150] width 213 height 15
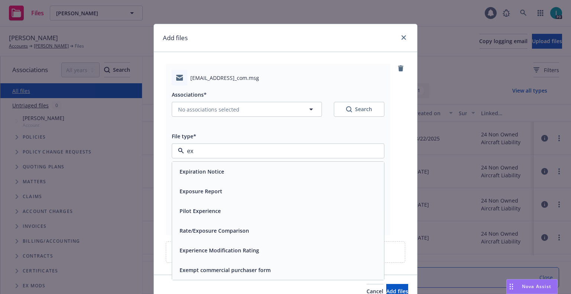
click at [223, 168] on div "Expiration Notice" at bounding box center [278, 171] width 203 height 11
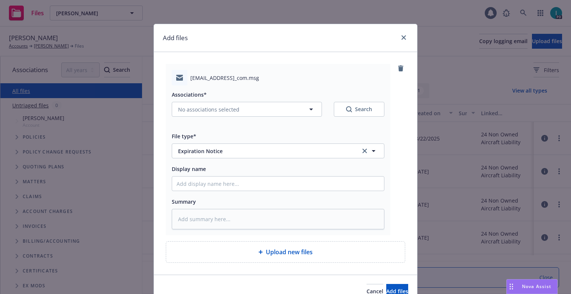
click at [214, 174] on div "Display name" at bounding box center [278, 177] width 213 height 27
click at [215, 181] on input "Display name" at bounding box center [278, 184] width 212 height 14
click at [200, 103] on button "No associations selected" at bounding box center [247, 109] width 150 height 15
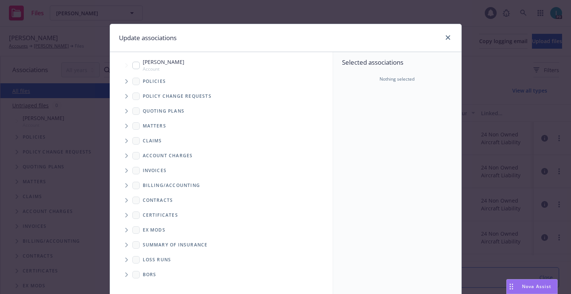
click at [122, 84] on span "Tree Example" at bounding box center [126, 81] width 12 height 12
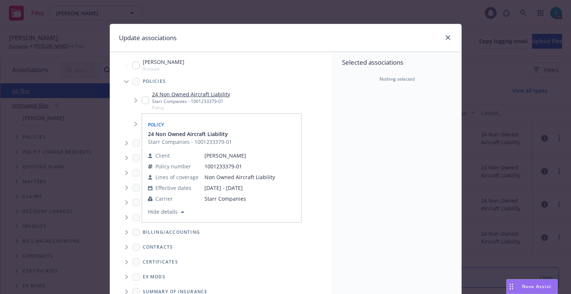
click at [142, 104] on input "Tree Example" at bounding box center [145, 100] width 7 height 7
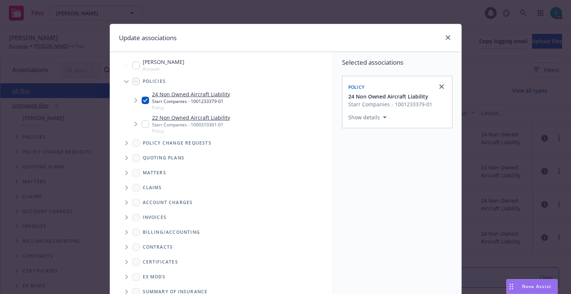
scroll to position [75, 0]
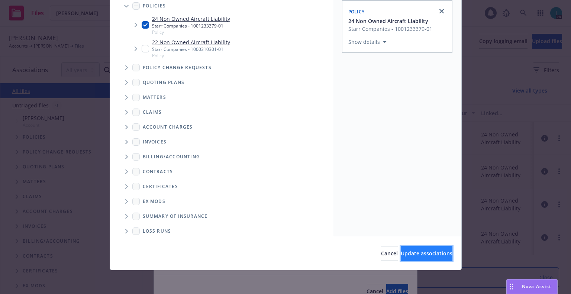
click at [427, 258] on button "Update associations" at bounding box center [427, 253] width 52 height 15
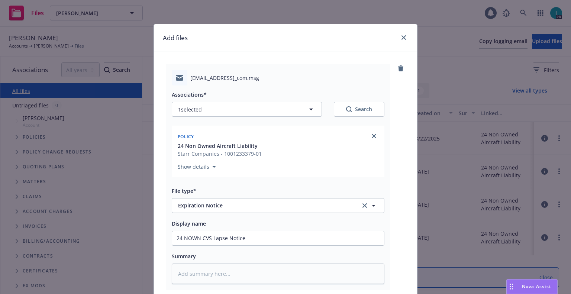
scroll to position [93, 0]
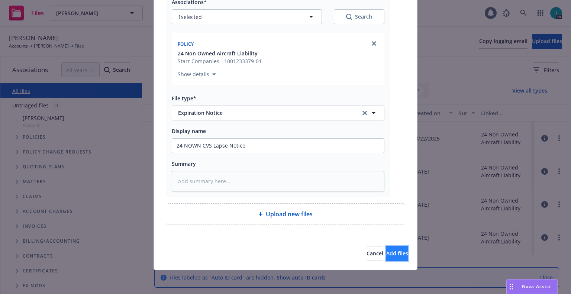
click at [386, 252] on span "Add files" at bounding box center [397, 253] width 22 height 7
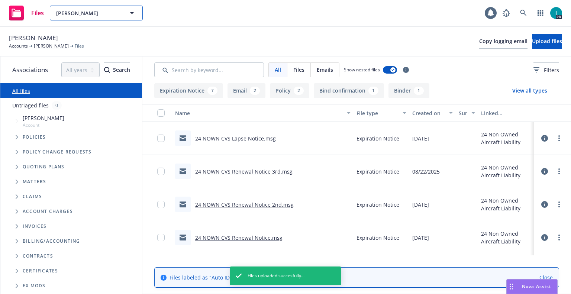
click at [81, 18] on button "Ryan Brantly" at bounding box center [96, 13] width 93 height 15
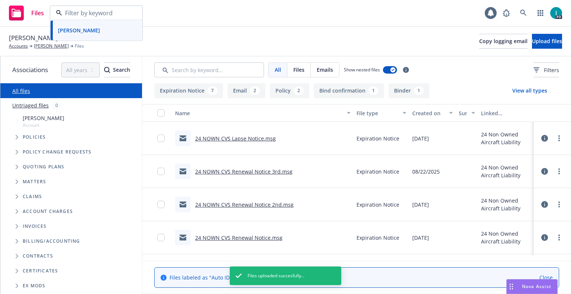
paste input "Percy Jones"
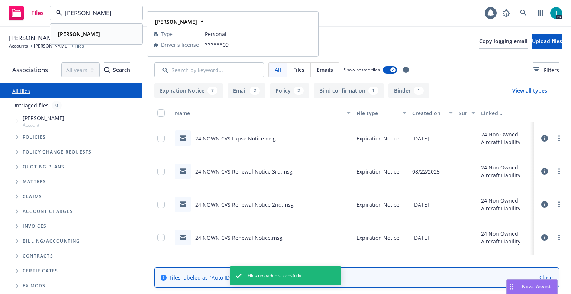
click at [88, 32] on div "Percy Jones" at bounding box center [96, 34] width 82 height 11
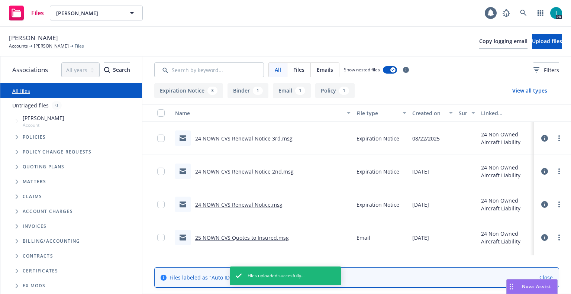
click at [229, 135] on div "24 NOWN CVS Renewal Notice 3rd.msg" at bounding box center [243, 139] width 97 height 8
click at [229, 136] on link "24 NOWN CVS Renewal Notice 3rd.msg" at bounding box center [243, 138] width 97 height 7
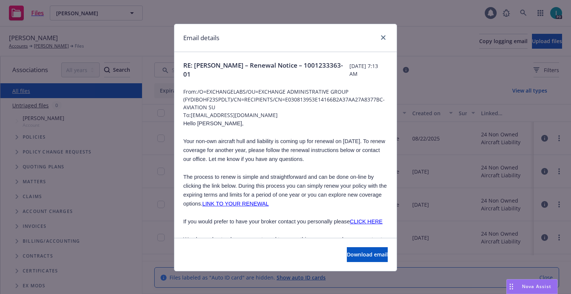
click at [201, 123] on span "Hello Percy," at bounding box center [213, 123] width 60 height 6
copy span "Percy"
drag, startPoint x: 263, startPoint y: 114, endPoint x: 190, endPoint y: 114, distance: 72.8
click at [190, 114] on span "To: embrarer175@gmail.com" at bounding box center [285, 115] width 204 height 8
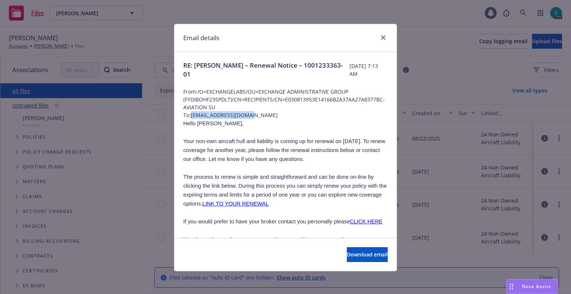
copy span "embrarer175@gmail.com"
click at [380, 35] on link "close" at bounding box center [383, 37] width 9 height 9
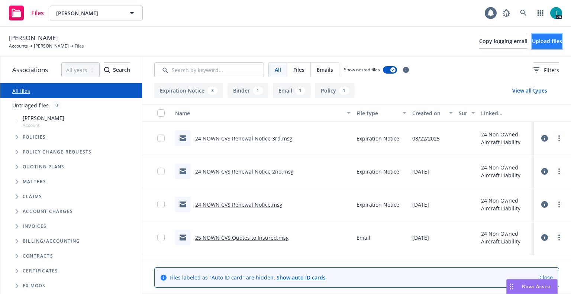
click at [532, 37] on button "Upload files" at bounding box center [547, 41] width 30 height 15
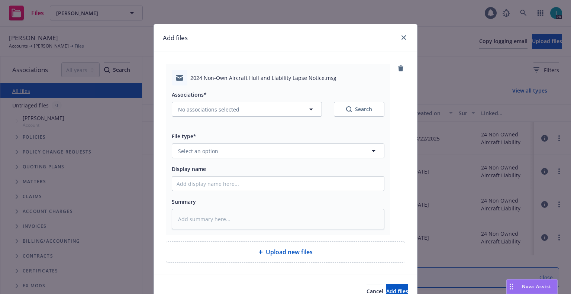
click at [210, 159] on div "Associations* No associations selected Search File type* Select an option Displ…" at bounding box center [278, 157] width 213 height 144
click at [210, 153] on span "Select an option" at bounding box center [198, 151] width 40 height 8
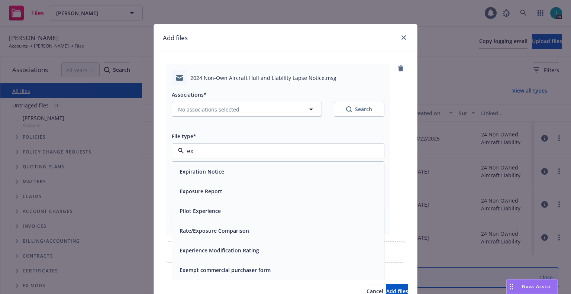
click at [210, 168] on span "Expiration Notice" at bounding box center [201, 172] width 45 height 8
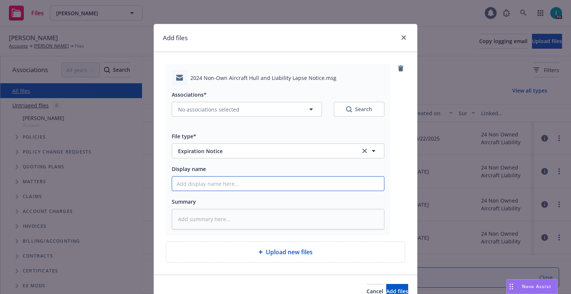
click at [214, 179] on input "Display name" at bounding box center [278, 184] width 212 height 14
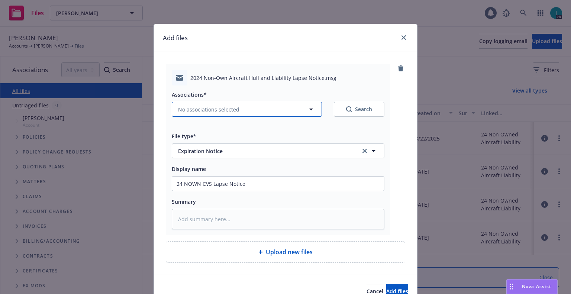
click at [191, 108] on span "No associations selected" at bounding box center [208, 110] width 61 height 8
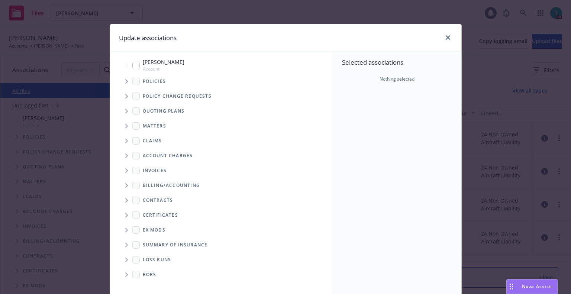
click at [125, 80] on icon "Tree Example" at bounding box center [126, 81] width 3 height 4
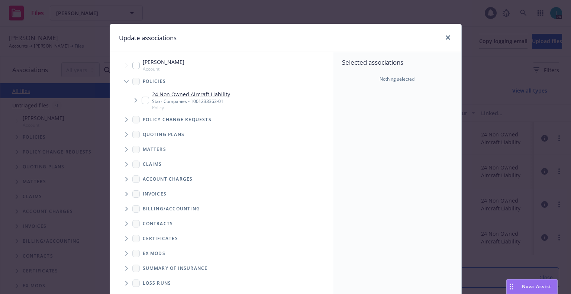
click at [142, 98] on input "Tree Example" at bounding box center [145, 100] width 7 height 7
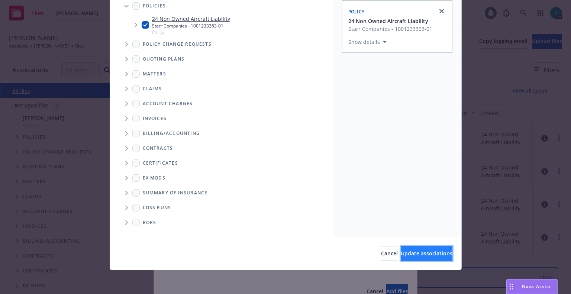
click at [401, 252] on span "Update associations" at bounding box center [427, 253] width 52 height 7
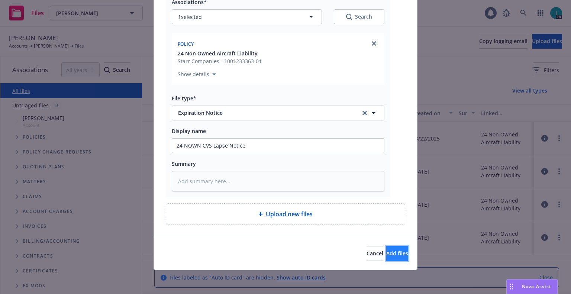
click at [391, 255] on span "Add files" at bounding box center [397, 253] width 22 height 7
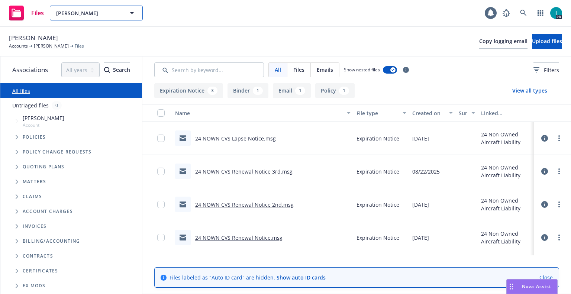
click at [98, 18] on button "Percy Jones" at bounding box center [96, 13] width 93 height 15
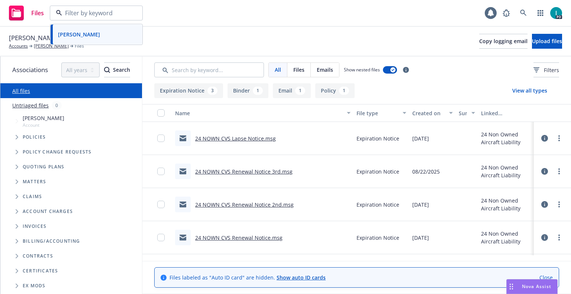
paste input "Michael Gardner"
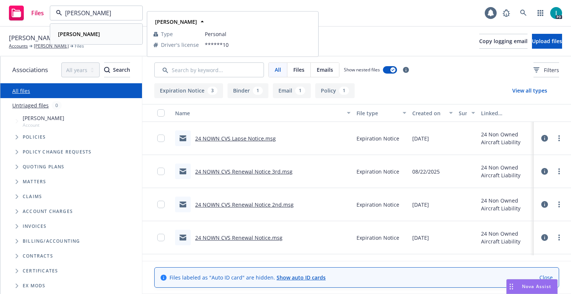
click at [89, 32] on strong "Michael Gardner" at bounding box center [79, 33] width 42 height 7
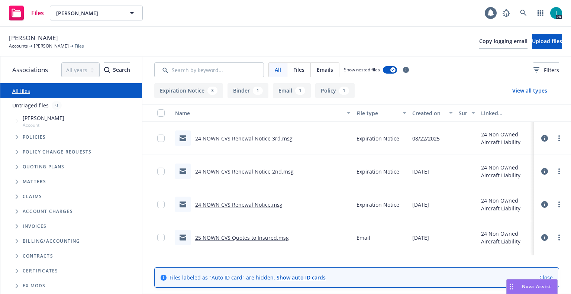
click at [270, 137] on link "24 NOWN CVS Renewal Notice 3rd.msg" at bounding box center [243, 138] width 97 height 7
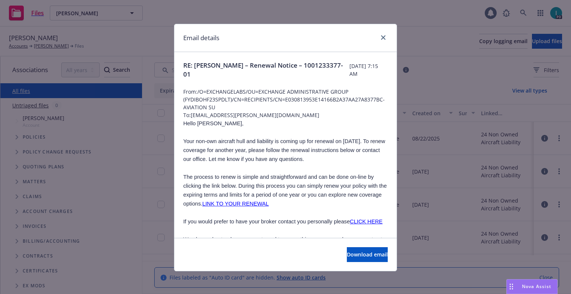
click at [199, 124] on span "Hello Michael," at bounding box center [213, 123] width 60 height 6
copy span "Michael"
drag, startPoint x: 260, startPoint y: 113, endPoint x: 190, endPoint y: 114, distance: 69.5
click at [190, 114] on span "To: name.shawn@gmail.com" at bounding box center [285, 115] width 204 height 8
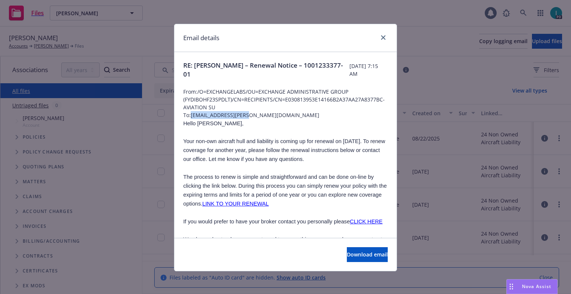
copy span "name.shawn@gmail.com"
click at [382, 39] on icon "close" at bounding box center [383, 37] width 4 height 4
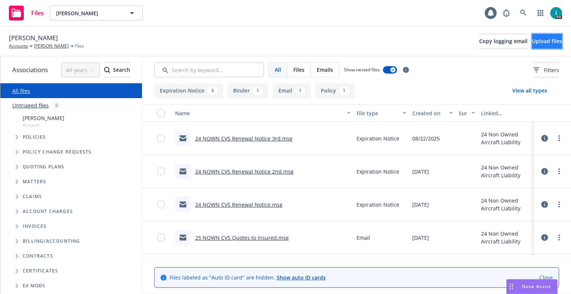
click at [532, 39] on span "Upload files" at bounding box center [547, 41] width 30 height 7
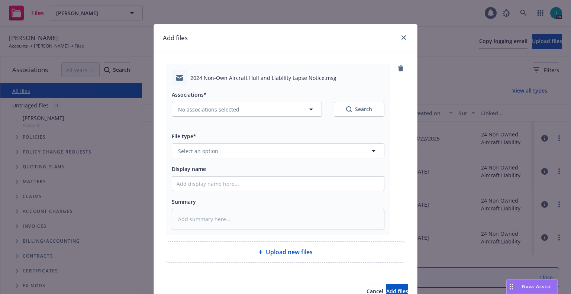
click at [202, 142] on div "File type* Select an option" at bounding box center [278, 145] width 213 height 27
click at [202, 147] on span "Select an option" at bounding box center [198, 151] width 40 height 8
click at [208, 161] on div "Associations* No associations selected Search File type* ex Expiration Notice E…" at bounding box center [278, 157] width 213 height 144
click at [209, 168] on div "Display name" at bounding box center [278, 168] width 213 height 9
click at [206, 150] on span "Select an option" at bounding box center [198, 151] width 40 height 8
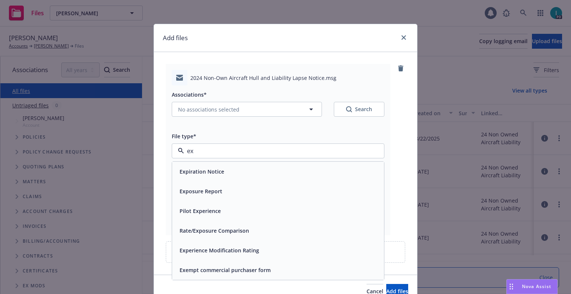
click at [206, 167] on div "Expiration Notice" at bounding box center [201, 171] width 49 height 11
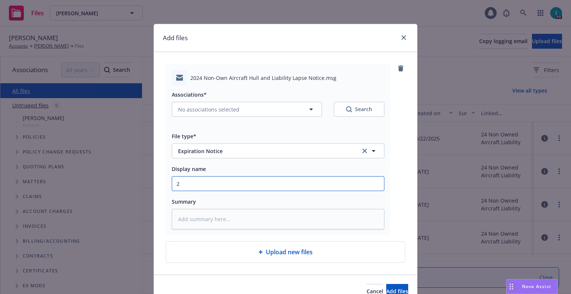
click at [201, 181] on input "2" at bounding box center [278, 184] width 212 height 14
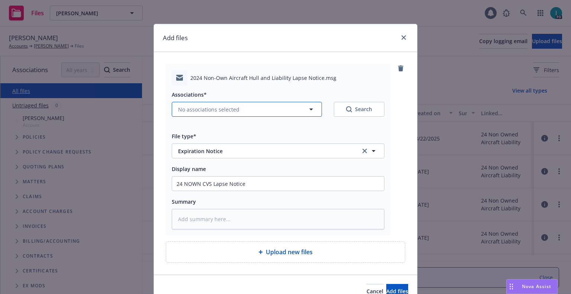
click at [205, 116] on button "No associations selected" at bounding box center [247, 109] width 150 height 15
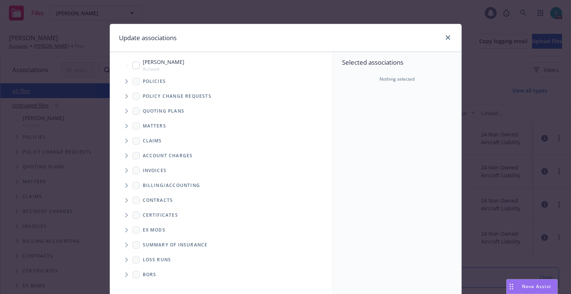
click at [125, 80] on icon "Tree Example" at bounding box center [126, 81] width 3 height 4
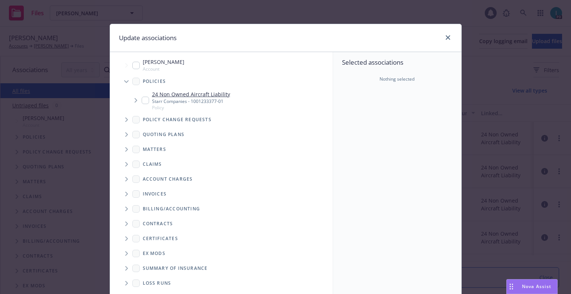
click at [142, 102] on input "Tree Example" at bounding box center [145, 100] width 7 height 7
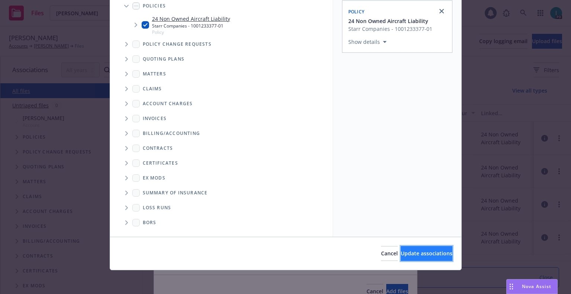
click at [401, 248] on button "Update associations" at bounding box center [427, 253] width 52 height 15
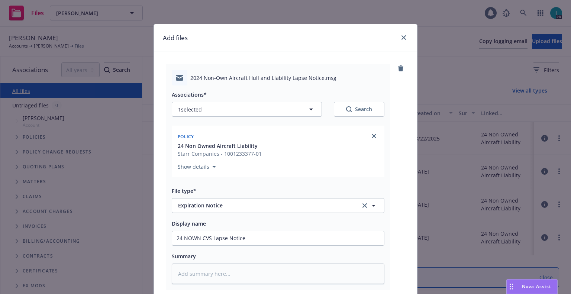
scroll to position [93, 0]
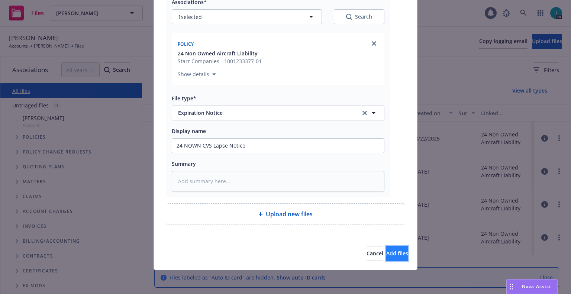
click at [386, 255] on span "Add files" at bounding box center [397, 253] width 22 height 7
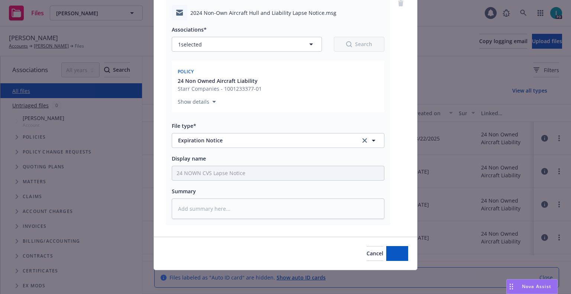
scroll to position [65, 0]
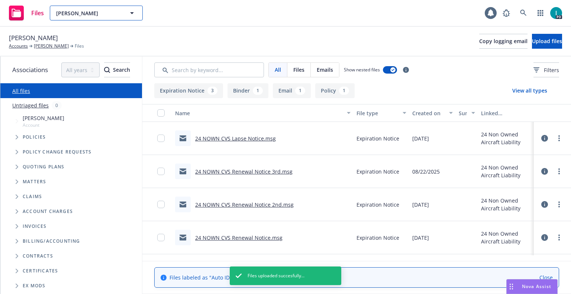
click at [96, 13] on span "Michael Gardner" at bounding box center [88, 13] width 64 height 8
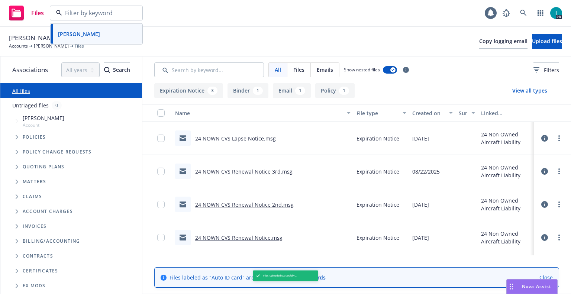
paste input "Jevonne Carroll"
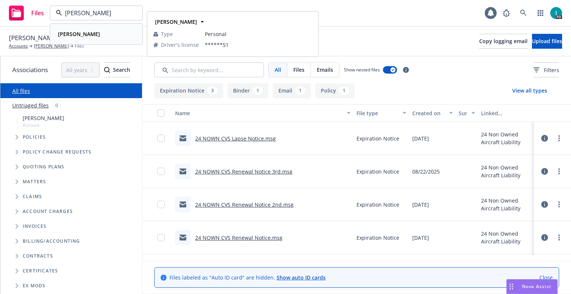
click at [97, 29] on div "Jevonne Carroll" at bounding box center [78, 34] width 46 height 11
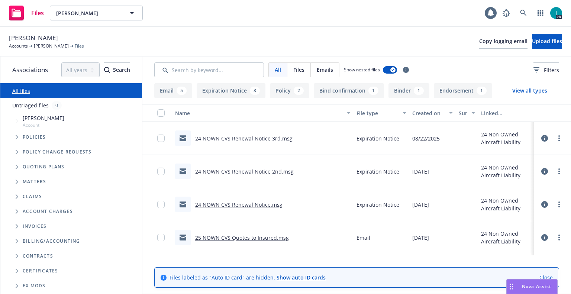
click at [275, 138] on link "24 NOWN CVS Renewal Notice 3rd.msg" at bounding box center [243, 138] width 97 height 7
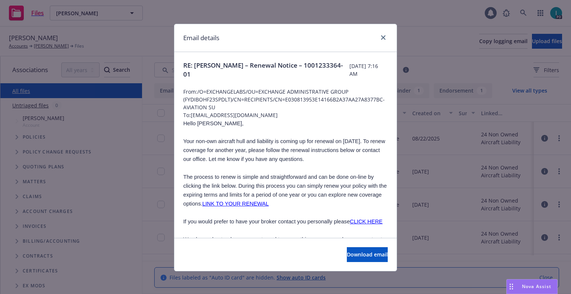
click at [203, 123] on span "Hello Jevonne," at bounding box center [213, 123] width 60 height 6
copy span "Jevonne"
drag, startPoint x: 271, startPoint y: 112, endPoint x: 190, endPoint y: 113, distance: 81.8
click at [190, 113] on span "To: jevonnecarroll@outlook.com" at bounding box center [285, 115] width 204 height 8
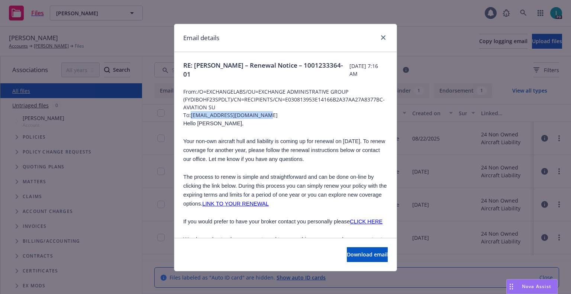
copy span "jevonnecarroll@outlook.com"
click at [381, 38] on icon "close" at bounding box center [383, 37] width 4 height 4
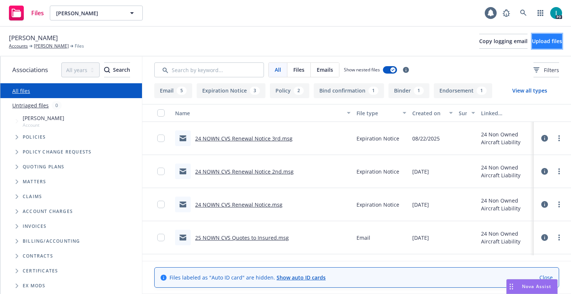
click at [556, 39] on button "Upload files" at bounding box center [547, 41] width 30 height 15
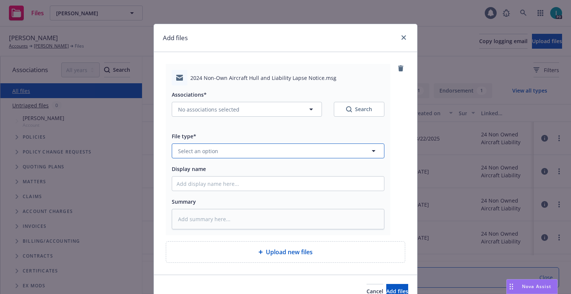
click at [215, 149] on button "Select an option" at bounding box center [278, 150] width 213 height 15
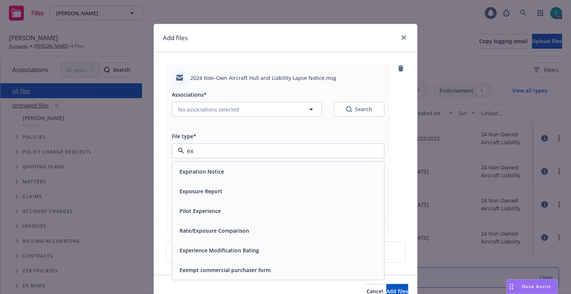
click at [222, 170] on div "Expiration Notice" at bounding box center [278, 171] width 203 height 11
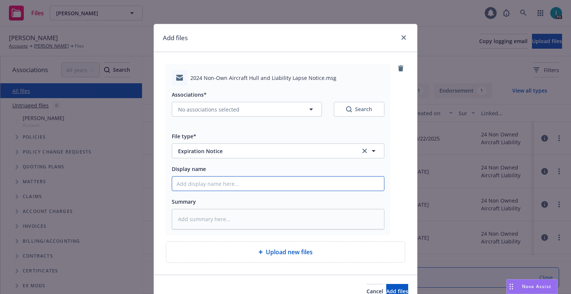
click at [223, 184] on input "Display name" at bounding box center [278, 184] width 212 height 14
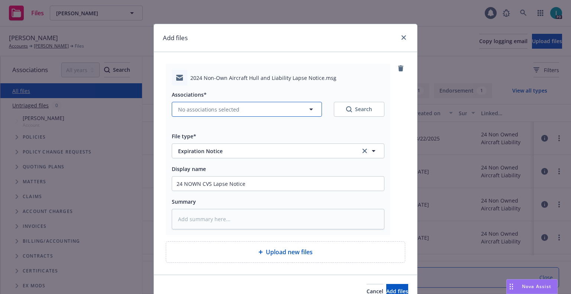
click at [215, 116] on button "No associations selected" at bounding box center [247, 109] width 150 height 15
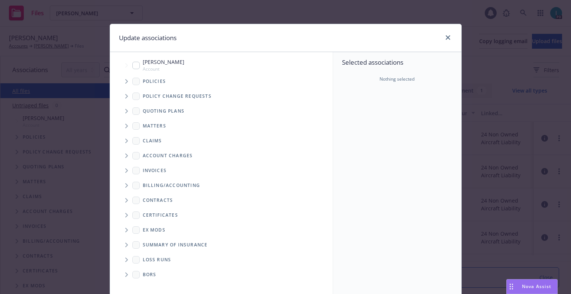
click at [122, 83] on span "Tree Example" at bounding box center [126, 81] width 12 height 12
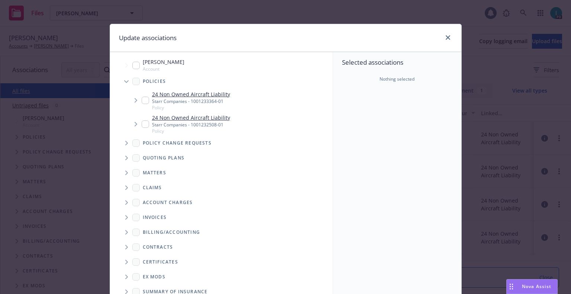
click at [143, 103] on input "Tree Example" at bounding box center [145, 100] width 7 height 7
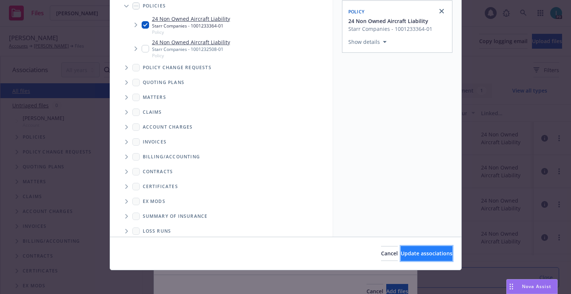
click at [412, 255] on span "Update associations" at bounding box center [427, 253] width 52 height 7
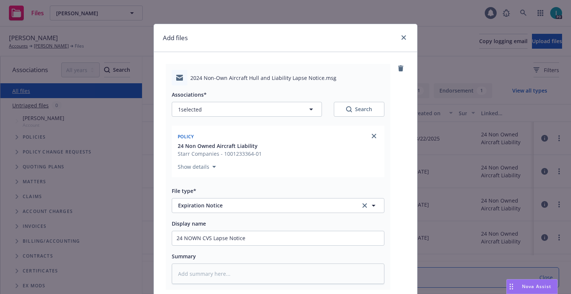
scroll to position [93, 0]
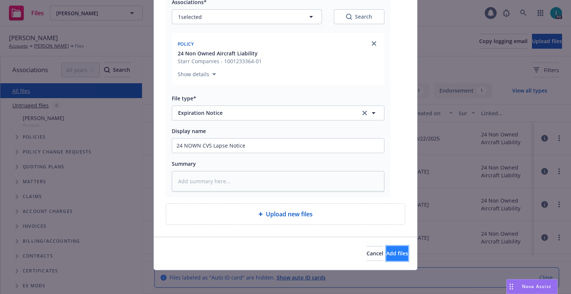
click at [386, 256] on span "Add files" at bounding box center [397, 253] width 22 height 7
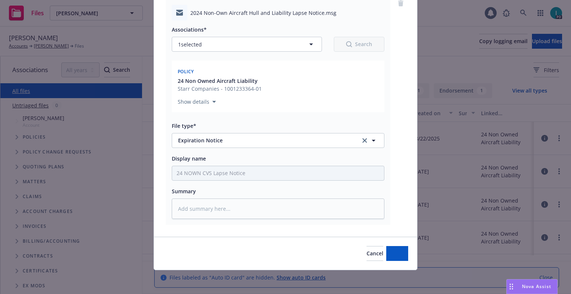
scroll to position [65, 0]
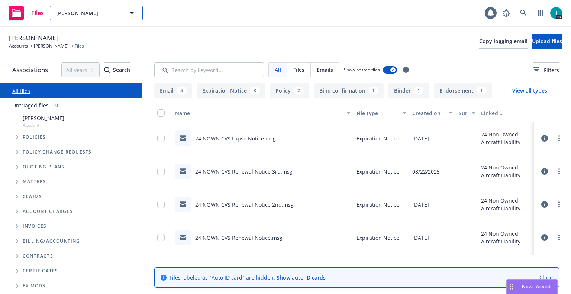
click at [96, 16] on span "Jevonne Carroll" at bounding box center [88, 13] width 64 height 8
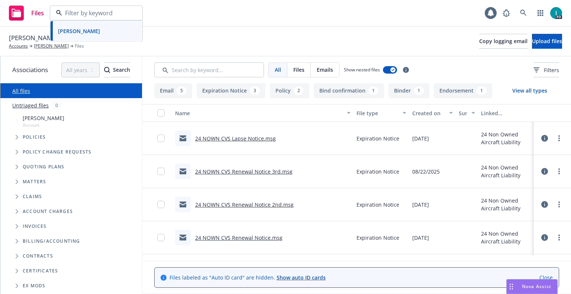
paste input "Ankit Gohel"
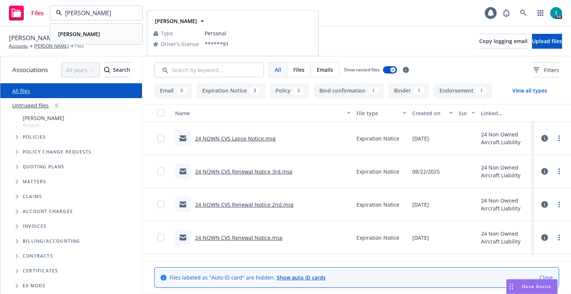
click at [87, 33] on strong "Ankit Gohel" at bounding box center [79, 33] width 42 height 7
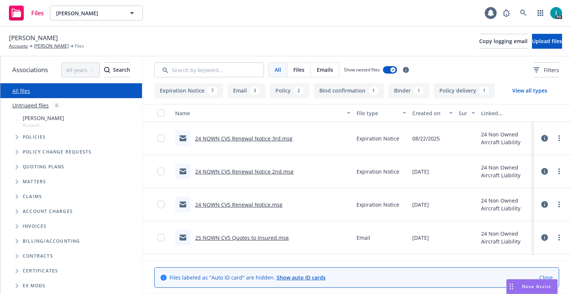
click at [228, 135] on link "24 NOWN CVS Renewal Notice 3rd.msg" at bounding box center [243, 138] width 97 height 7
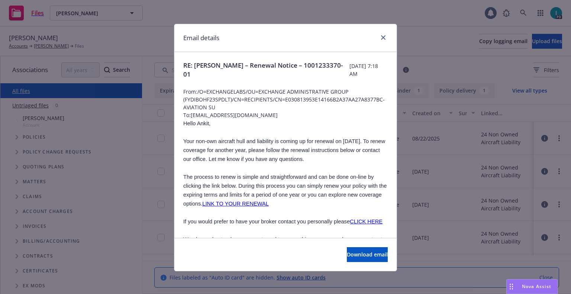
click at [197, 121] on span "Hello Ankit," at bounding box center [196, 123] width 27 height 6
drag, startPoint x: 250, startPoint y: 117, endPoint x: 189, endPoint y: 113, distance: 61.5
click at [189, 113] on span "To: ankitngohel@gmail.com" at bounding box center [285, 115] width 204 height 8
click at [381, 39] on icon "close" at bounding box center [383, 37] width 4 height 4
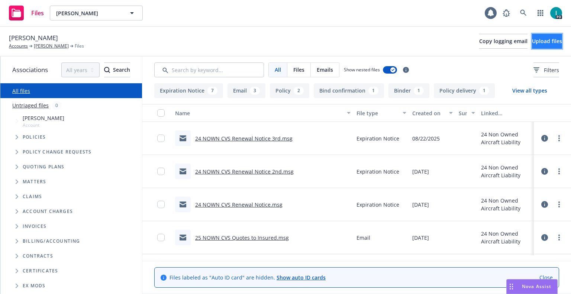
click at [549, 37] on button "Upload files" at bounding box center [547, 41] width 30 height 15
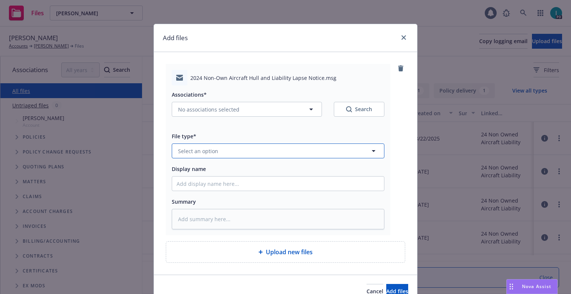
drag, startPoint x: 217, startPoint y: 147, endPoint x: 224, endPoint y: 143, distance: 7.8
click at [217, 147] on button "Select an option" at bounding box center [278, 150] width 213 height 15
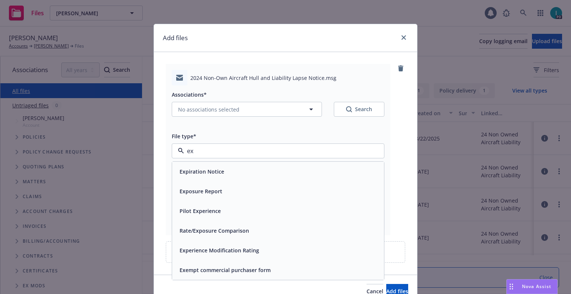
click at [233, 168] on div "Expiration Notice" at bounding box center [278, 171] width 203 height 11
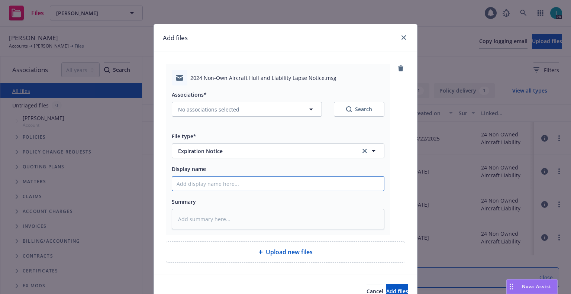
click at [237, 179] on input "Display name" at bounding box center [278, 184] width 212 height 14
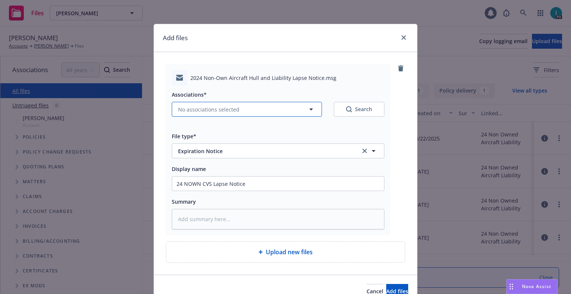
click at [207, 112] on span "No associations selected" at bounding box center [208, 110] width 61 height 8
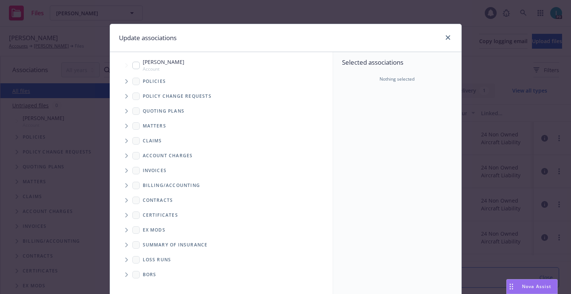
click at [120, 81] on span "Tree Example" at bounding box center [126, 81] width 12 height 12
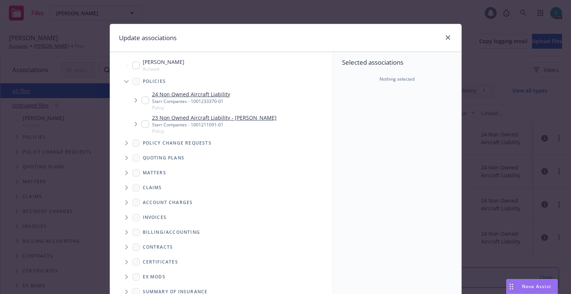
click at [143, 101] on input "Tree Example" at bounding box center [145, 100] width 7 height 7
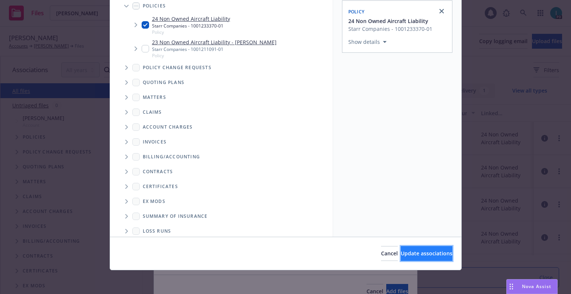
click at [401, 249] on button "Update associations" at bounding box center [427, 253] width 52 height 15
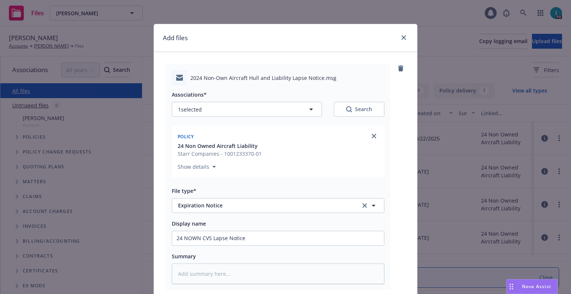
scroll to position [93, 0]
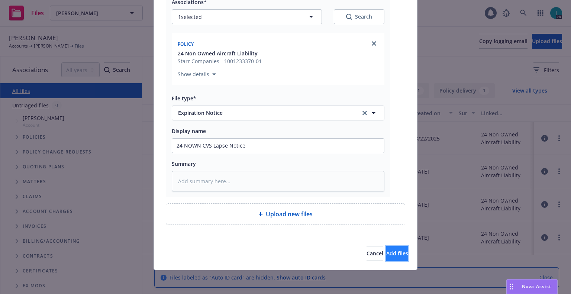
click at [386, 253] on span "Add files" at bounding box center [397, 253] width 22 height 7
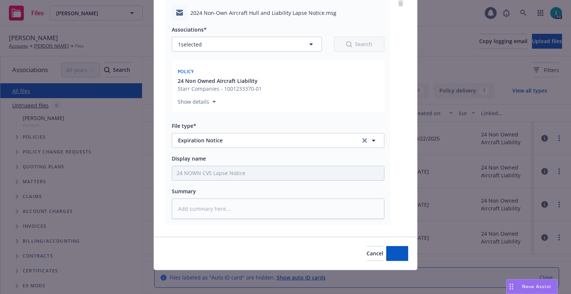
scroll to position [65, 0]
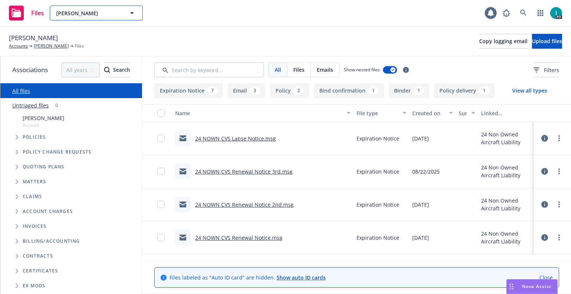
click at [104, 12] on span "Ankit Gohel" at bounding box center [88, 13] width 64 height 8
paste input "Jon Henderson"
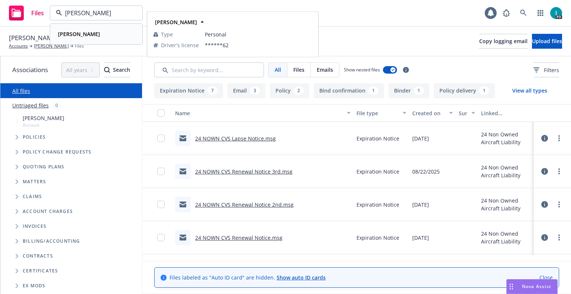
click at [95, 32] on div "Jon Henderson" at bounding box center [78, 34] width 46 height 11
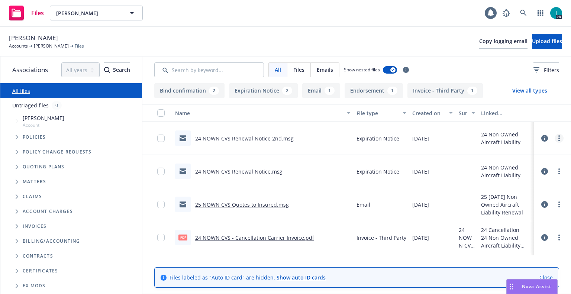
click at [556, 139] on link "more" at bounding box center [558, 138] width 9 height 9
click at [518, 163] on link "Download" at bounding box center [525, 168] width 74 height 15
click at [532, 43] on span "Upload files" at bounding box center [547, 41] width 30 height 7
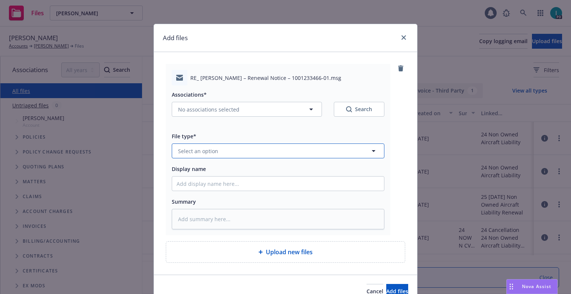
click at [205, 151] on span "Select an option" at bounding box center [198, 151] width 40 height 8
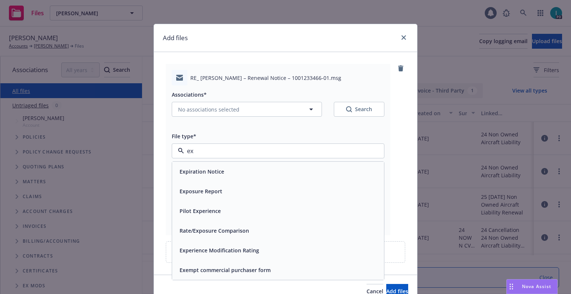
click at [214, 167] on div "Expiration Notice" at bounding box center [201, 171] width 49 height 11
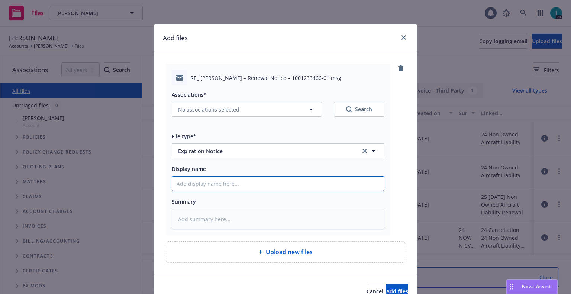
click at [211, 182] on input "Display name" at bounding box center [278, 184] width 212 height 14
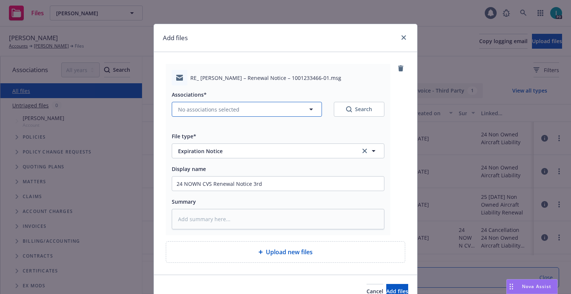
click at [218, 107] on span "No associations selected" at bounding box center [208, 110] width 61 height 8
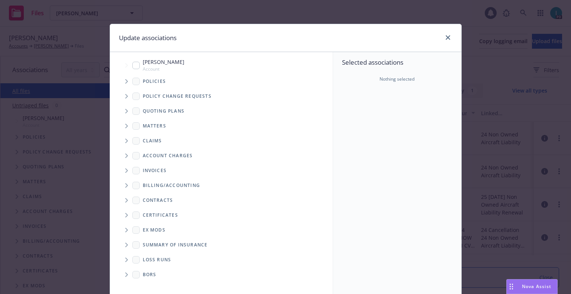
click at [125, 83] on icon "Tree Example" at bounding box center [126, 81] width 3 height 4
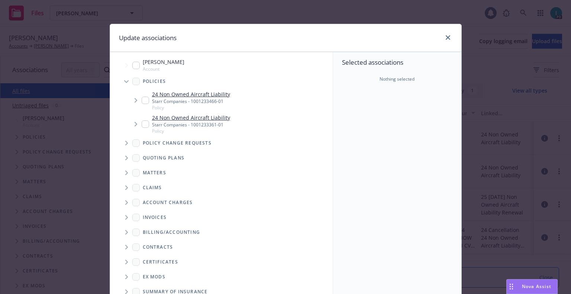
click at [142, 100] on input "Tree Example" at bounding box center [145, 100] width 7 height 7
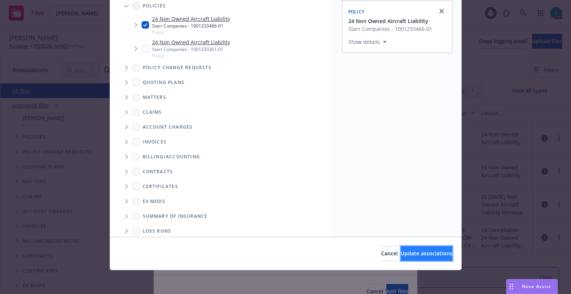
click at [402, 258] on button "Update associations" at bounding box center [427, 253] width 52 height 15
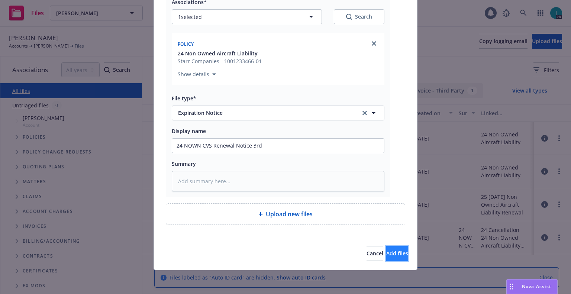
click at [386, 258] on button "Add files" at bounding box center [397, 253] width 22 height 15
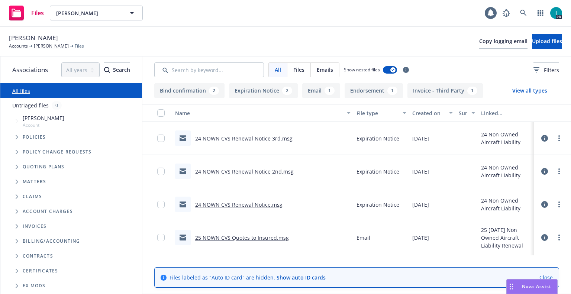
click at [98, 4] on div "Files Jon Henderson Jon Henderson 1 PD" at bounding box center [285, 13] width 571 height 27
click at [101, 15] on span "Jon Henderson" at bounding box center [88, 13] width 64 height 8
paste input "Abigail Parcon"
click at [104, 35] on div "Abigail Parcon" at bounding box center [96, 34] width 82 height 11
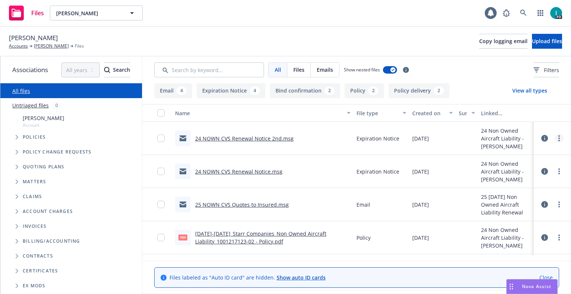
click at [558, 141] on link "more" at bounding box center [558, 138] width 9 height 9
click at [514, 167] on link "Download" at bounding box center [525, 168] width 74 height 15
click at [532, 38] on span "Upload files" at bounding box center [547, 41] width 30 height 7
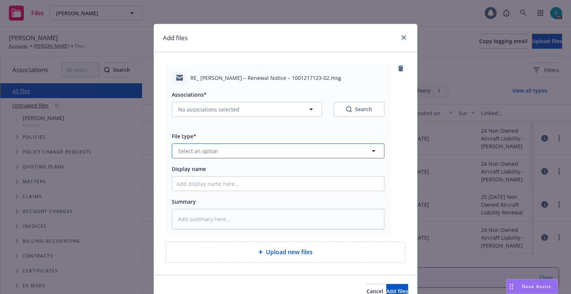
click at [213, 145] on button "Select an option" at bounding box center [278, 150] width 213 height 15
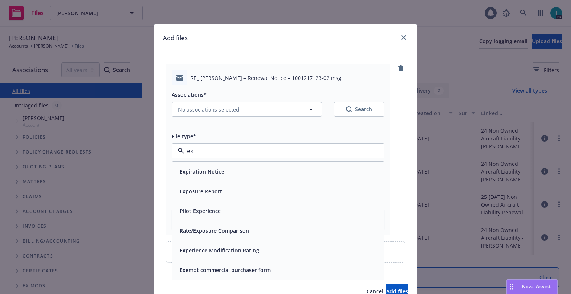
click at [219, 170] on span "Expiration Notice" at bounding box center [201, 172] width 45 height 8
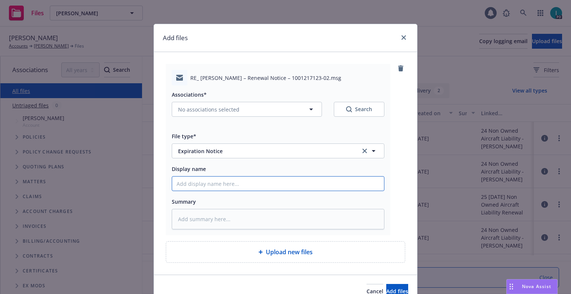
click at [207, 189] on input "Display name" at bounding box center [278, 184] width 212 height 14
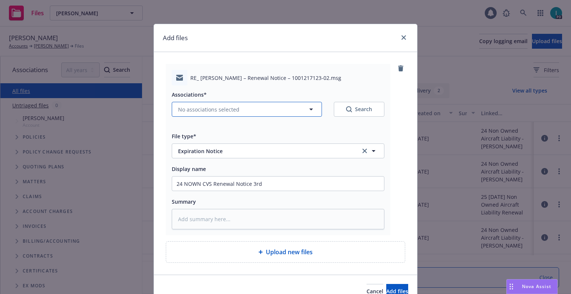
click at [191, 110] on span "No associations selected" at bounding box center [208, 110] width 61 height 8
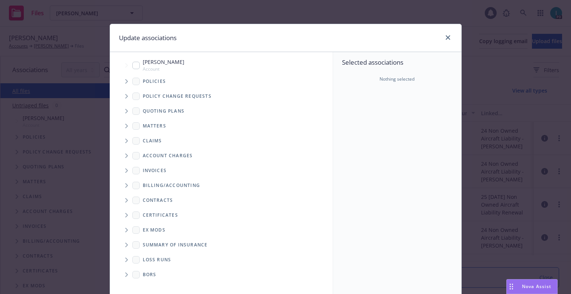
click at [120, 82] on span "Tree Example" at bounding box center [126, 81] width 12 height 12
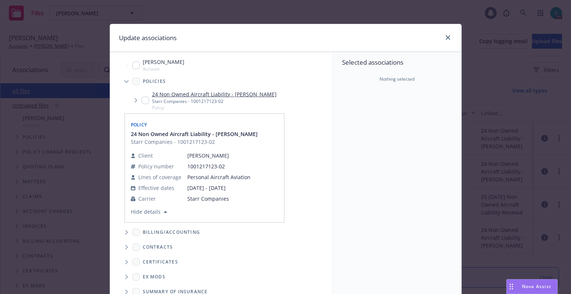
click at [142, 103] on input "Tree Example" at bounding box center [145, 100] width 7 height 7
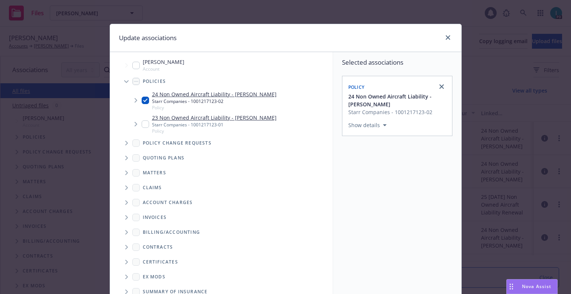
scroll to position [75, 0]
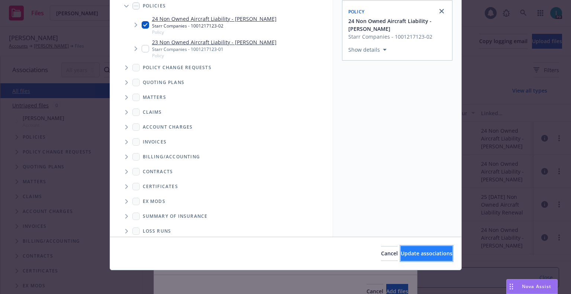
click at [401, 259] on button "Update associations" at bounding box center [427, 253] width 52 height 15
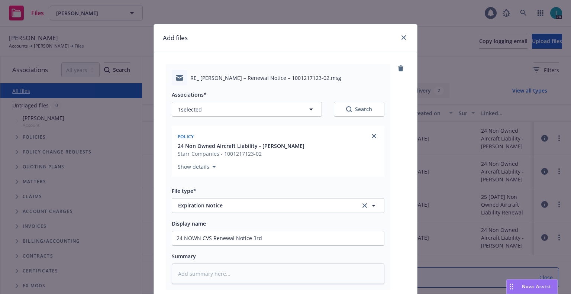
scroll to position [93, 0]
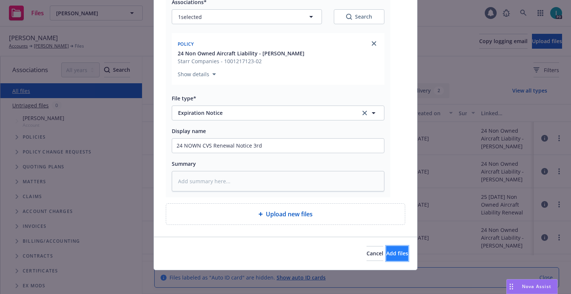
click at [386, 252] on span "Add files" at bounding box center [397, 253] width 22 height 7
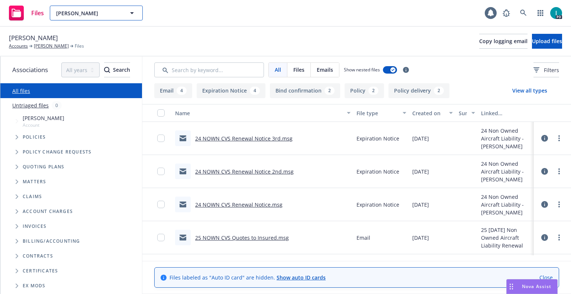
click at [63, 10] on span "Abigail Parcon" at bounding box center [88, 13] width 64 height 8
paste input "Peter Burnight"
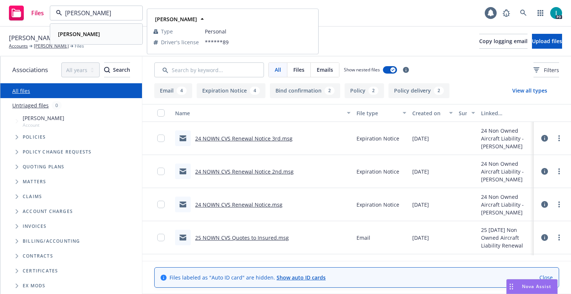
click at [104, 34] on div "Peter Burnight" at bounding box center [96, 34] width 82 height 11
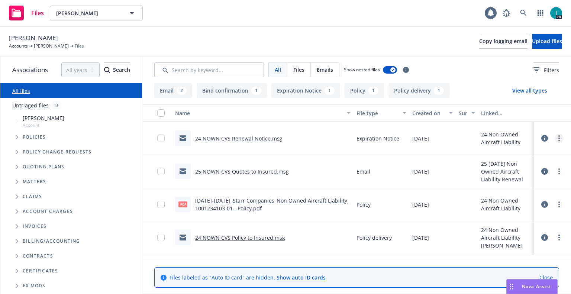
click at [557, 138] on link "more" at bounding box center [558, 138] width 9 height 9
click at [503, 168] on link "Download" at bounding box center [525, 168] width 74 height 15
click at [537, 46] on button "Upload files" at bounding box center [547, 41] width 30 height 15
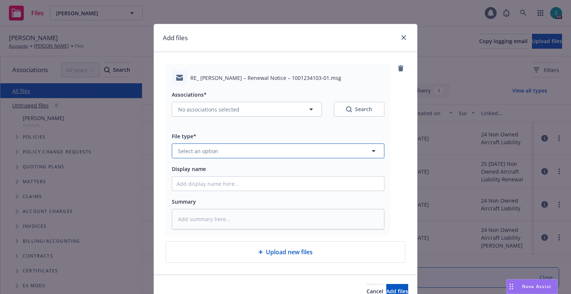
click at [224, 149] on button "Select an option" at bounding box center [278, 150] width 213 height 15
click at [212, 171] on span "Expiration Notice" at bounding box center [201, 172] width 45 height 8
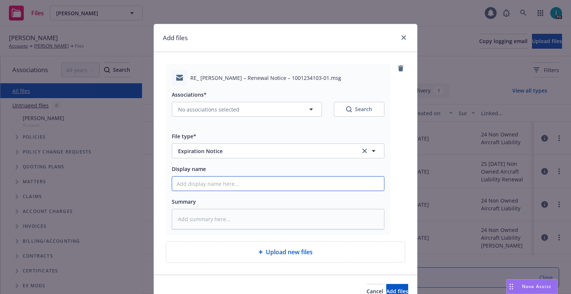
click at [210, 183] on input "Display name" at bounding box center [278, 184] width 212 height 14
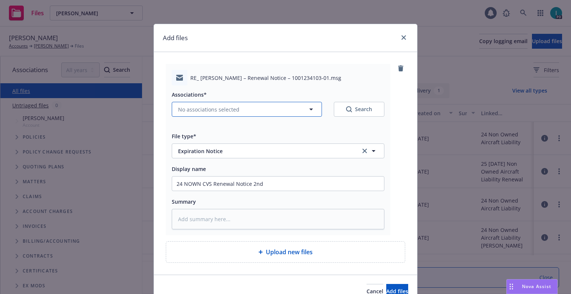
click at [204, 110] on span "No associations selected" at bounding box center [208, 110] width 61 height 8
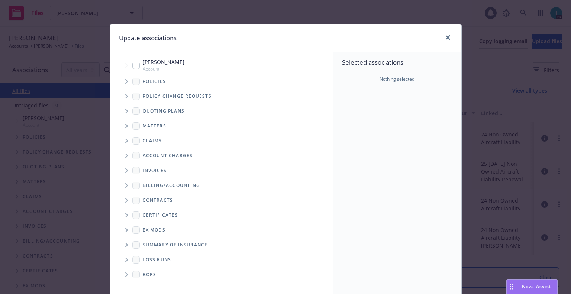
click at [125, 82] on icon "Tree Example" at bounding box center [126, 81] width 3 height 4
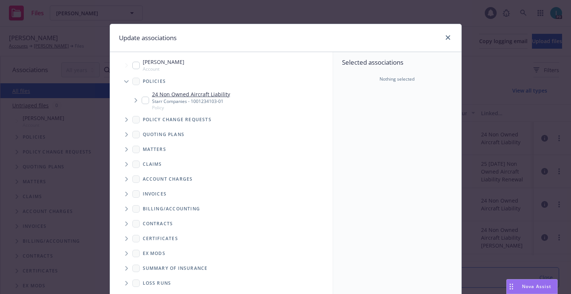
click at [142, 101] on input "Tree Example" at bounding box center [145, 100] width 7 height 7
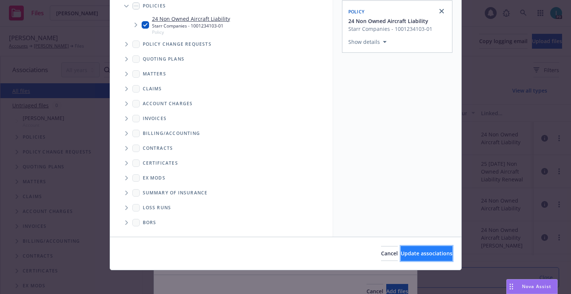
click at [401, 250] on span "Update associations" at bounding box center [427, 253] width 52 height 7
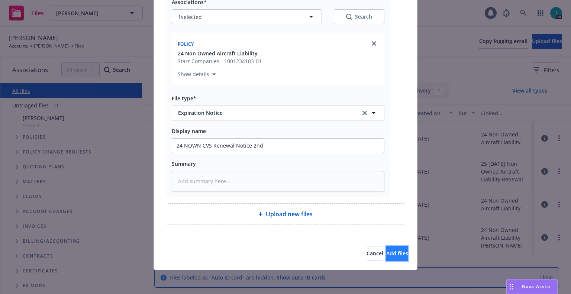
click at [386, 254] on span "Add files" at bounding box center [397, 253] width 22 height 7
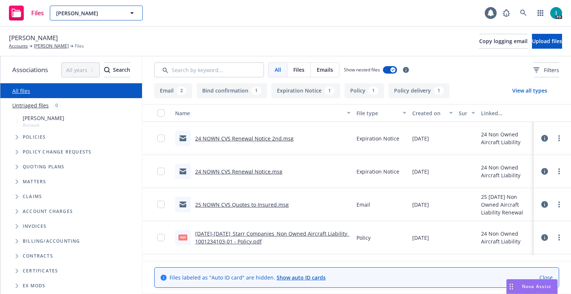
click at [118, 13] on span "Peter Burnight" at bounding box center [88, 13] width 64 height 8
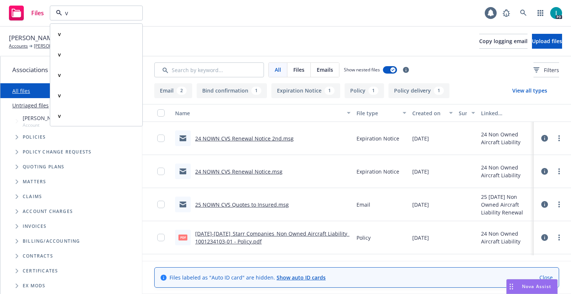
click at [111, 13] on input "v" at bounding box center [94, 13] width 65 height 9
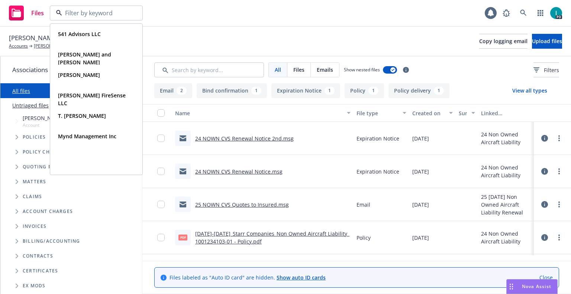
paste input "Bradley Guerke"
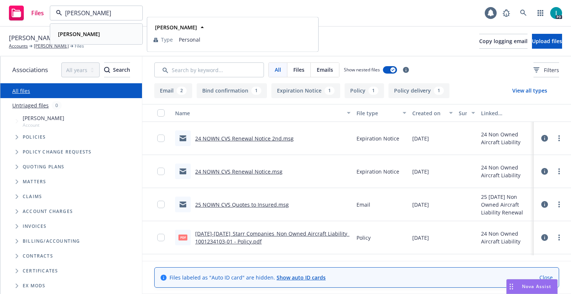
click at [86, 32] on strong "Bradley Guerke" at bounding box center [79, 33] width 42 height 7
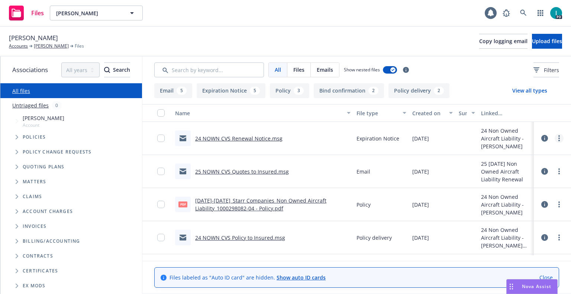
click at [556, 142] on link "more" at bounding box center [558, 138] width 9 height 9
click at [518, 164] on link "Download" at bounding box center [525, 168] width 74 height 15
click at [532, 36] on button "Upload files" at bounding box center [547, 41] width 30 height 15
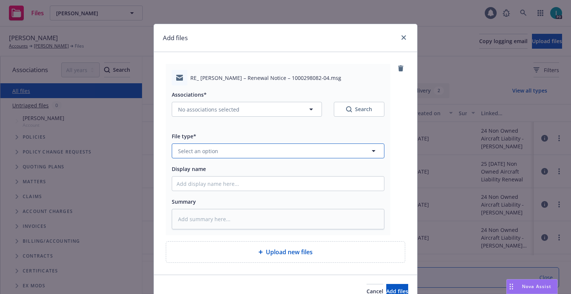
click at [210, 155] on button "Select an option" at bounding box center [278, 150] width 213 height 15
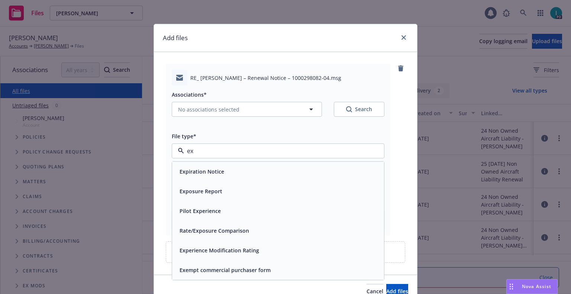
click at [213, 171] on span "Expiration Notice" at bounding box center [201, 172] width 45 height 8
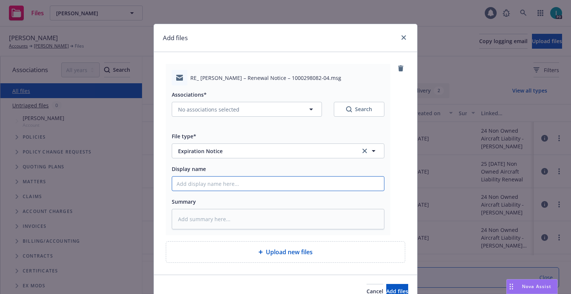
click at [207, 181] on input "Display name" at bounding box center [278, 184] width 212 height 14
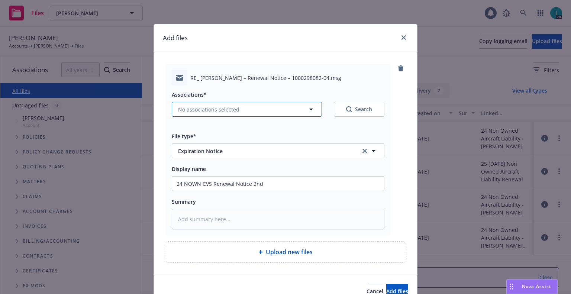
click at [202, 110] on span "No associations selected" at bounding box center [208, 110] width 61 height 8
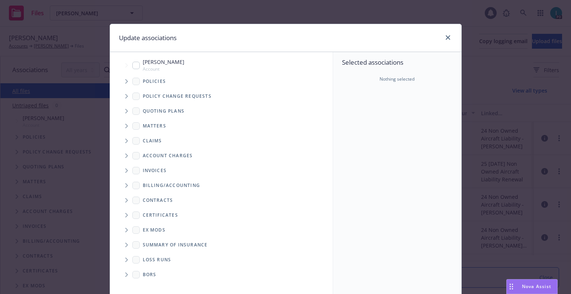
click at [127, 80] on span "Tree Example" at bounding box center [126, 81] width 12 height 12
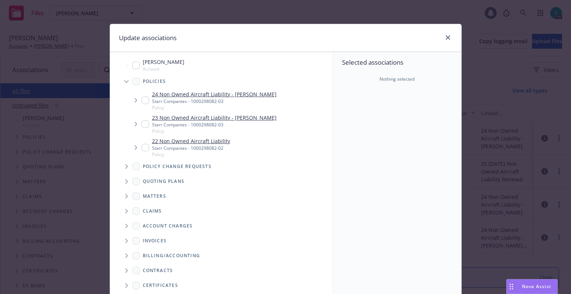
click at [145, 100] on input "Tree Example" at bounding box center [145, 100] width 7 height 7
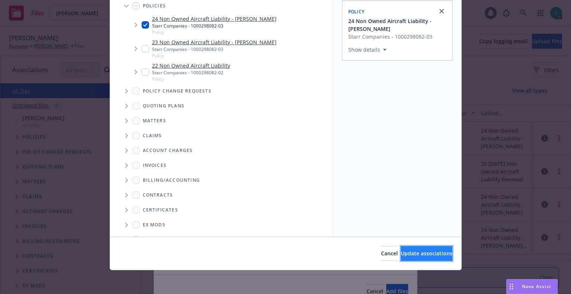
click at [404, 252] on span "Update associations" at bounding box center [427, 253] width 52 height 7
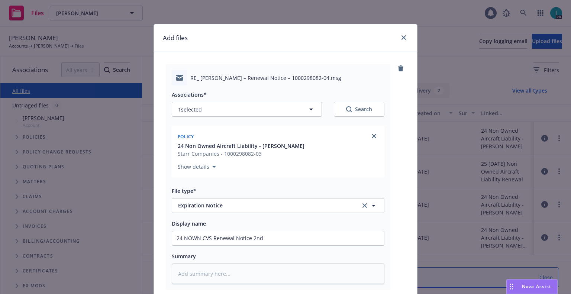
scroll to position [93, 0]
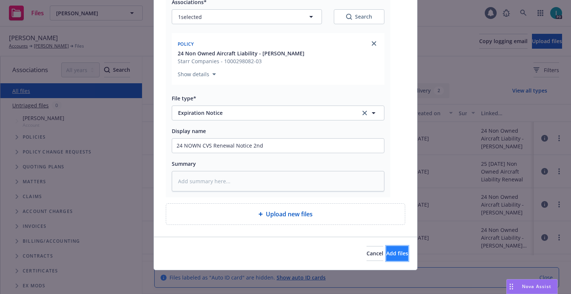
click at [386, 255] on span "Add files" at bounding box center [397, 253] width 22 height 7
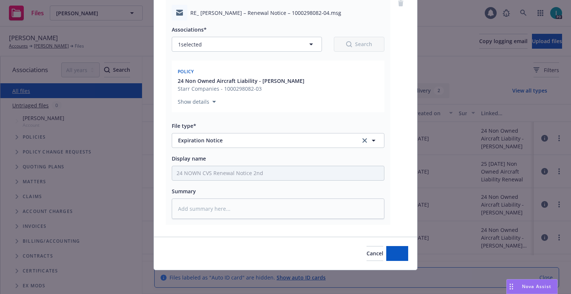
scroll to position [65, 0]
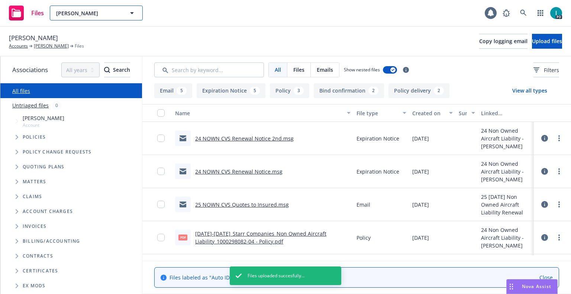
click at [90, 9] on span "Bradley Guerke" at bounding box center [88, 13] width 64 height 8
paste input "[PERSON_NAME]"
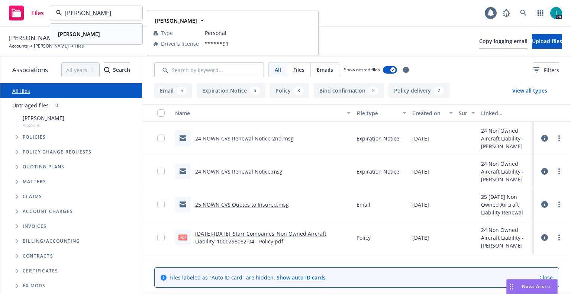
click at [101, 31] on div "[PERSON_NAME]" at bounding box center [96, 34] width 82 height 11
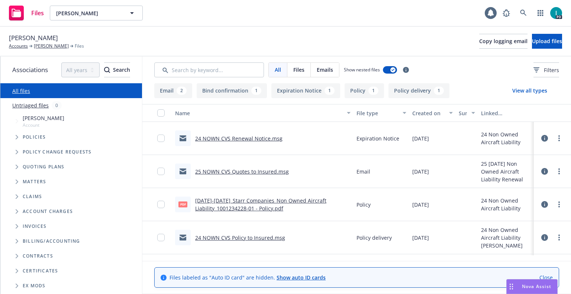
click at [557, 137] on link "more" at bounding box center [558, 138] width 9 height 9
click at [502, 167] on link "Download" at bounding box center [525, 168] width 74 height 15
click at [533, 36] on button "Upload files" at bounding box center [547, 41] width 30 height 15
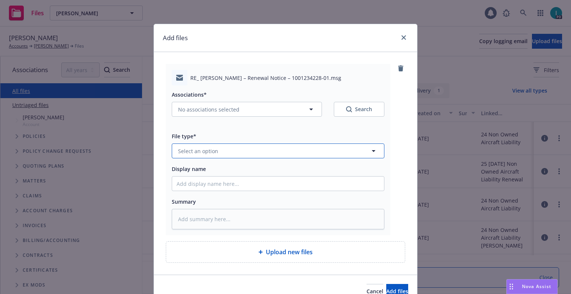
click at [204, 155] on span "Select an option" at bounding box center [198, 151] width 40 height 8
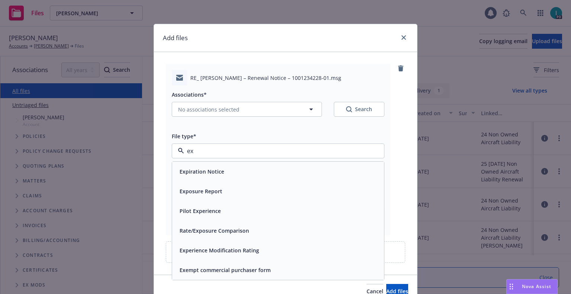
click at [205, 172] on span "Expiration Notice" at bounding box center [201, 172] width 45 height 8
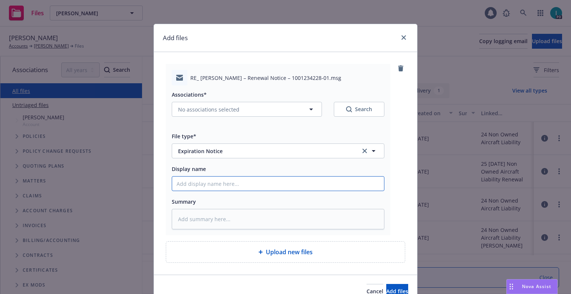
click at [203, 180] on input "Display name" at bounding box center [278, 184] width 212 height 14
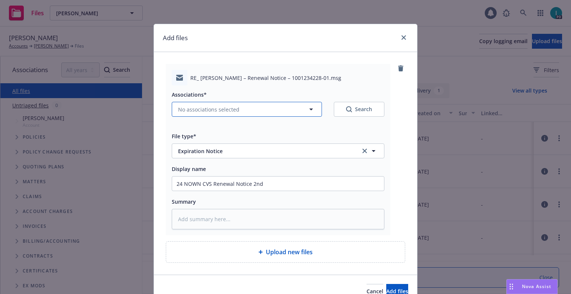
click at [218, 109] on span "No associations selected" at bounding box center [208, 110] width 61 height 8
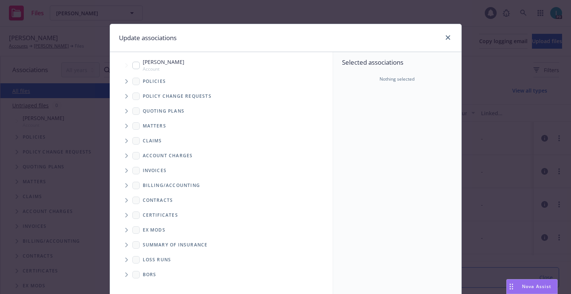
click at [122, 80] on span "Tree Example" at bounding box center [126, 81] width 12 height 12
click at [446, 36] on icon "close" at bounding box center [448, 37] width 4 height 4
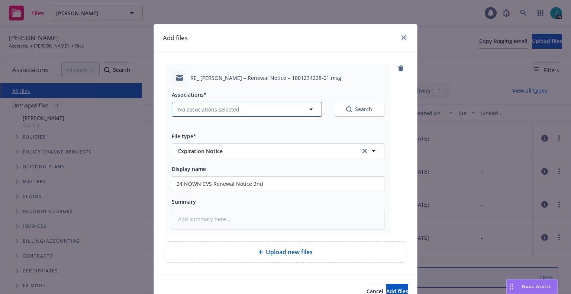
click at [242, 104] on button "No associations selected" at bounding box center [247, 109] width 150 height 15
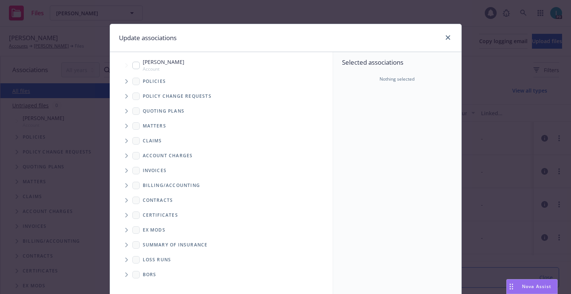
click at [128, 82] on span "Tree Example" at bounding box center [126, 81] width 12 height 12
click at [132, 62] on input "Tree Example" at bounding box center [135, 65] width 7 height 7
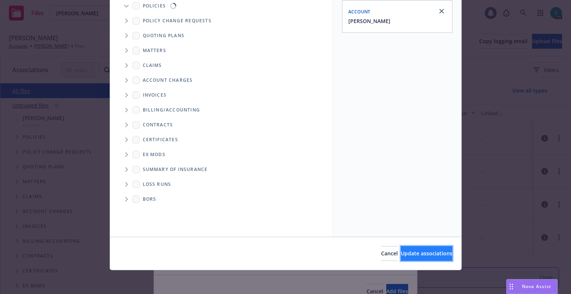
click at [405, 252] on span "Update associations" at bounding box center [427, 253] width 52 height 7
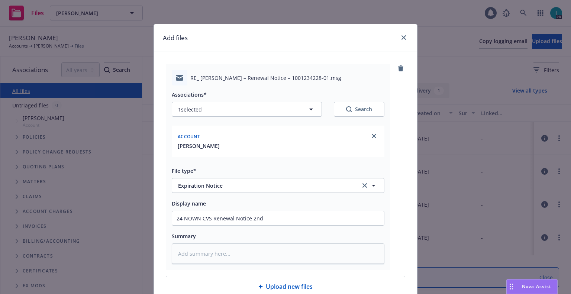
scroll to position [72, 0]
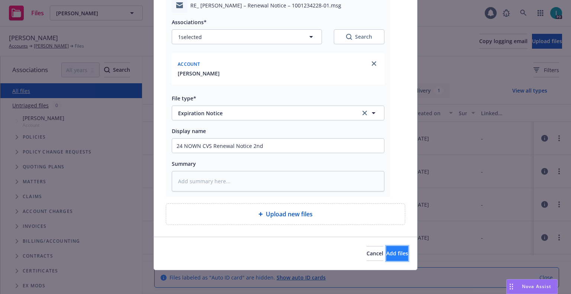
click at [388, 256] on span "Add files" at bounding box center [397, 253] width 22 height 7
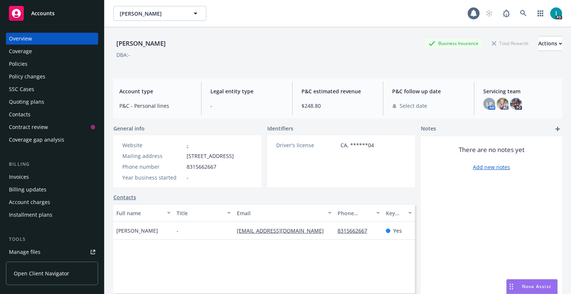
click at [29, 63] on div "Policies" at bounding box center [52, 64] width 86 height 12
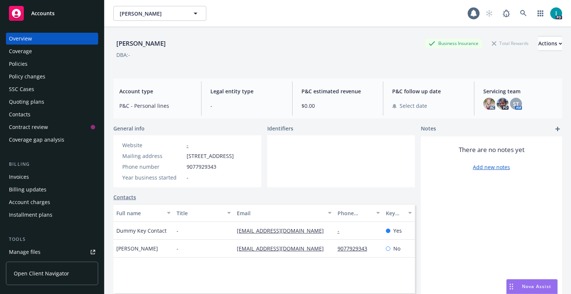
click at [30, 105] on div "Quoting plans" at bounding box center [26, 102] width 35 height 12
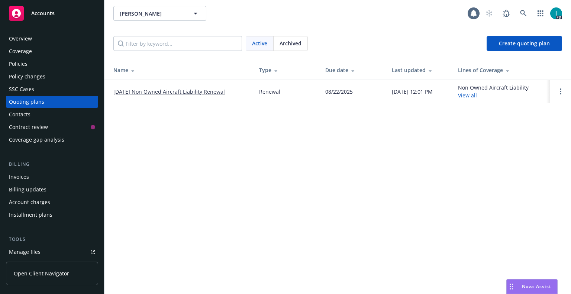
drag, startPoint x: 558, startPoint y: 88, endPoint x: 567, endPoint y: 90, distance: 8.7
click at [559, 88] on link "Open options" at bounding box center [560, 91] width 9 height 9
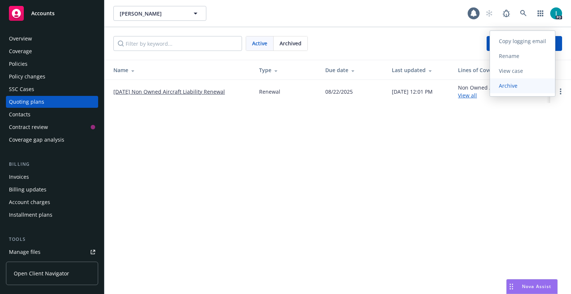
click at [528, 90] on link "Archive" at bounding box center [522, 85] width 65 height 15
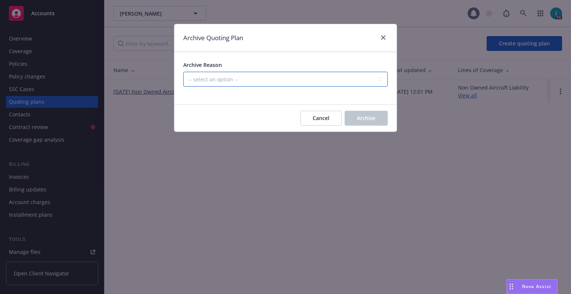
click at [246, 73] on select "-- select an option -- All policies in this renewal plan are auto-renewed Creat…" at bounding box center [285, 79] width 204 height 15
select select "ARCHIVED_RENEWAL_CANCELED"
click at [183, 72] on select "-- select an option -- All policies in this renewal plan are auto-renewed Creat…" at bounding box center [285, 79] width 204 height 15
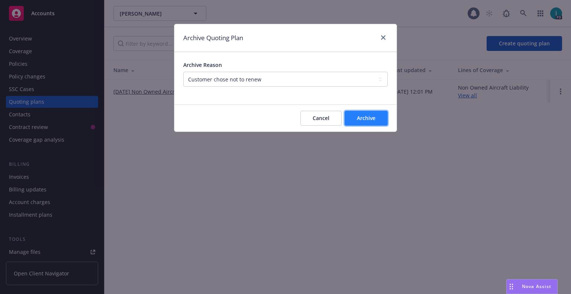
click at [365, 117] on span "Archive" at bounding box center [366, 117] width 19 height 7
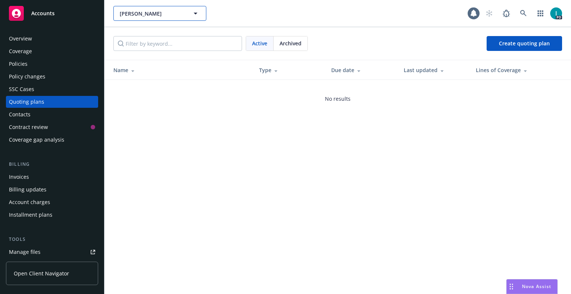
click at [132, 13] on span "[PERSON_NAME]" at bounding box center [152, 14] width 64 height 8
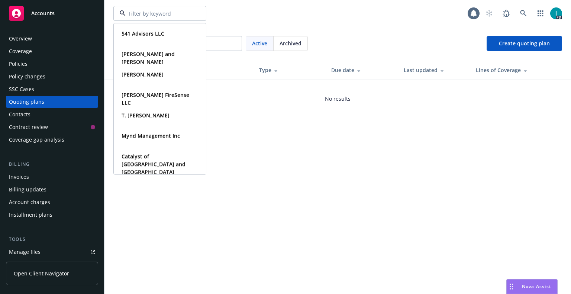
paste input "[PERSON_NAME]"
type input "[PERSON_NAME]"
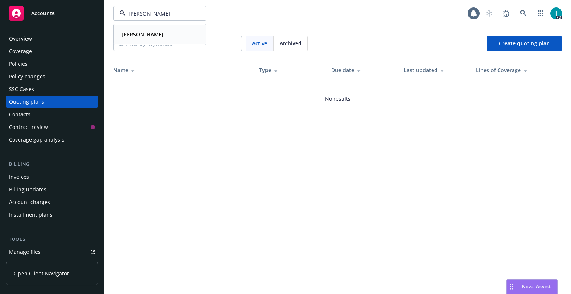
click at [158, 30] on div "Ryan Brantly" at bounding box center [160, 34] width 82 height 11
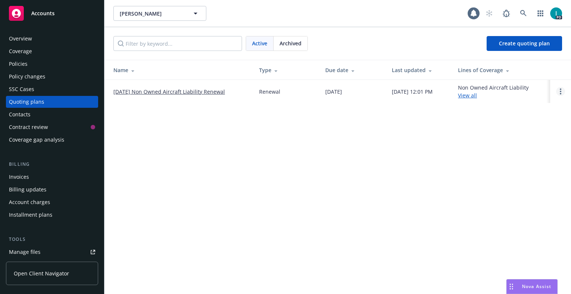
click at [560, 92] on circle "Open options" at bounding box center [560, 91] width 1 height 1
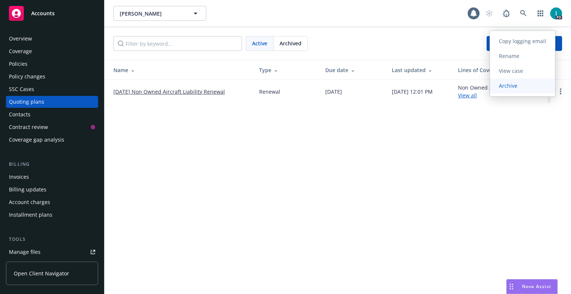
click at [528, 87] on link "Archive" at bounding box center [522, 85] width 65 height 15
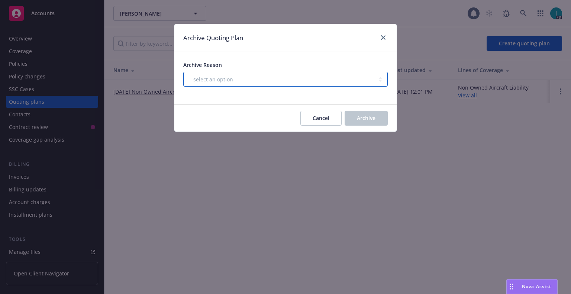
click at [243, 79] on select "-- select an option -- All policies in this renewal plan are auto-renewed Creat…" at bounding box center [285, 79] width 204 height 15
select select "ARCHIVED_RENEWAL_CANCELED"
click at [183, 72] on select "-- select an option -- All policies in this renewal plan are auto-renewed Creat…" at bounding box center [285, 79] width 204 height 15
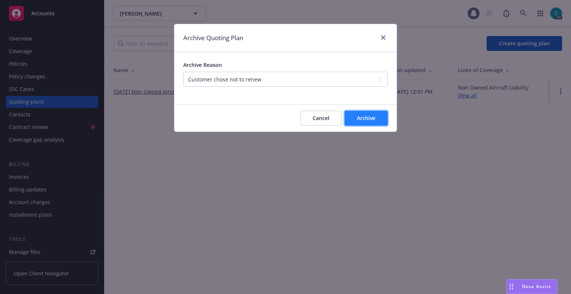
click at [353, 122] on button "Archive" at bounding box center [365, 118] width 43 height 15
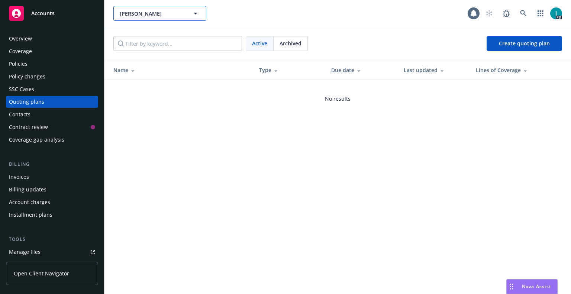
click at [132, 10] on span "Ryan Brantly" at bounding box center [152, 14] width 64 height 8
paste input "Percy Jones"
type input "Percy Jones"
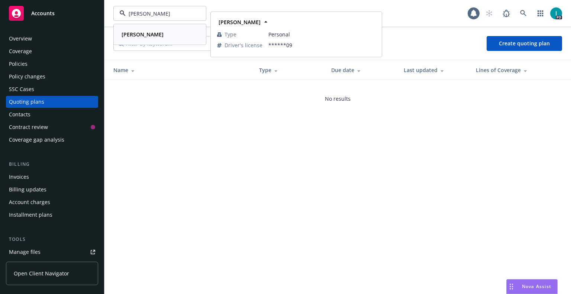
click at [143, 31] on strong "Percy Jones" at bounding box center [143, 34] width 42 height 7
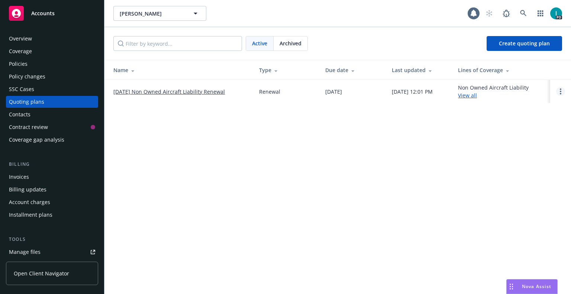
click at [560, 93] on icon "Open options" at bounding box center [560, 91] width 1 height 6
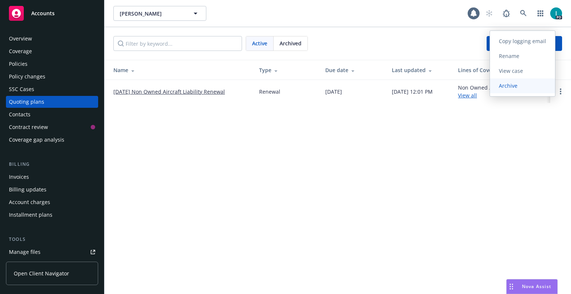
click at [514, 88] on span "Archive" at bounding box center [508, 85] width 36 height 7
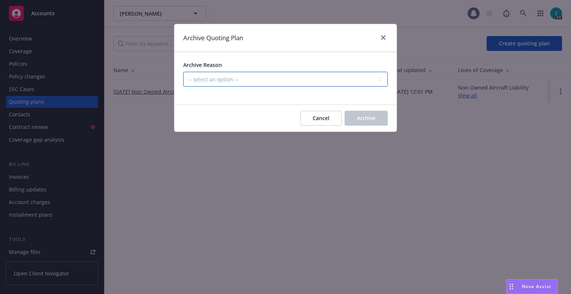
click at [238, 77] on select "-- select an option -- All policies in this renewal plan are auto-renewed Creat…" at bounding box center [285, 79] width 204 height 15
select select "ARCHIVED_RENEWAL_CANCELED"
click at [183, 72] on select "-- select an option -- All policies in this renewal plan are auto-renewed Creat…" at bounding box center [285, 79] width 204 height 15
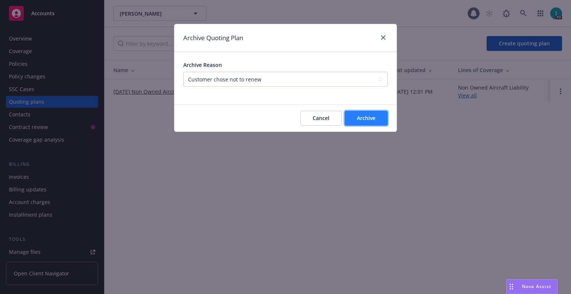
click at [371, 117] on span "Archive" at bounding box center [366, 117] width 19 height 7
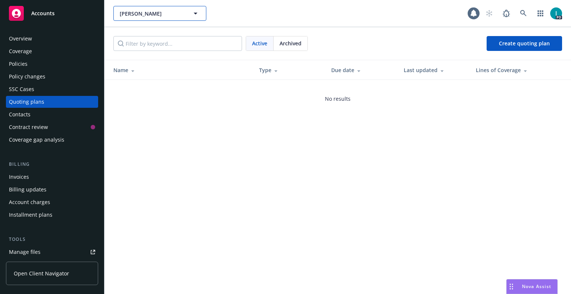
click at [135, 11] on span "Percy Jones" at bounding box center [152, 14] width 64 height 8
paste input "Michael Gardner"
type input "Michael Gardner"
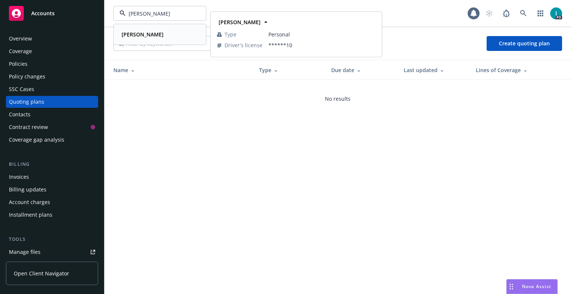
click at [149, 30] on span "Michael Gardner" at bounding box center [143, 34] width 42 height 8
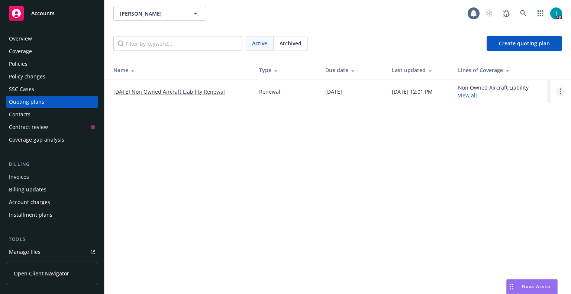
click at [559, 92] on link "Open options" at bounding box center [560, 91] width 9 height 9
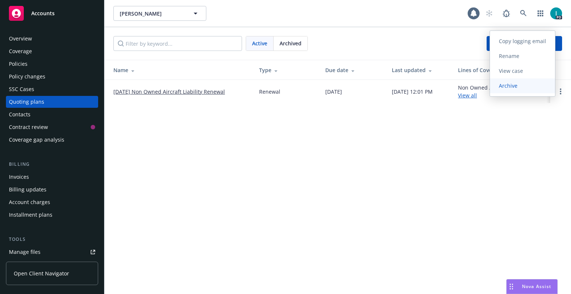
click at [517, 90] on link "Archive" at bounding box center [522, 85] width 65 height 15
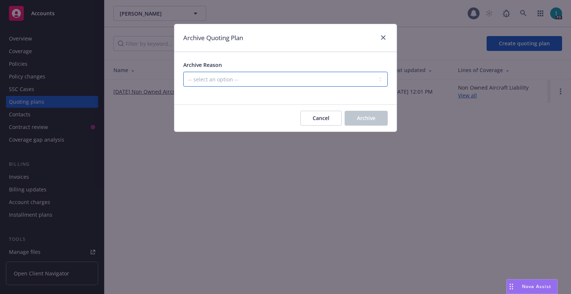
click at [242, 75] on select "-- select an option -- All policies in this renewal plan are auto-renewed Creat…" at bounding box center [285, 79] width 204 height 15
select select "ARCHIVED_RENEWAL_CANCELED"
click at [183, 72] on select "-- select an option -- All policies in this renewal plan are auto-renewed Creat…" at bounding box center [285, 79] width 204 height 15
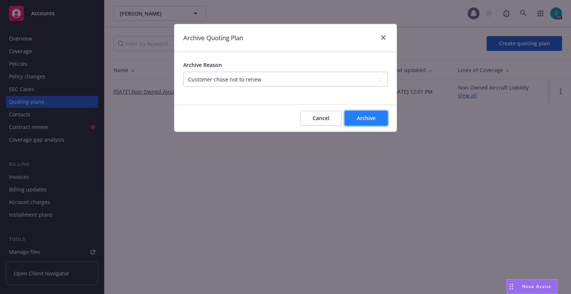
click at [352, 113] on button "Archive" at bounding box center [365, 118] width 43 height 15
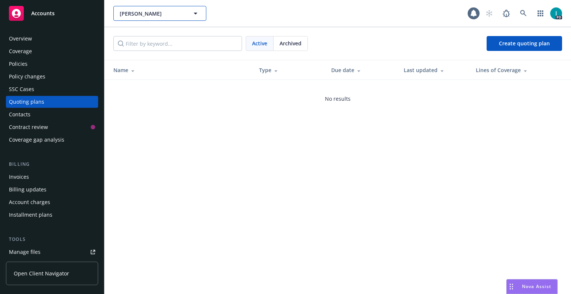
click at [132, 13] on span "Michael Gardner" at bounding box center [152, 14] width 64 height 8
paste input "Jevonne Carroll"
type input "Jevonne Carroll"
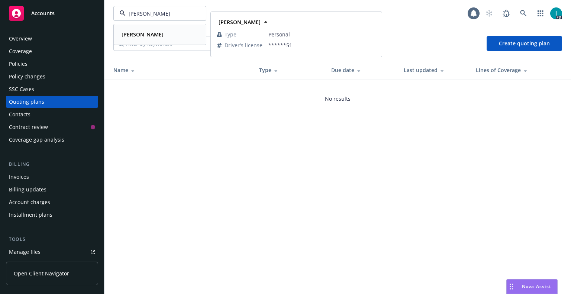
click at [137, 33] on strong "Jevonne Carroll" at bounding box center [143, 34] width 42 height 7
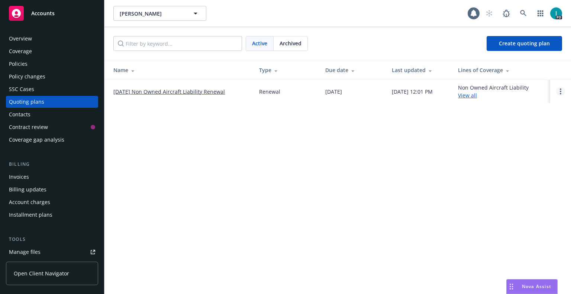
click at [562, 88] on link "Open options" at bounding box center [560, 91] width 9 height 9
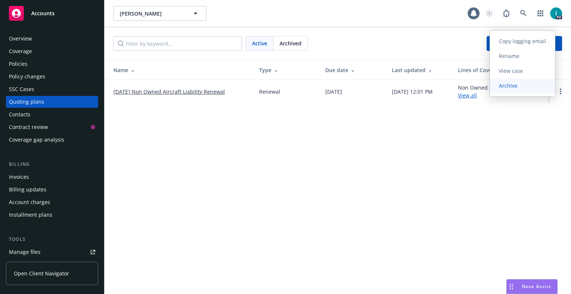
click at [517, 91] on link "Archive" at bounding box center [522, 85] width 65 height 15
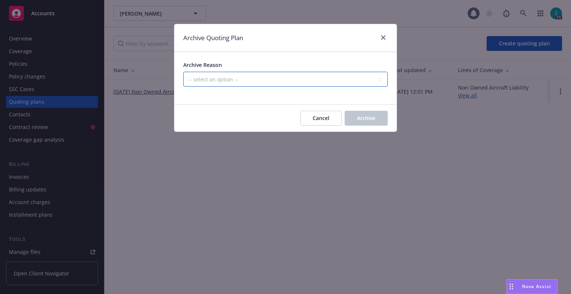
click at [240, 82] on select "-- select an option -- All policies in this renewal plan are auto-renewed Creat…" at bounding box center [285, 79] width 204 height 15
select select "ARCHIVED_RENEWAL_CANCELED"
click at [183, 72] on select "-- select an option -- All policies in this renewal plan are auto-renewed Creat…" at bounding box center [285, 79] width 204 height 15
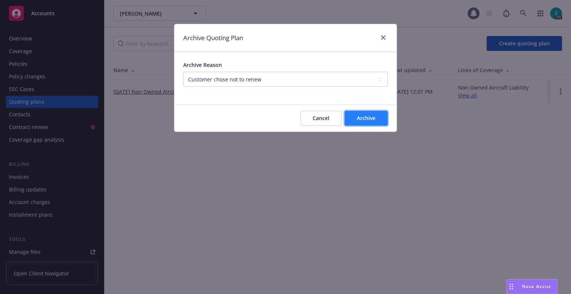
click at [361, 115] on span "Archive" at bounding box center [366, 117] width 19 height 7
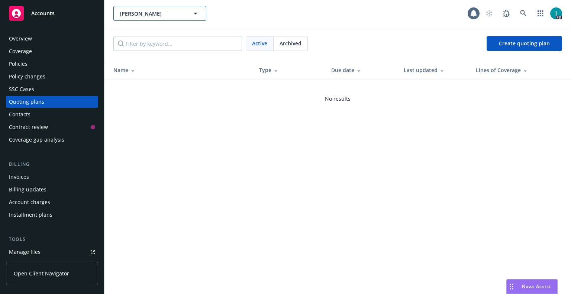
click at [131, 14] on span "Jevonne Carroll" at bounding box center [152, 14] width 64 height 8
paste input "Ankit Gohel"
type input "Ankit Gohel"
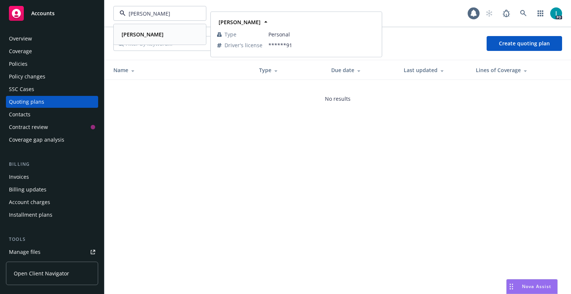
click at [160, 33] on div "Ankit Gohel" at bounding box center [160, 34] width 82 height 11
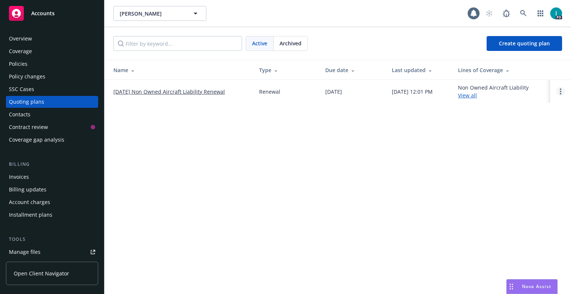
click at [556, 91] on link "Open options" at bounding box center [560, 91] width 9 height 9
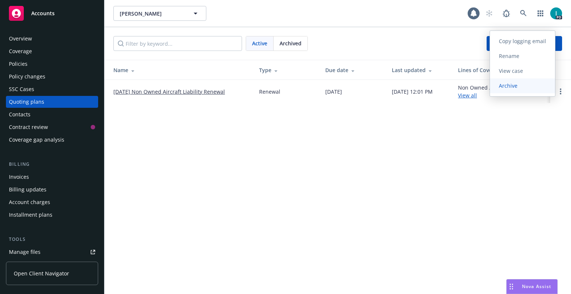
click at [509, 89] on link "Archive" at bounding box center [522, 85] width 65 height 15
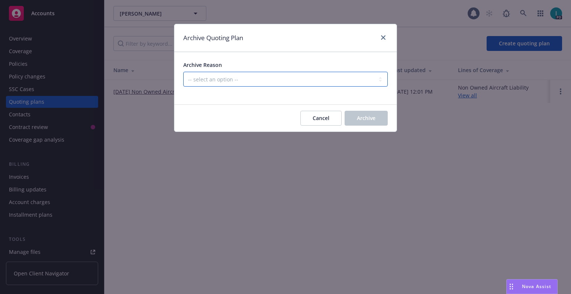
click at [258, 82] on select "-- select an option -- All policies in this renewal plan are auto-renewed Creat…" at bounding box center [285, 79] width 204 height 15
select select "ARCHIVED_RENEWAL_CANCELED"
click at [183, 72] on select "-- select an option -- All policies in this renewal plan are auto-renewed Creat…" at bounding box center [285, 79] width 204 height 15
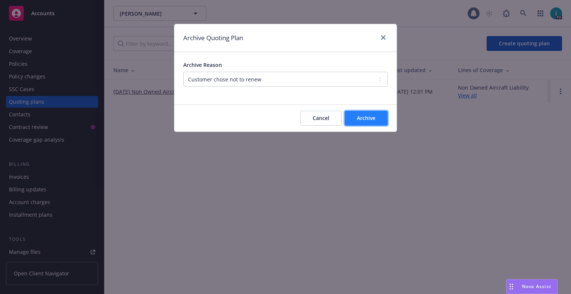
click at [375, 116] on span "Archive" at bounding box center [366, 117] width 19 height 7
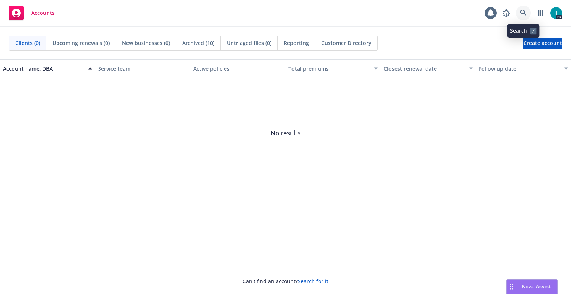
click at [521, 13] on icon at bounding box center [523, 13] width 6 height 6
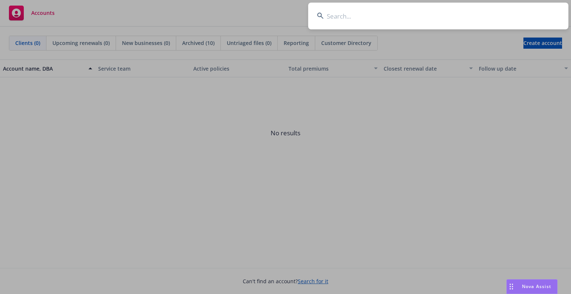
type input "[PERSON_NAME]"
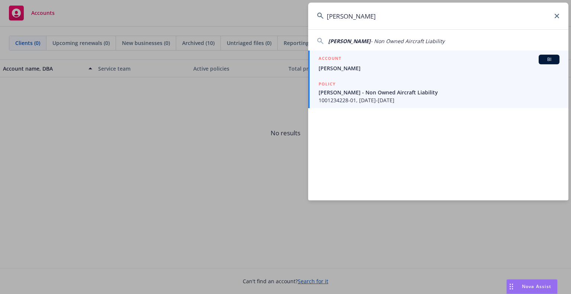
click at [337, 67] on span "[PERSON_NAME]" at bounding box center [438, 68] width 241 height 8
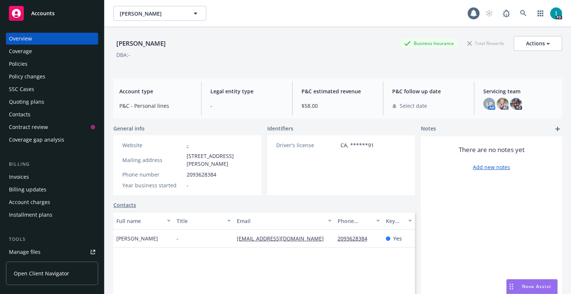
click at [36, 253] on div "Manage files" at bounding box center [25, 252] width 32 height 12
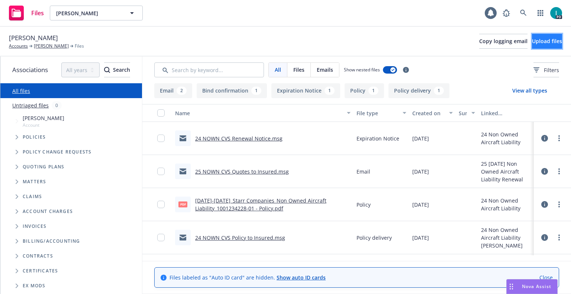
click at [532, 43] on button "Upload files" at bounding box center [547, 41] width 30 height 15
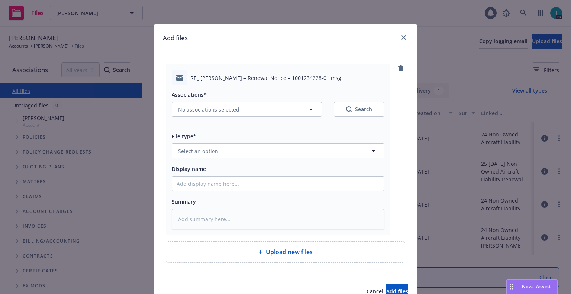
click at [215, 159] on div "Associations* No associations selected Search File type* Select an option Displ…" at bounding box center [278, 157] width 213 height 144
click at [214, 146] on button "Select an option" at bounding box center [278, 150] width 213 height 15
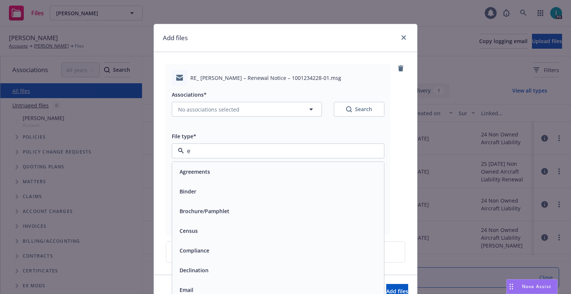
type input "ex"
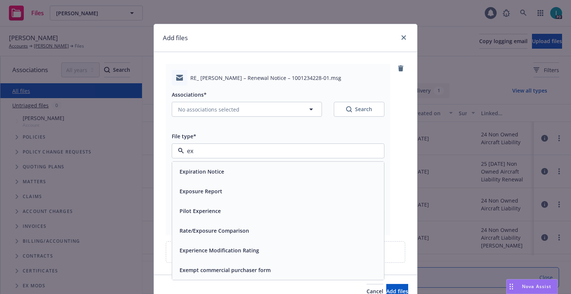
click at [215, 167] on div "Expiration Notice" at bounding box center [201, 171] width 49 height 11
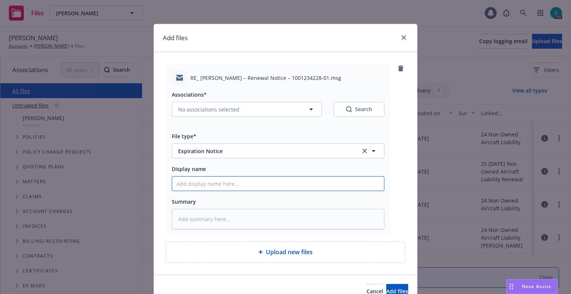
click at [203, 178] on input "Display name" at bounding box center [278, 184] width 212 height 14
type textarea "x"
type input "2"
type textarea "x"
type input "24"
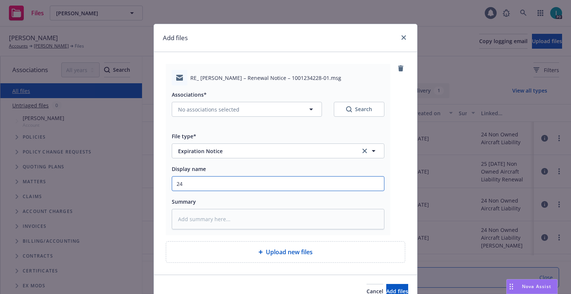
type textarea "x"
type input "24 NOWN CVS Renewal Notice 2nd"
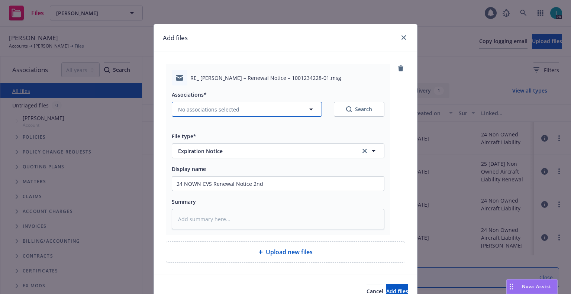
click at [201, 109] on span "No associations selected" at bounding box center [208, 110] width 61 height 8
type textarea "x"
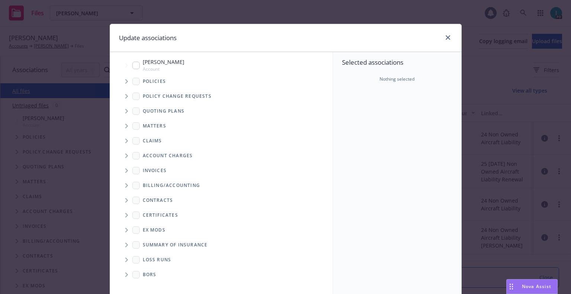
click at [122, 77] on span "Tree Example" at bounding box center [126, 81] width 12 height 12
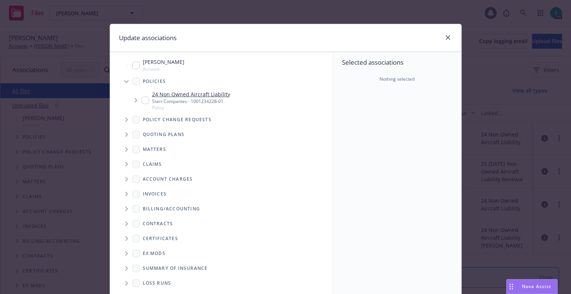
click at [142, 100] on input "Tree Example" at bounding box center [145, 100] width 7 height 7
checkbox input "true"
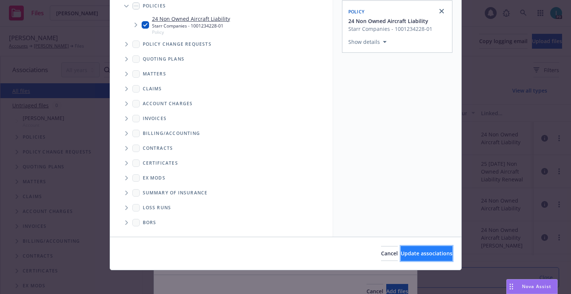
click at [401, 247] on button "Update associations" at bounding box center [427, 253] width 52 height 15
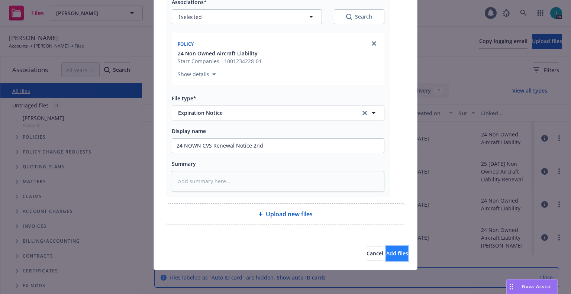
click at [386, 252] on span "Add files" at bounding box center [397, 253] width 22 height 7
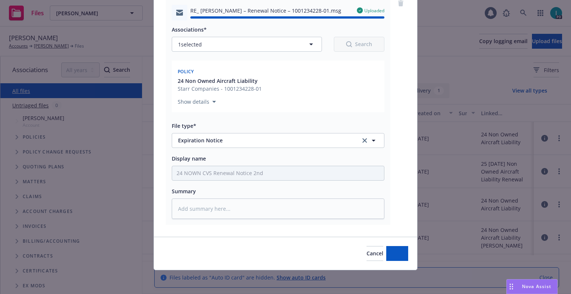
type textarea "x"
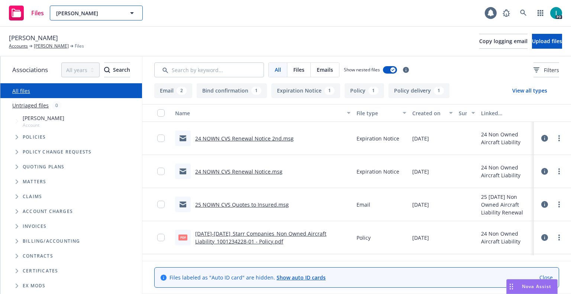
click at [68, 9] on span "[PERSON_NAME]" at bounding box center [88, 13] width 64 height 8
paste input "[PERSON_NAME]"
type input "[PERSON_NAME]"
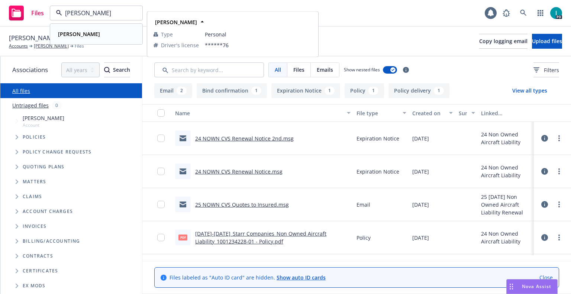
click at [110, 33] on div "[PERSON_NAME]" at bounding box center [96, 34] width 82 height 11
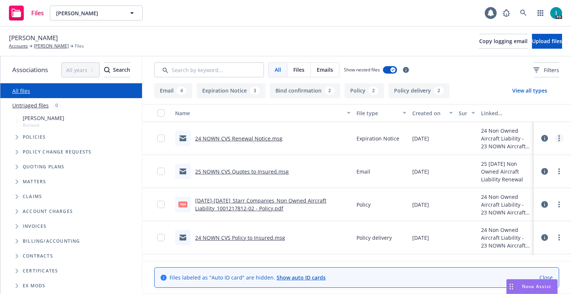
click at [559, 139] on link "more" at bounding box center [558, 138] width 9 height 9
drag, startPoint x: 526, startPoint y: 171, endPoint x: 533, endPoint y: 127, distance: 44.0
click at [526, 171] on link "Download" at bounding box center [525, 168] width 74 height 15
click at [545, 39] on span "Upload files" at bounding box center [547, 41] width 30 height 7
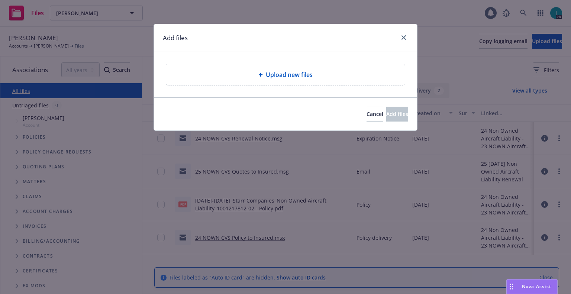
type textarea "x"
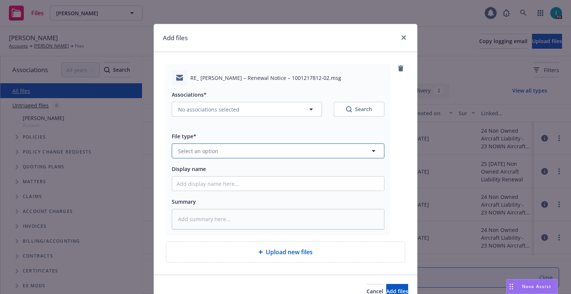
click at [222, 148] on button "Select an option" at bounding box center [278, 150] width 213 height 15
type input "ex"
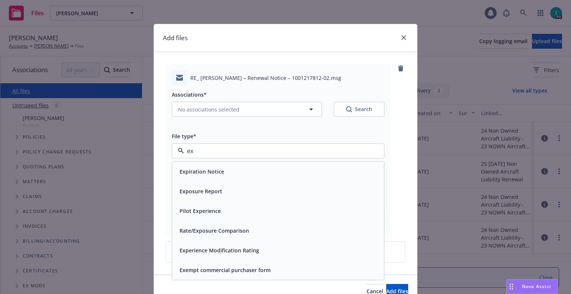
click at [225, 166] on div "Expiration Notice" at bounding box center [278, 172] width 212 height 20
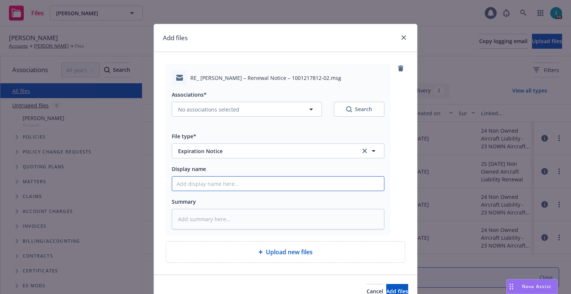
click at [214, 182] on input "Display name" at bounding box center [278, 184] width 212 height 14
type textarea "x"
type input "2"
type textarea "x"
type input "24"
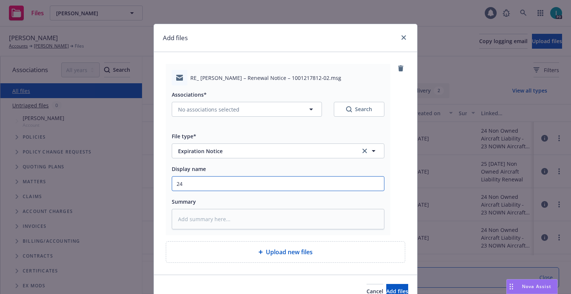
type textarea "x"
type input "24 NOWN CVS Renewal Notice 2nd"
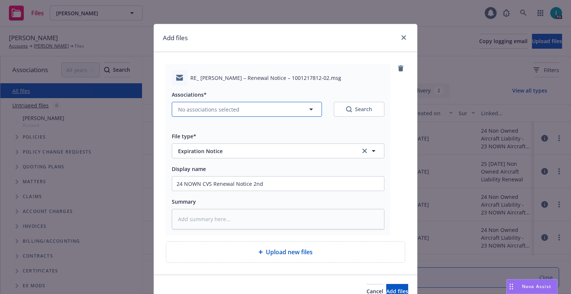
click at [213, 111] on span "No associations selected" at bounding box center [208, 110] width 61 height 8
type textarea "x"
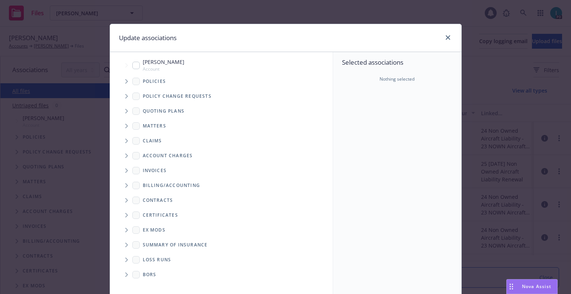
click at [120, 82] on span "Tree Example" at bounding box center [126, 81] width 12 height 12
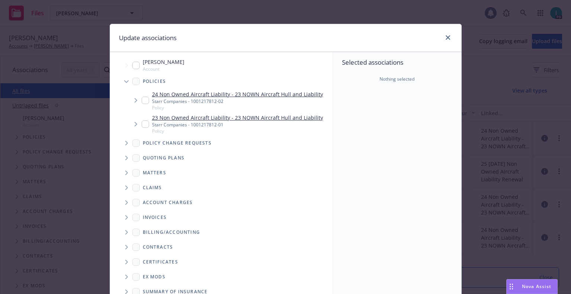
click at [142, 100] on input "Tree Example" at bounding box center [145, 100] width 7 height 7
checkbox input "true"
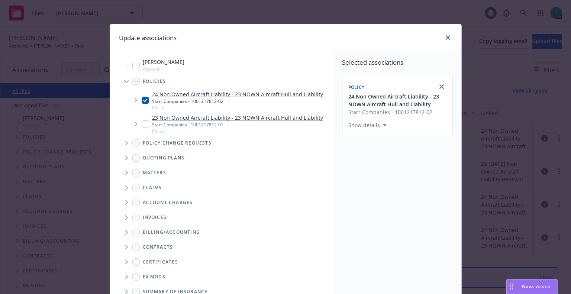
scroll to position [75, 0]
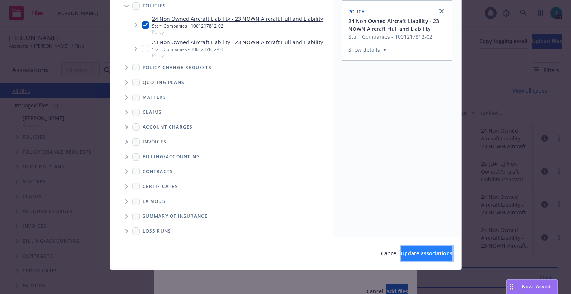
click at [417, 250] on span "Update associations" at bounding box center [427, 253] width 52 height 7
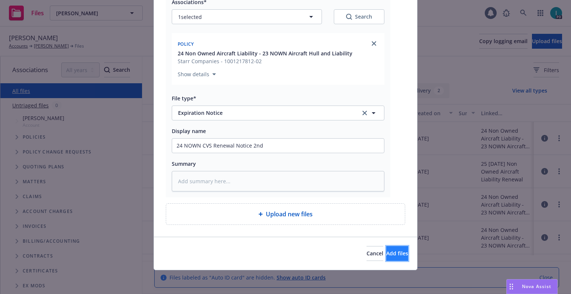
click at [386, 252] on span "Add files" at bounding box center [397, 253] width 22 height 7
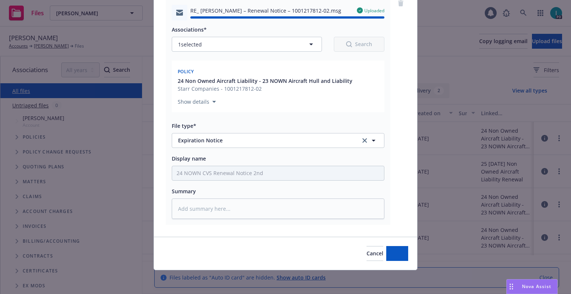
type textarea "x"
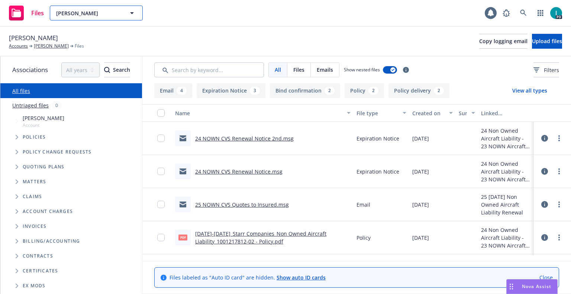
click at [106, 14] on span "[PERSON_NAME]" at bounding box center [88, 13] width 64 height 8
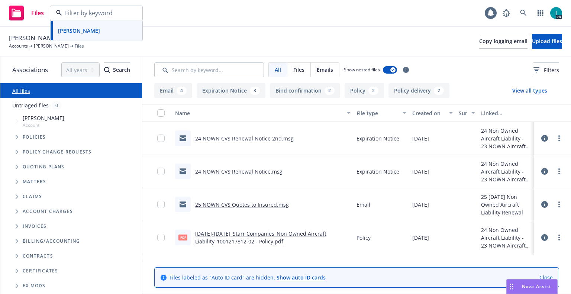
paste input "[PERSON_NAME]"
type input "[PERSON_NAME]"
click at [100, 33] on div "[PERSON_NAME]" at bounding box center [78, 34] width 46 height 11
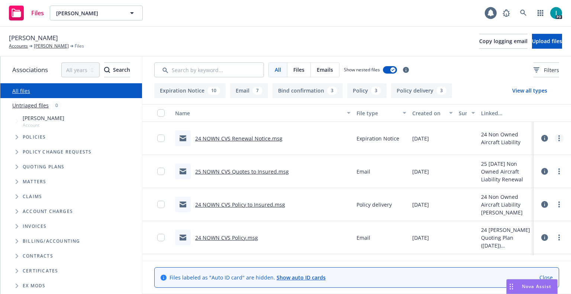
click at [556, 139] on link "more" at bounding box center [558, 138] width 9 height 9
drag, startPoint x: 523, startPoint y: 169, endPoint x: 544, endPoint y: 69, distance: 102.9
click at [523, 169] on link "Download" at bounding box center [525, 168] width 74 height 15
click at [546, 41] on span "Upload files" at bounding box center [547, 41] width 30 height 7
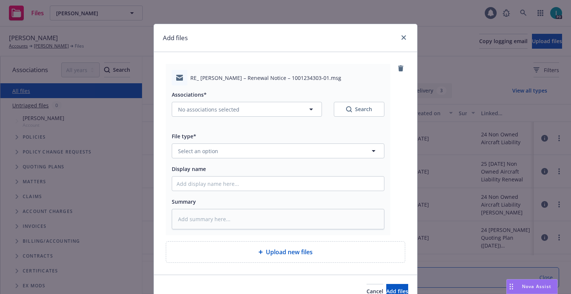
type textarea "x"
click at [233, 145] on button "Select an option" at bounding box center [278, 150] width 213 height 15
type input "ex"
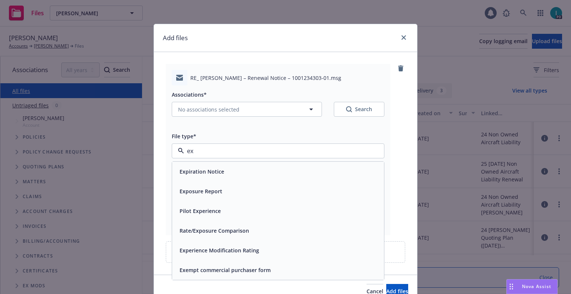
click at [224, 172] on div "Expiration Notice" at bounding box center [278, 171] width 203 height 11
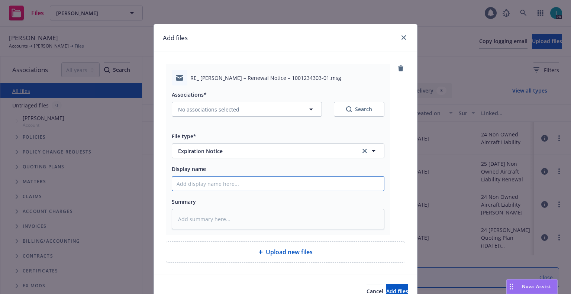
click at [220, 179] on input "Display name" at bounding box center [278, 184] width 212 height 14
type textarea "x"
type input "2"
type textarea "x"
type input "24"
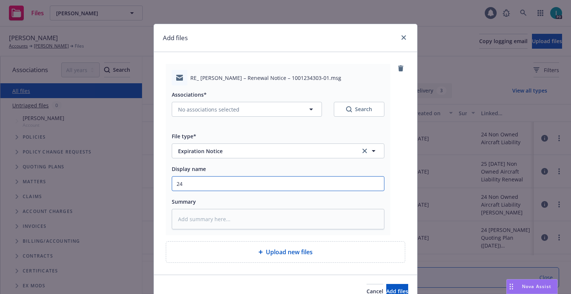
type textarea "x"
type input "24 NOWN CVS Renewal Notice 2nd"
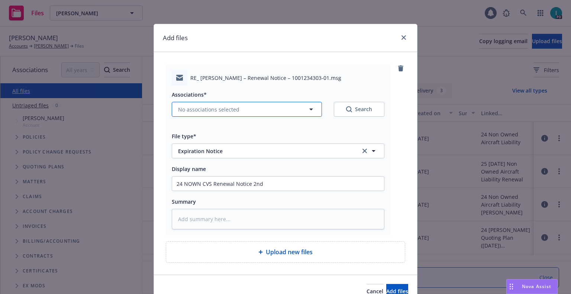
click at [225, 107] on span "No associations selected" at bounding box center [208, 110] width 61 height 8
type textarea "x"
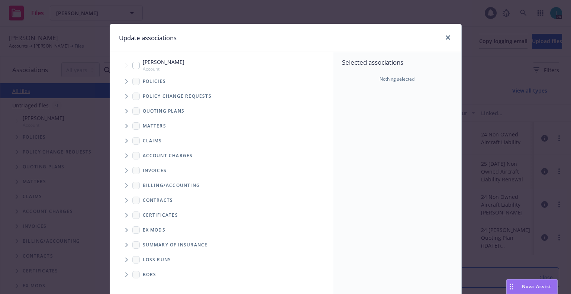
click at [127, 78] on span "Tree Example" at bounding box center [126, 81] width 12 height 12
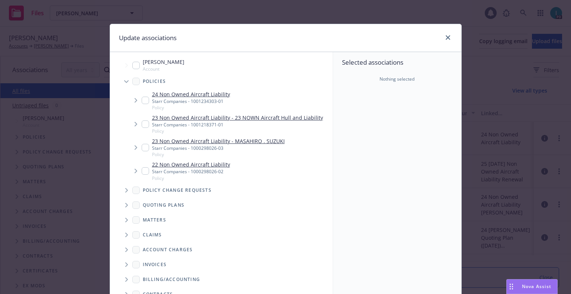
click at [144, 97] on input "Tree Example" at bounding box center [145, 100] width 7 height 7
checkbox input "true"
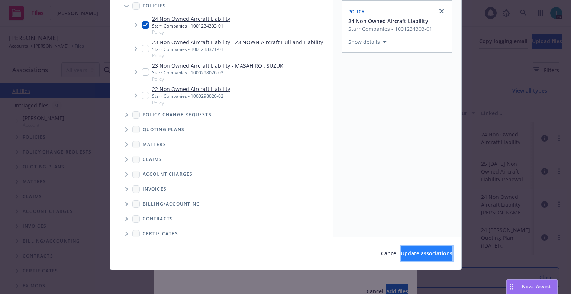
click at [401, 249] on button "Update associations" at bounding box center [427, 253] width 52 height 15
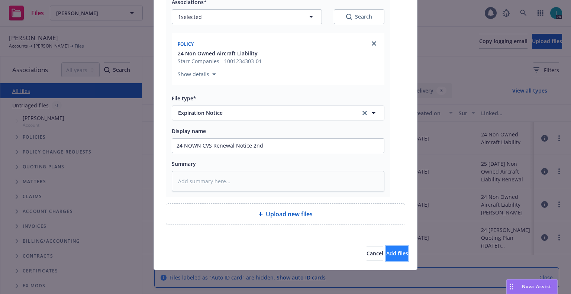
click at [386, 256] on span "Add files" at bounding box center [397, 253] width 22 height 7
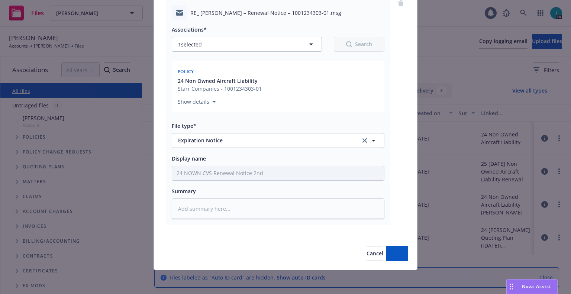
scroll to position [65, 0]
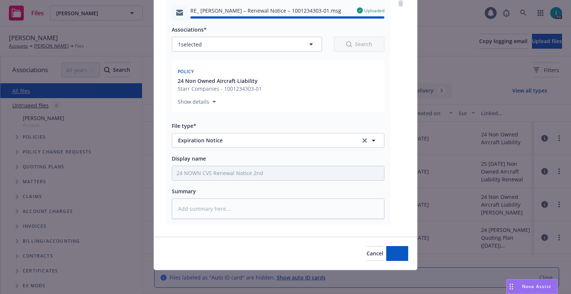
type textarea "x"
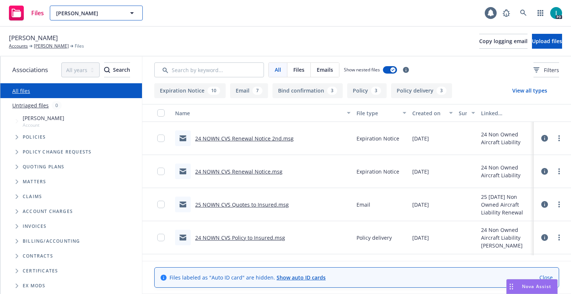
click at [68, 14] on span "[PERSON_NAME]" at bounding box center [88, 13] width 64 height 8
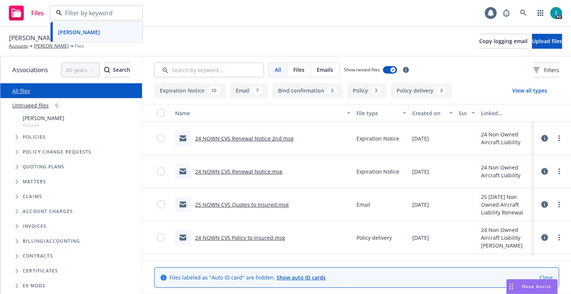
paste input "[PERSON_NAME]"
type input "[PERSON_NAME]"
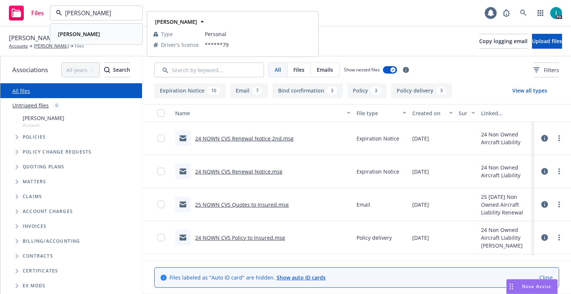
click at [96, 34] on div "[PERSON_NAME]" at bounding box center [96, 34] width 82 height 11
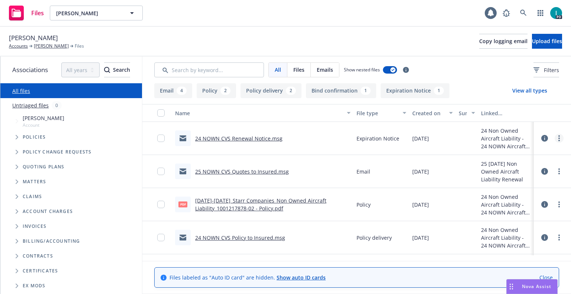
click at [557, 139] on link "more" at bounding box center [558, 138] width 9 height 9
click at [519, 165] on link "Download" at bounding box center [525, 168] width 74 height 15
click at [541, 41] on span "Upload files" at bounding box center [547, 41] width 30 height 7
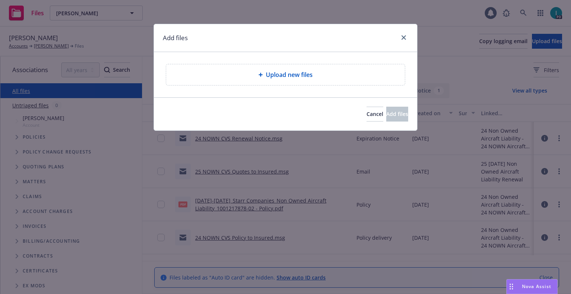
type textarea "x"
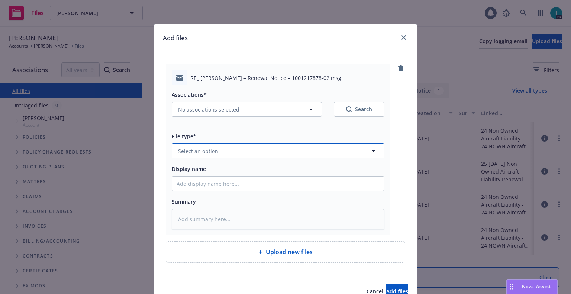
click at [209, 150] on span "Select an option" at bounding box center [198, 151] width 40 height 8
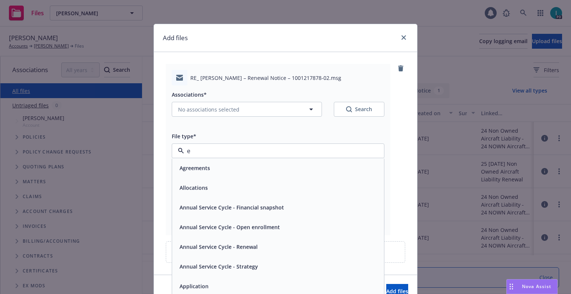
type input "ex"
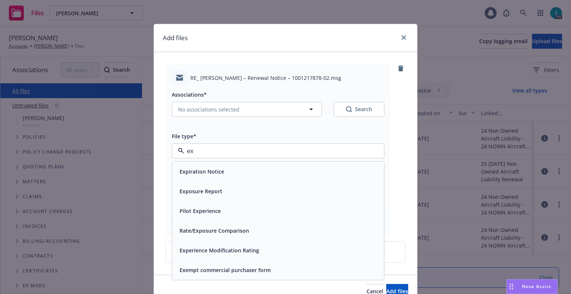
click at [204, 175] on span "Expiration Notice" at bounding box center [201, 172] width 45 height 8
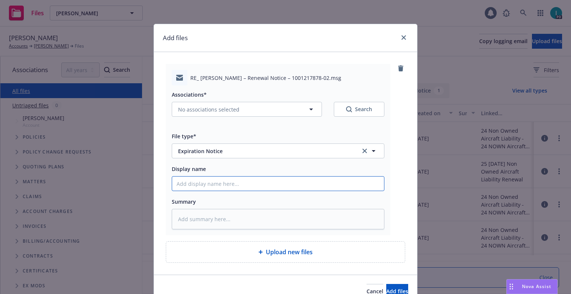
click at [199, 183] on input "Display name" at bounding box center [278, 184] width 212 height 14
type textarea "x"
type input "2"
type textarea "x"
type input "24"
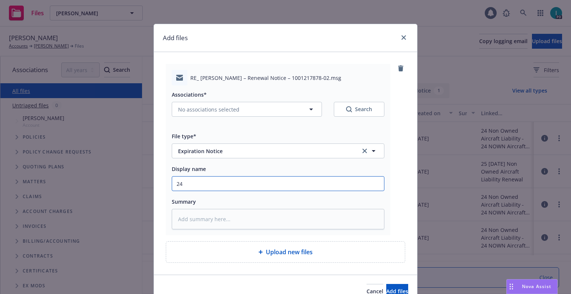
type textarea "x"
type input "24 NOWN CVS Renewal Notice 2nd"
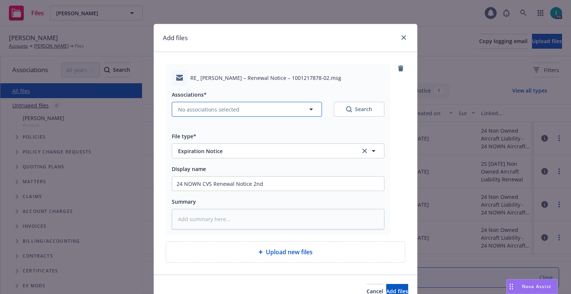
click at [206, 112] on span "No associations selected" at bounding box center [208, 110] width 61 height 8
type textarea "x"
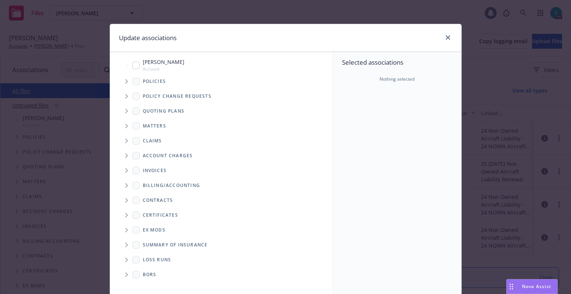
click at [124, 78] on span "Tree Example" at bounding box center [126, 81] width 12 height 12
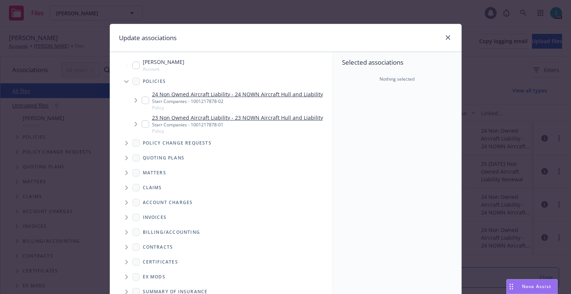
click at [143, 102] on input "Tree Example" at bounding box center [145, 100] width 7 height 7
checkbox input "true"
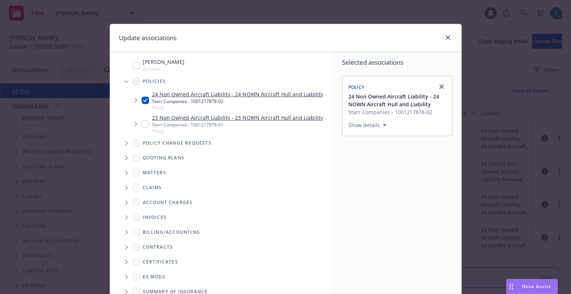
scroll to position [75, 0]
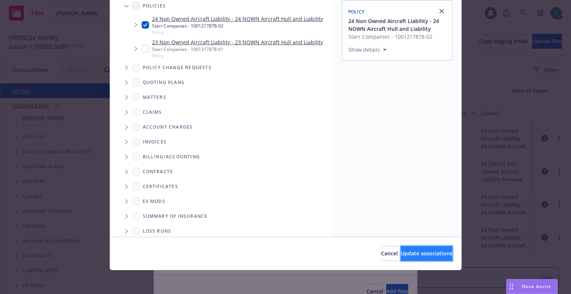
click at [401, 252] on span "Update associations" at bounding box center [427, 253] width 52 height 7
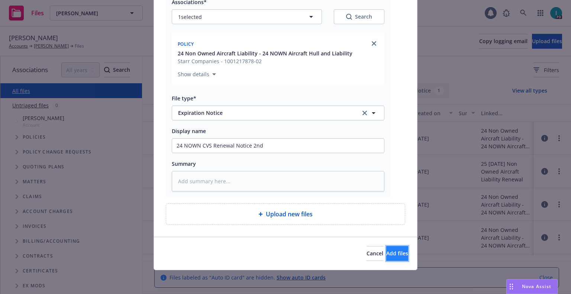
click at [386, 258] on button "Add files" at bounding box center [397, 253] width 22 height 15
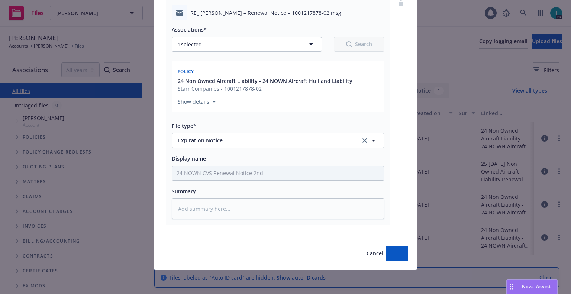
scroll to position [65, 0]
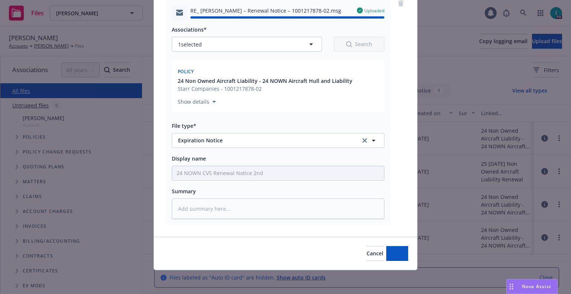
type textarea "x"
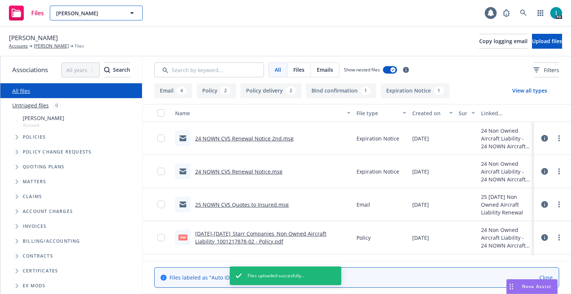
click at [88, 12] on span "[PERSON_NAME]" at bounding box center [88, 13] width 64 height 8
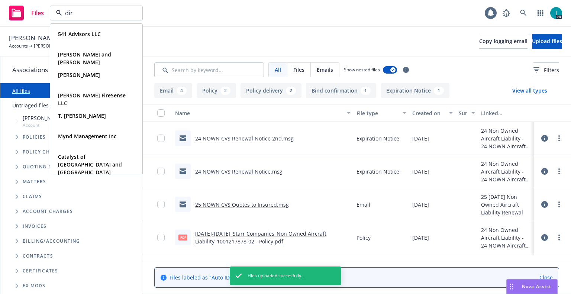
type input "[PERSON_NAME]"
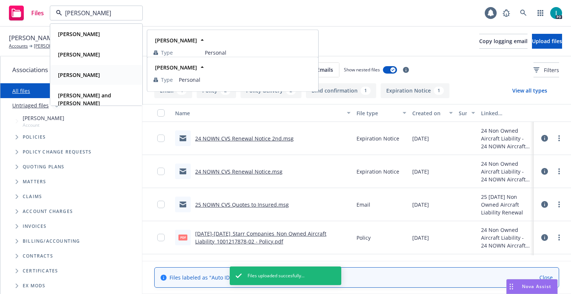
click at [92, 74] on strong "[PERSON_NAME]" at bounding box center [79, 74] width 42 height 7
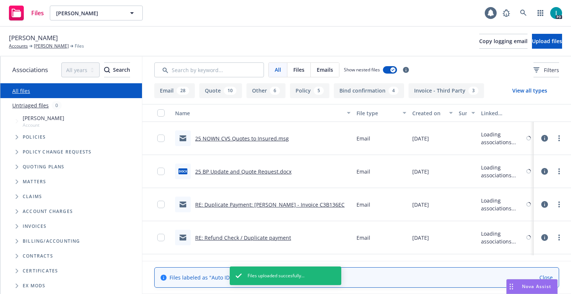
click at [32, 35] on span "[PERSON_NAME]" at bounding box center [33, 38] width 49 height 10
click at [37, 35] on span "[PERSON_NAME]" at bounding box center [33, 38] width 49 height 10
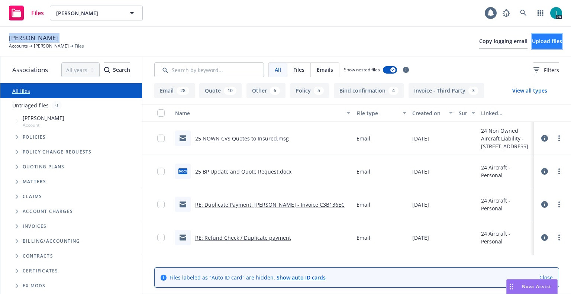
click at [532, 41] on button "Upload files" at bounding box center [547, 41] width 30 height 15
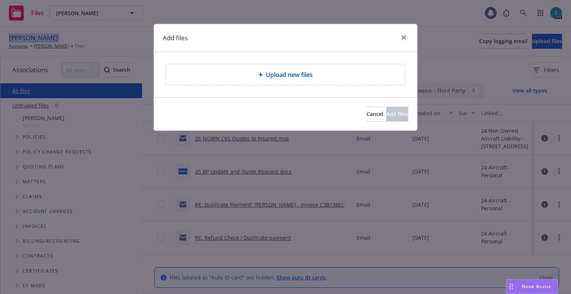
type textarea "x"
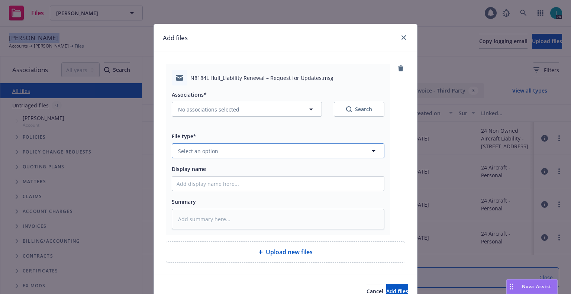
click at [200, 150] on span "Select an option" at bounding box center [198, 151] width 40 height 8
type input "ex"
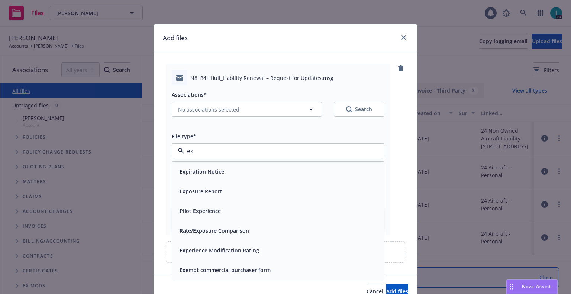
click at [215, 151] on input "ex" at bounding box center [276, 150] width 185 height 9
type input "em"
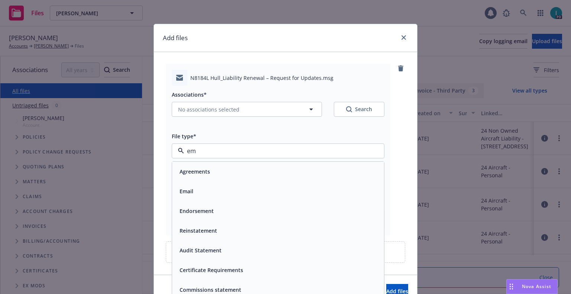
click at [189, 192] on span "Email" at bounding box center [186, 191] width 14 height 8
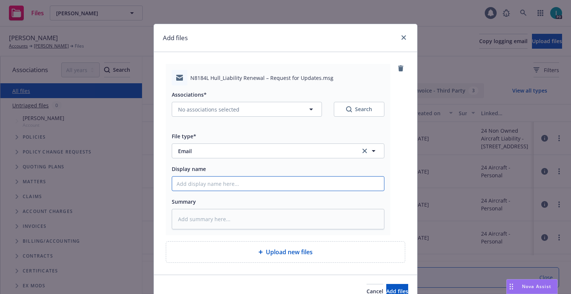
click at [194, 187] on input "Display name" at bounding box center [278, 184] width 212 height 14
type textarea "x"
type input "2"
type textarea "x"
type input "25"
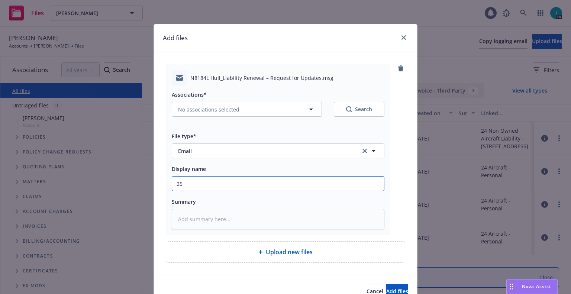
type textarea "x"
type input "25"
type textarea "x"
type input "25 BP Update and Quote Request to Insured"
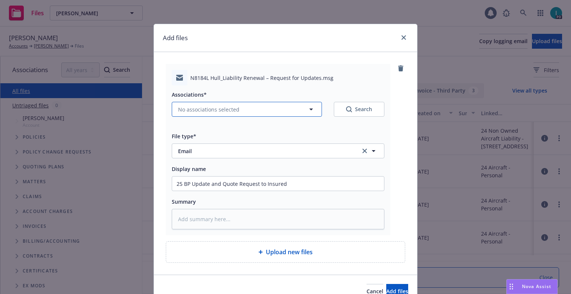
click at [204, 112] on span "No associations selected" at bounding box center [208, 110] width 61 height 8
type textarea "x"
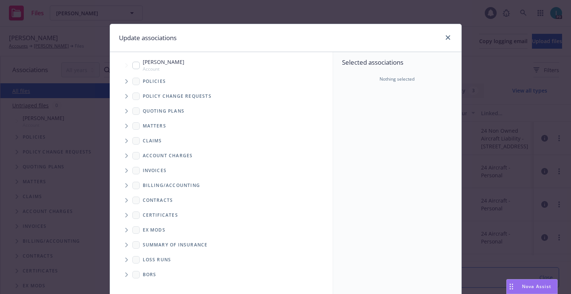
click at [121, 82] on span "Tree Example" at bounding box center [126, 81] width 12 height 12
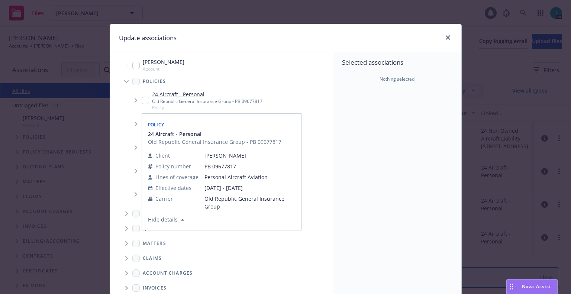
click at [142, 97] on input "Tree Example" at bounding box center [145, 100] width 7 height 7
checkbox input "true"
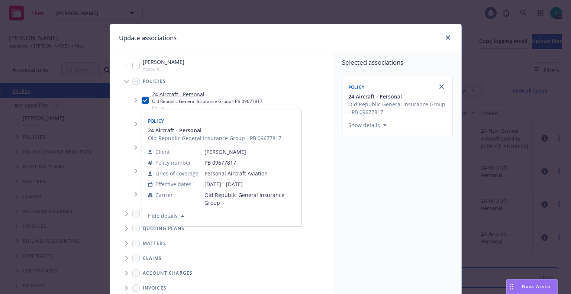
scroll to position [75, 0]
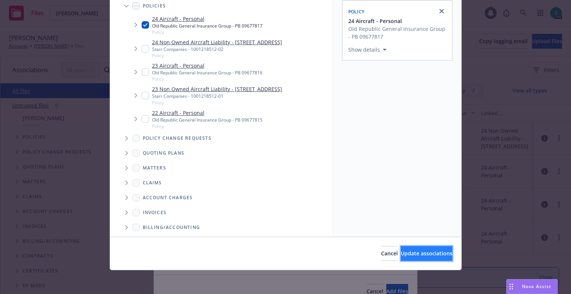
click at [405, 249] on button "Update associations" at bounding box center [427, 253] width 52 height 15
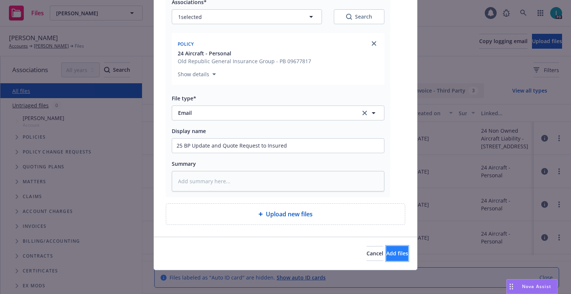
click at [386, 256] on span "Add files" at bounding box center [397, 253] width 22 height 7
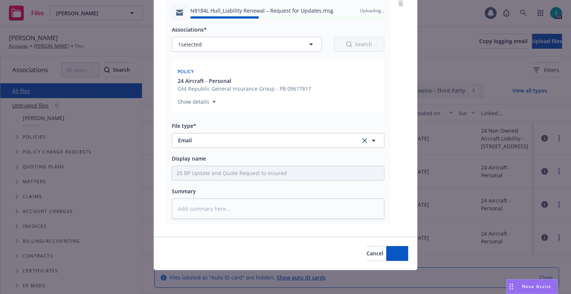
type textarea "x"
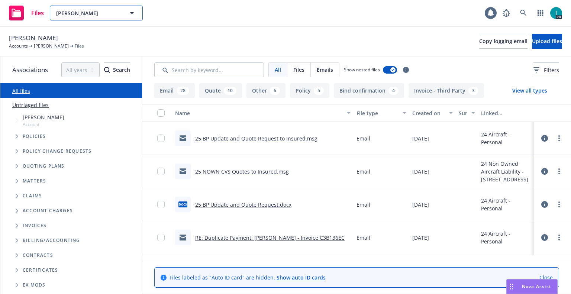
click at [86, 11] on span "[PERSON_NAME]" at bounding box center [88, 13] width 64 height 8
type input "[PERSON_NAME]"
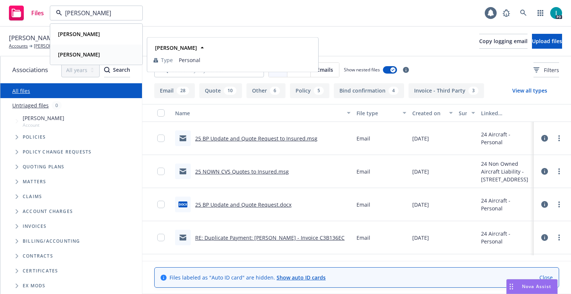
click at [82, 55] on strong "[PERSON_NAME]" at bounding box center [79, 54] width 42 height 7
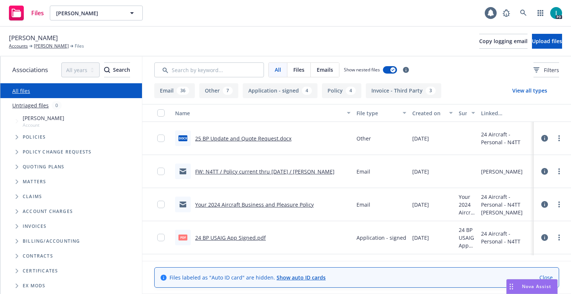
click at [41, 33] on span "[PERSON_NAME]" at bounding box center [33, 38] width 49 height 10
copy span "[PERSON_NAME]"
click at [532, 38] on button "Upload files" at bounding box center [547, 41] width 30 height 15
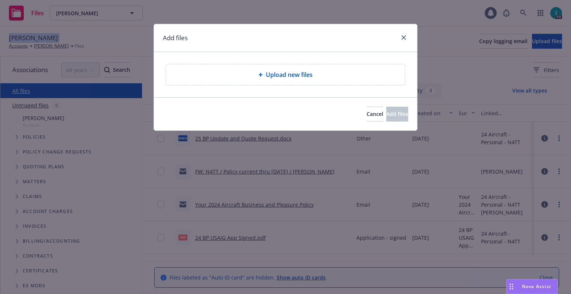
type textarea "x"
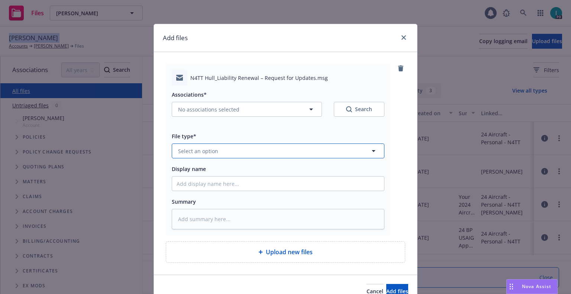
click at [198, 148] on span "Select an option" at bounding box center [198, 151] width 40 height 8
type input "ex"
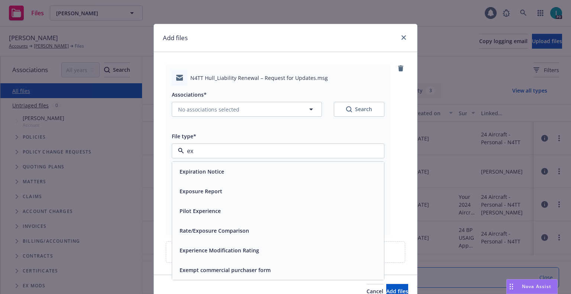
click at [209, 166] on div "Expiration Notice" at bounding box center [201, 171] width 49 height 11
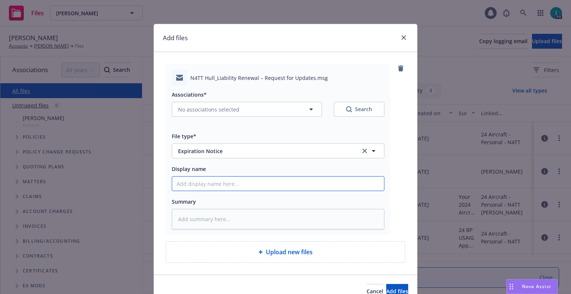
click at [196, 185] on input "Display name" at bounding box center [278, 184] width 212 height 14
type textarea "x"
type input "2"
type textarea "x"
type input "24"
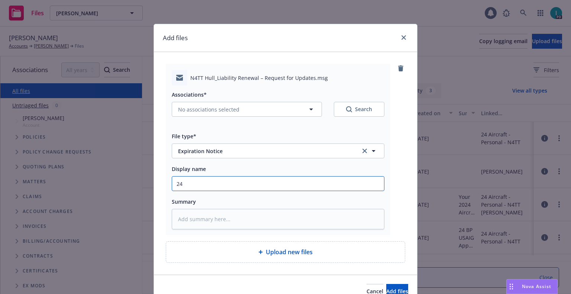
type textarea "x"
click at [208, 178] on input "24" at bounding box center [278, 184] width 212 height 14
type input "24"
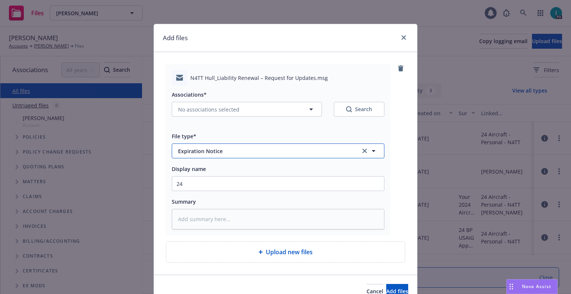
click at [205, 149] on span "Expiration Notice" at bounding box center [264, 151] width 172 height 8
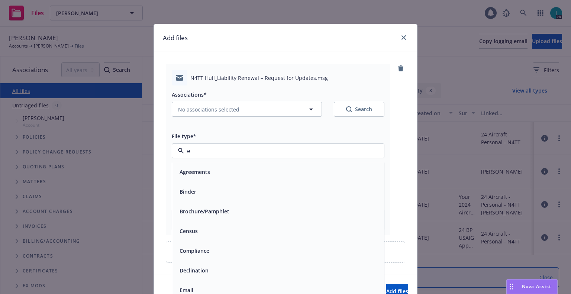
type input "em"
click at [202, 190] on div "Email" at bounding box center [278, 191] width 203 height 11
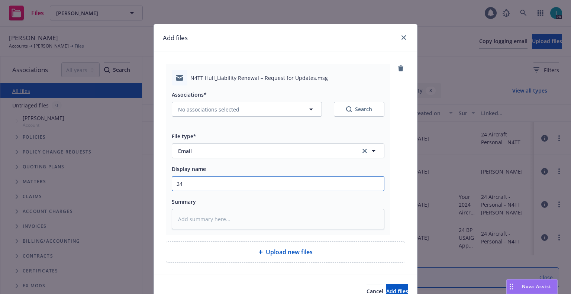
click at [201, 187] on input "24" at bounding box center [278, 184] width 212 height 14
type textarea "x"
type input "2"
type textarea "x"
type input "25"
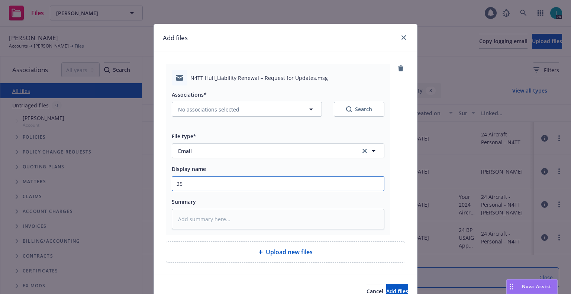
type textarea "x"
type input "25 BP Update and Quote Request to Insured"
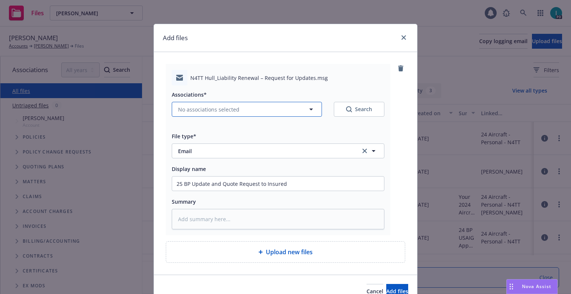
click at [191, 107] on span "No associations selected" at bounding box center [208, 110] width 61 height 8
type textarea "x"
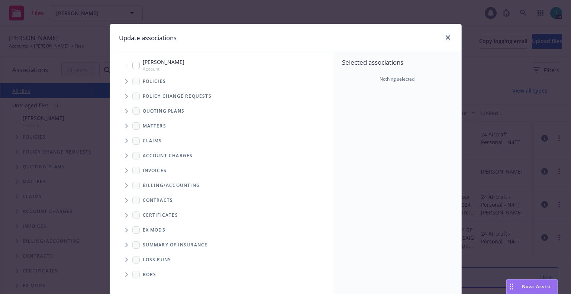
click at [127, 81] on span "Tree Example" at bounding box center [126, 81] width 12 height 12
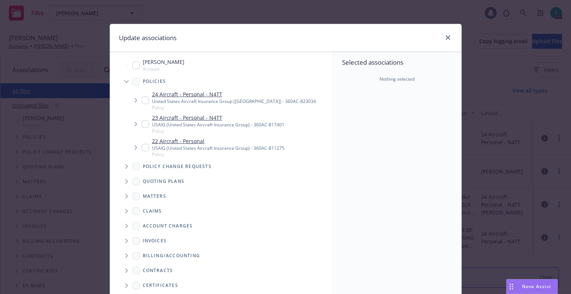
click at [142, 100] on input "Tree Example" at bounding box center [145, 100] width 7 height 7
checkbox input "true"
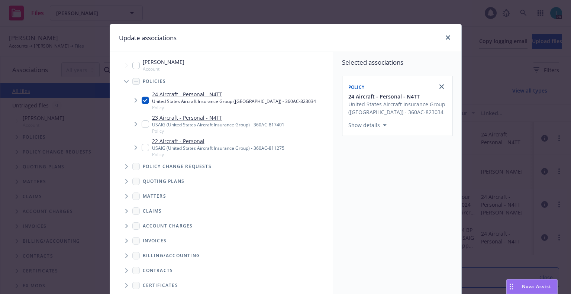
scroll to position [75, 0]
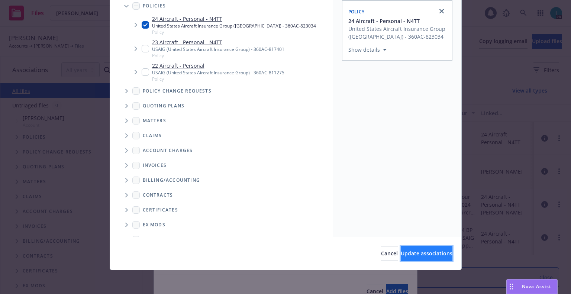
click at [401, 250] on span "Update associations" at bounding box center [427, 253] width 52 height 7
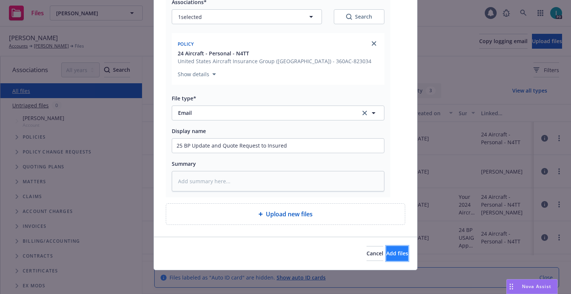
click at [386, 256] on span "Add files" at bounding box center [397, 253] width 22 height 7
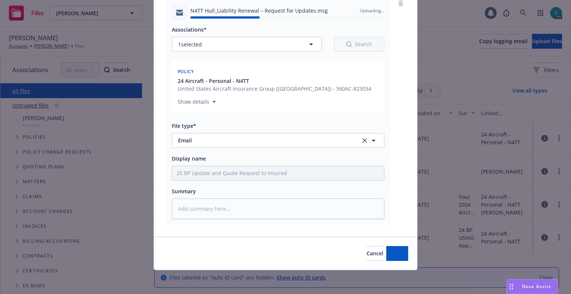
type textarea "x"
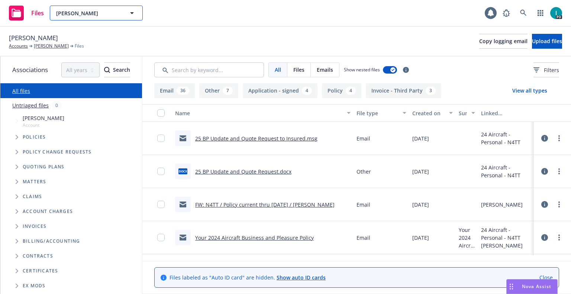
click at [74, 10] on span "[PERSON_NAME]" at bounding box center [88, 13] width 64 height 8
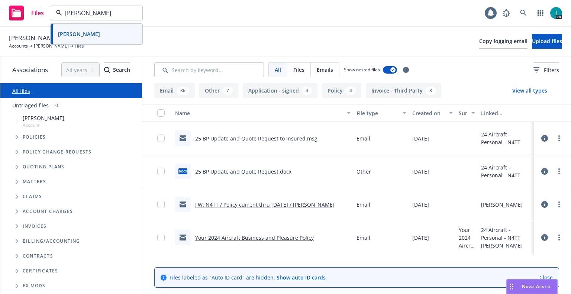
type input "[PERSON_NAME]"
click at [103, 32] on div "[PERSON_NAME]" at bounding box center [96, 34] width 82 height 11
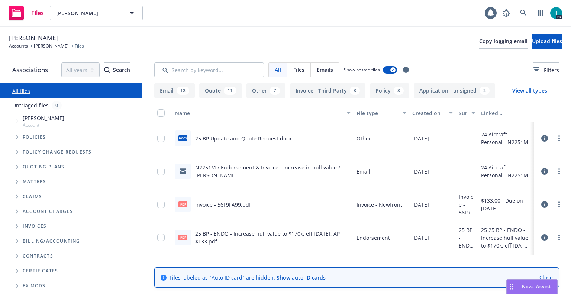
click at [41, 34] on span "[PERSON_NAME]" at bounding box center [33, 38] width 49 height 10
copy span "[PERSON_NAME]"
click at [546, 34] on button "Upload files" at bounding box center [547, 41] width 30 height 15
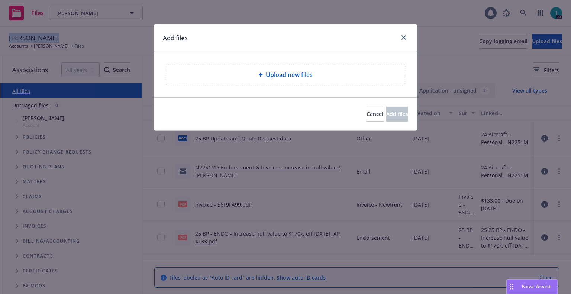
type textarea "x"
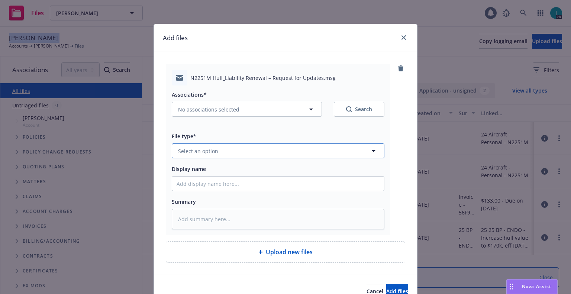
click at [196, 154] on span "Select an option" at bounding box center [198, 151] width 40 height 8
type input "ex"
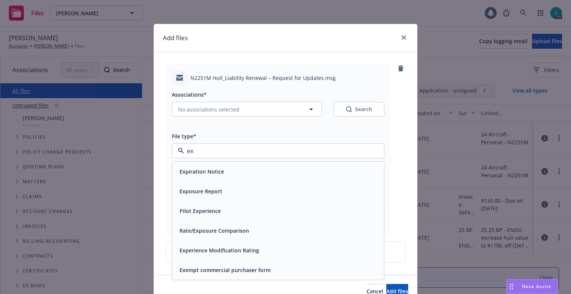
click at [208, 177] on div "Expiration Notice" at bounding box center [201, 171] width 49 height 11
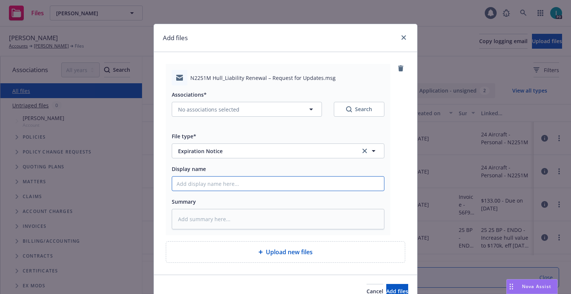
click at [211, 188] on input "Display name" at bounding box center [278, 184] width 212 height 14
type textarea "x"
type input "2"
type textarea "x"
type input "24"
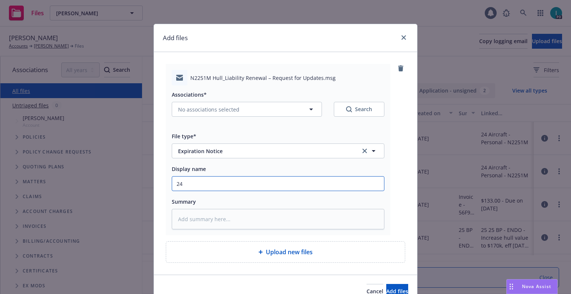
type textarea "x"
type input "24"
click at [223, 187] on input "24" at bounding box center [278, 184] width 212 height 14
type textarea "x"
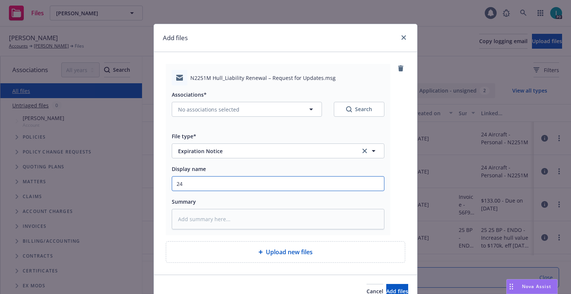
type input "242"
type textarea "x"
type input "2425"
type textarea "x"
type input "2425"
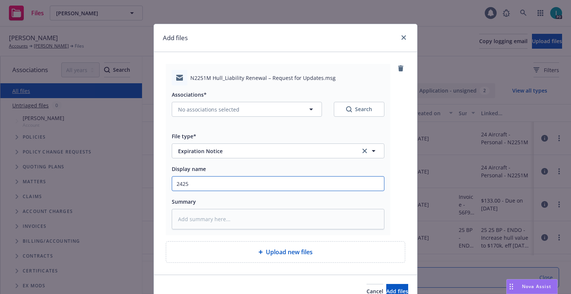
click at [223, 187] on input "2425" at bounding box center [278, 184] width 212 height 14
type textarea "x"
type input "2"
type textarea "x"
type input "25"
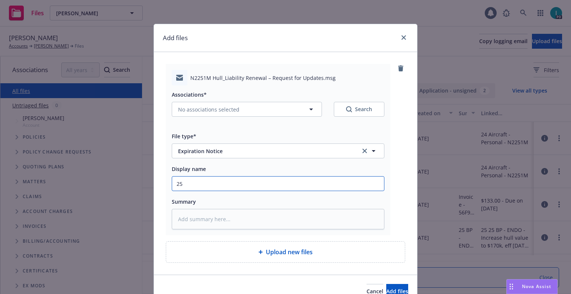
type textarea "x"
type input "25 BP Update and Quote Request to Insured"
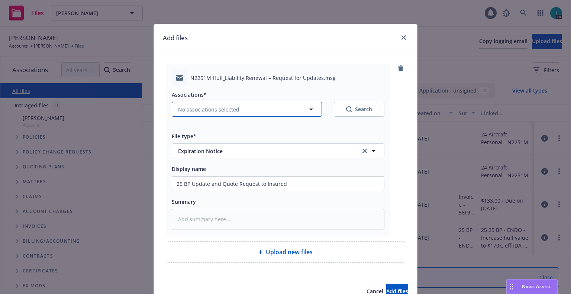
click at [216, 103] on button "No associations selected" at bounding box center [247, 109] width 150 height 15
type textarea "x"
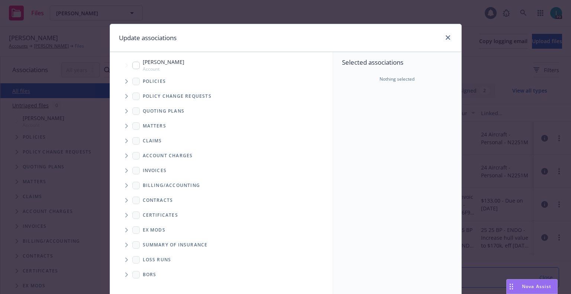
click at [125, 80] on icon "Tree Example" at bounding box center [126, 81] width 3 height 4
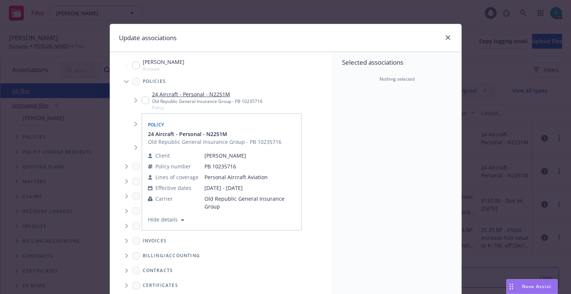
click at [142, 102] on input "Tree Example" at bounding box center [145, 100] width 7 height 7
checkbox input "true"
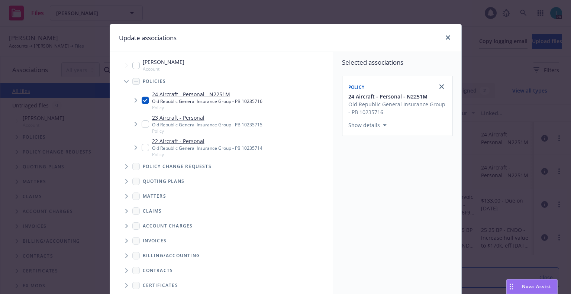
scroll to position [75, 0]
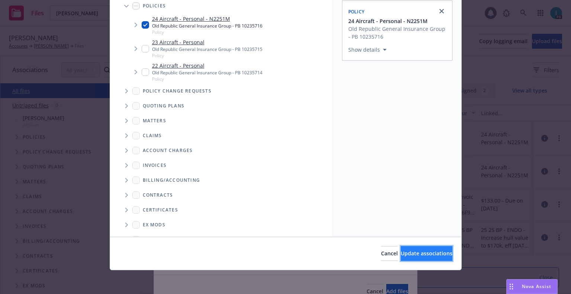
click at [424, 251] on span "Update associations" at bounding box center [427, 253] width 52 height 7
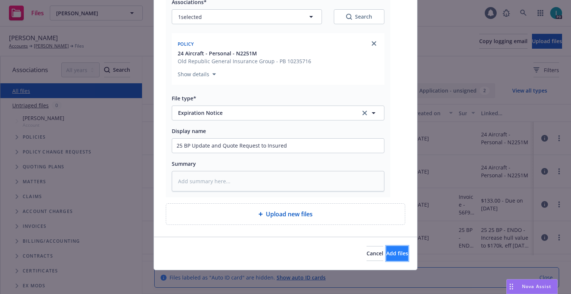
click at [386, 251] on span "Add files" at bounding box center [397, 253] width 22 height 7
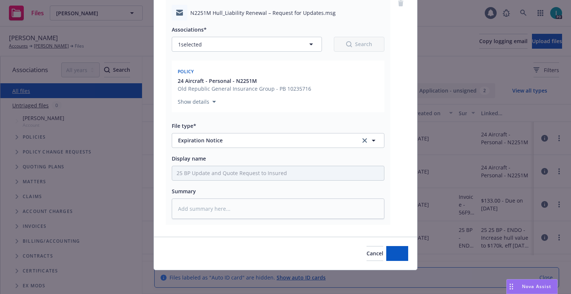
scroll to position [65, 0]
type textarea "x"
